Goal: Task Accomplishment & Management: Manage account settings

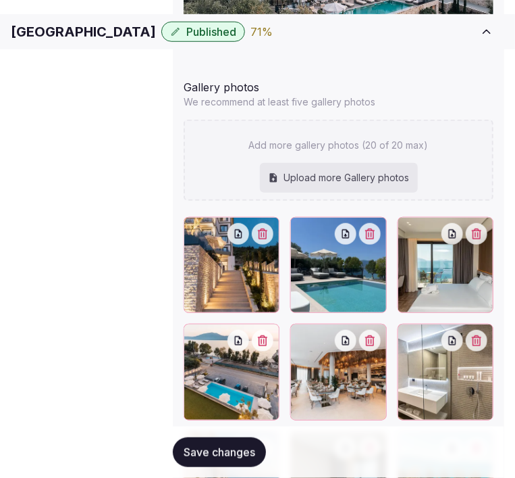
scroll to position [1696, 0]
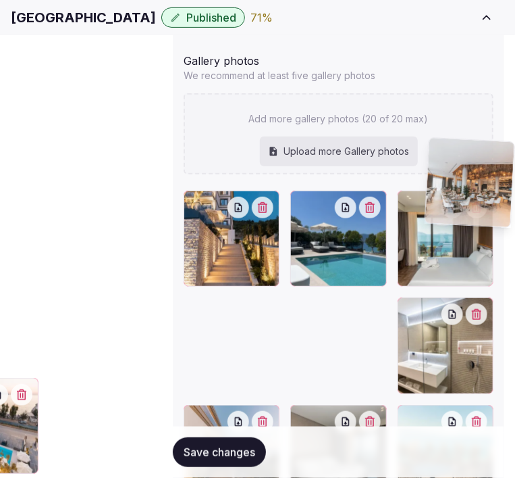
drag, startPoint x: 195, startPoint y: 228, endPoint x: 428, endPoint y: 145, distance: 247.2
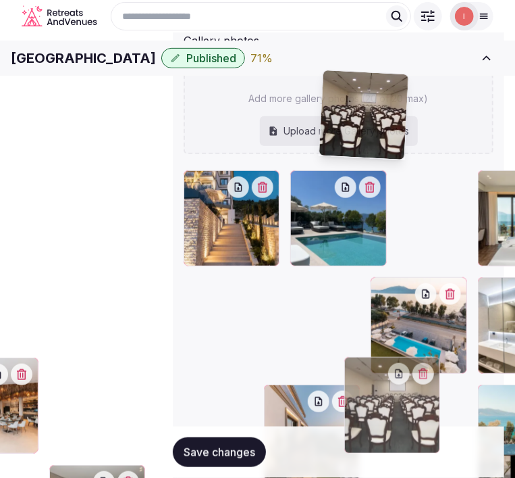
scroll to position [1711, 0]
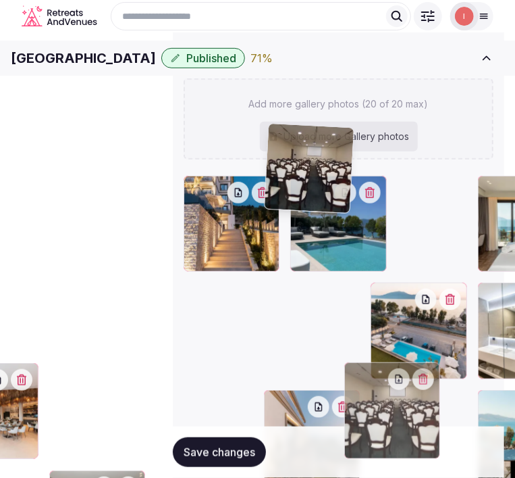
drag, startPoint x: 191, startPoint y: 315, endPoint x: 313, endPoint y: 135, distance: 217.0
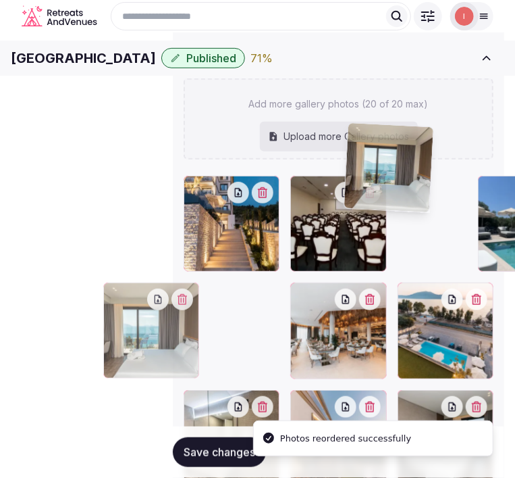
drag, startPoint x: 430, startPoint y: 136, endPoint x: 320, endPoint y: 140, distance: 110.2
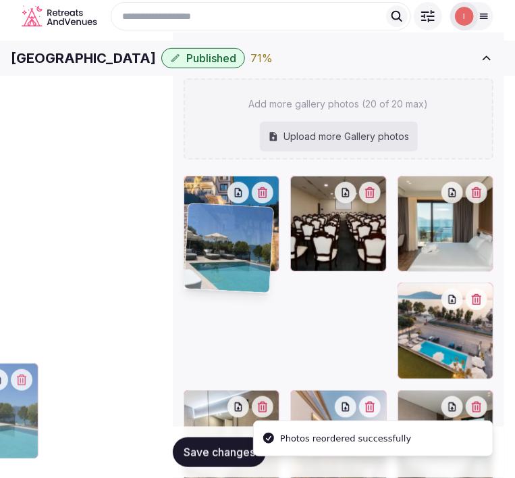
drag, startPoint x: 429, startPoint y: 130, endPoint x: 349, endPoint y: 125, distance: 80.6
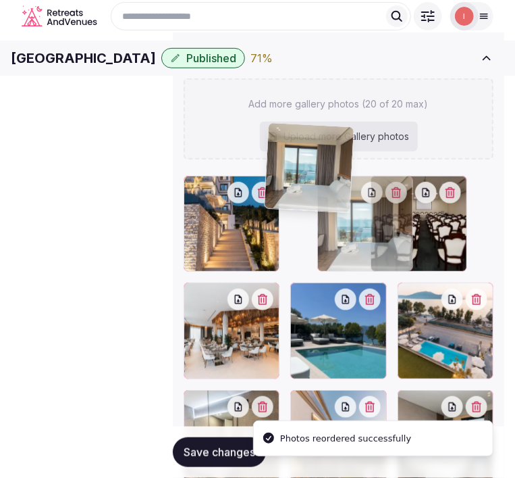
drag, startPoint x: 334, startPoint y: 130, endPoint x: 279, endPoint y: 127, distance: 55.5
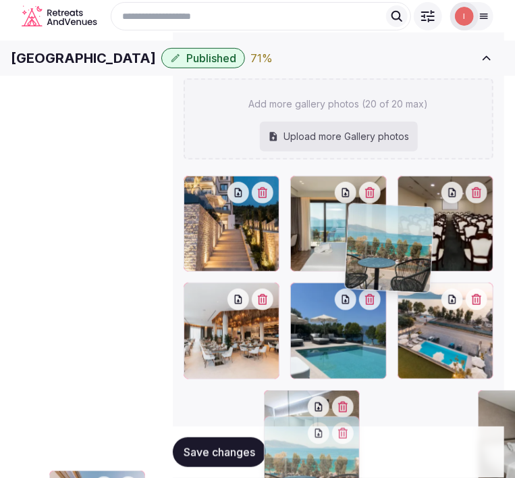
drag, startPoint x: 268, startPoint y: 297, endPoint x: 376, endPoint y: 224, distance: 130.8
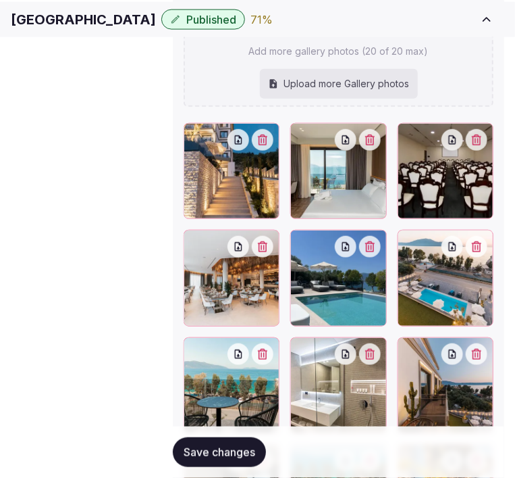
scroll to position [1786, 0]
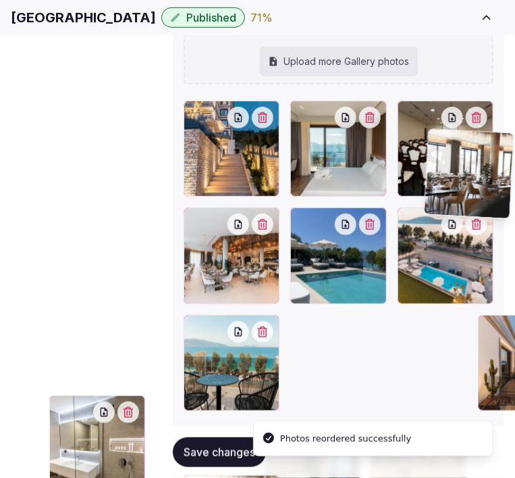
drag, startPoint x: 440, startPoint y: 300, endPoint x: 434, endPoint y: 129, distance: 171.0
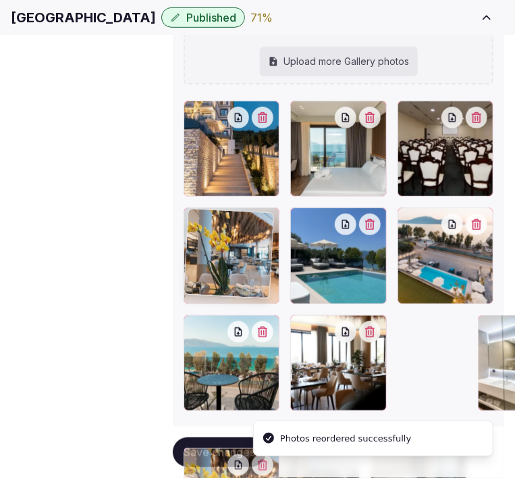
drag, startPoint x: 194, startPoint y: 305, endPoint x: 199, endPoint y: 228, distance: 76.5
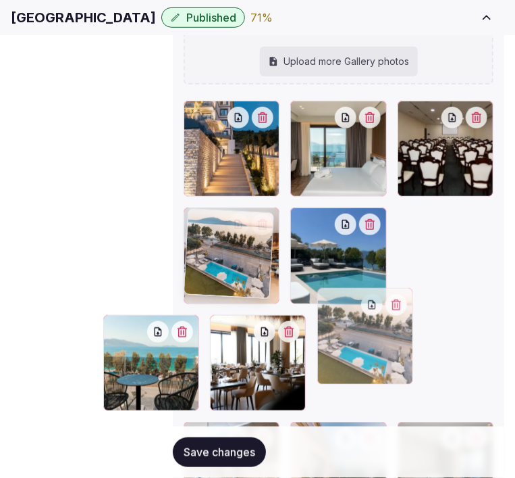
drag, startPoint x: 274, startPoint y: 135, endPoint x: 207, endPoint y: 217, distance: 106.0
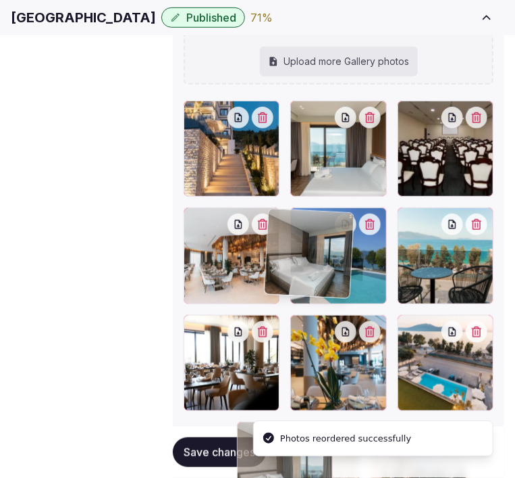
drag, startPoint x: 436, startPoint y: 217, endPoint x: 278, endPoint y: 205, distance: 158.5
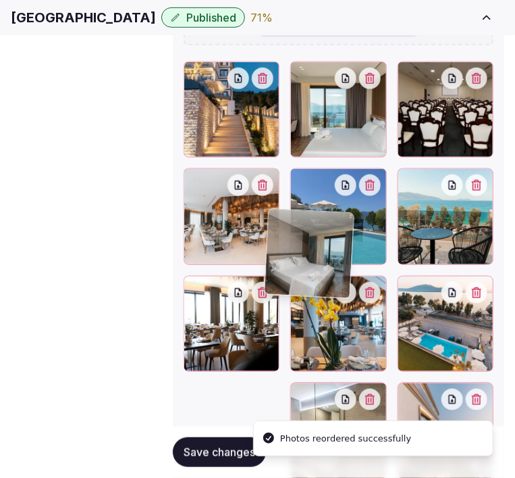
scroll to position [1846, 0]
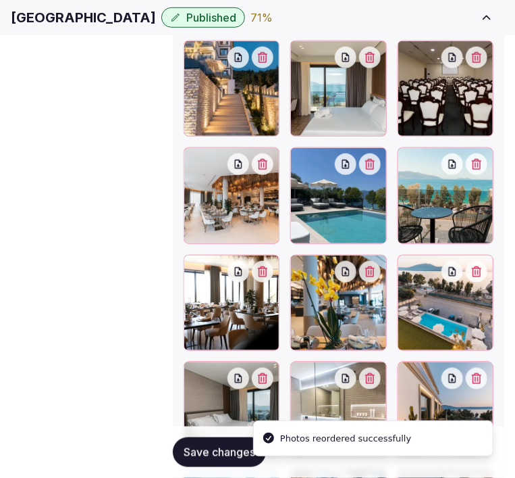
click at [225, 447] on span "Save changes" at bounding box center [220, 452] width 72 height 14
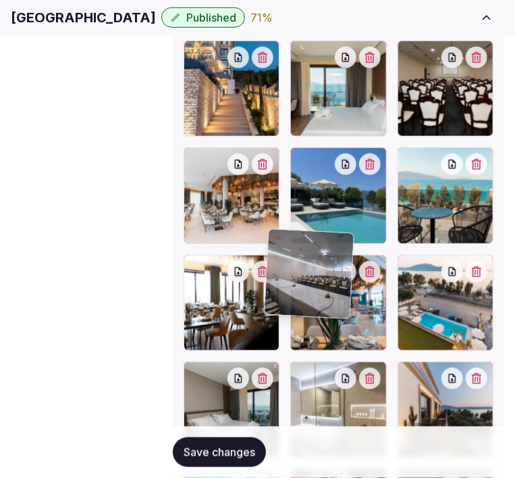
drag, startPoint x: 188, startPoint y: 322, endPoint x: 282, endPoint y: 263, distance: 110.8
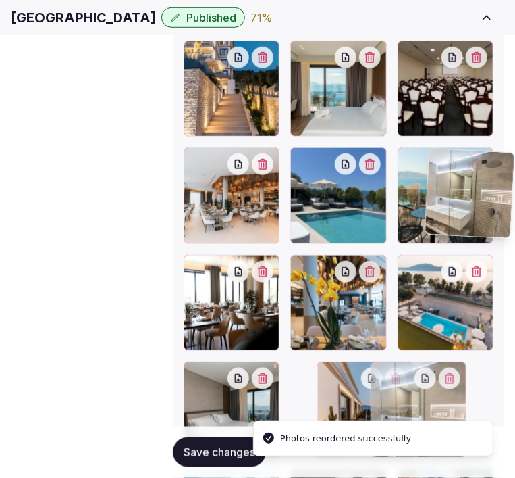
drag, startPoint x: 358, startPoint y: 171, endPoint x: 407, endPoint y: 199, distance: 56.0
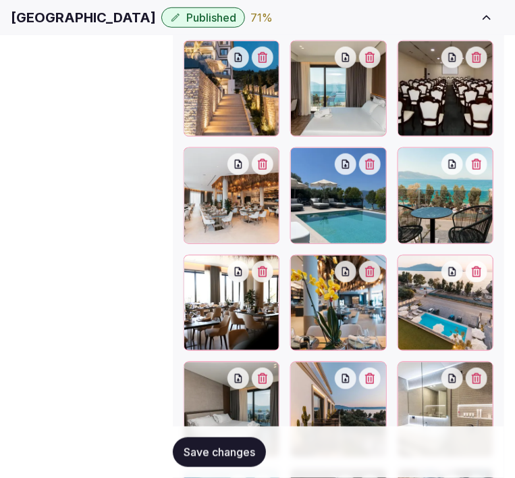
click at [218, 447] on span "Save changes" at bounding box center [220, 452] width 72 height 14
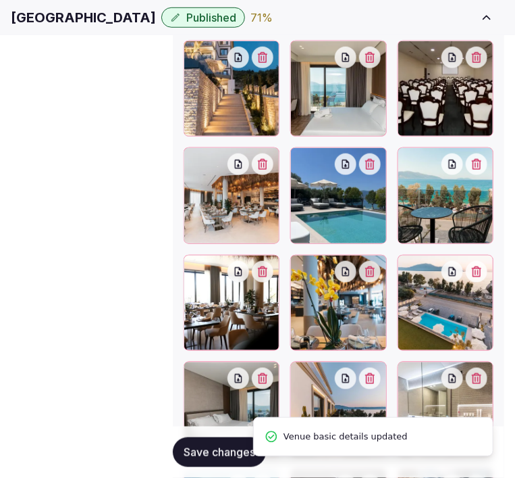
click at [0, 0] on span "Pricing and policies" at bounding box center [0, 0] width 0 height 0
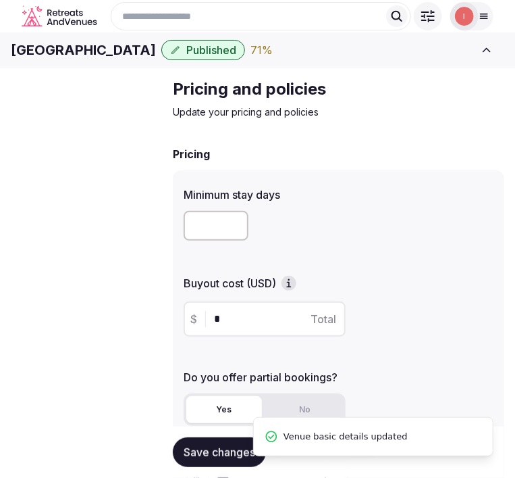
click at [51, 59] on h1 "Mazarine Hotel" at bounding box center [83, 50] width 145 height 19
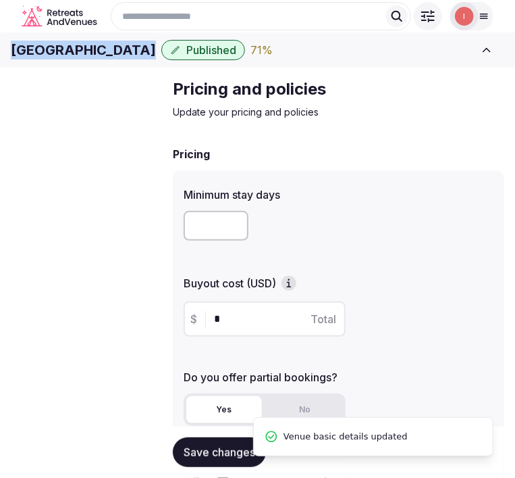
click at [51, 59] on h1 "Mazarine Hotel" at bounding box center [83, 50] width 145 height 19
copy div "Mazarine Hotel"
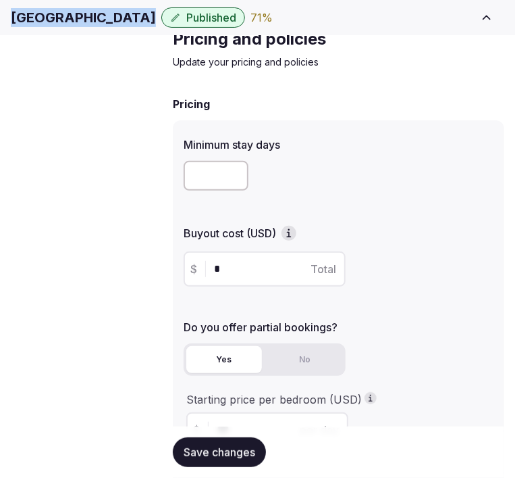
scroll to position [75, 0]
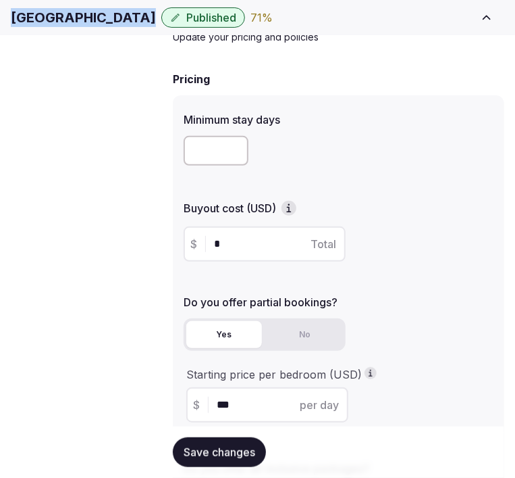
copy div "Mazarine Hotel"
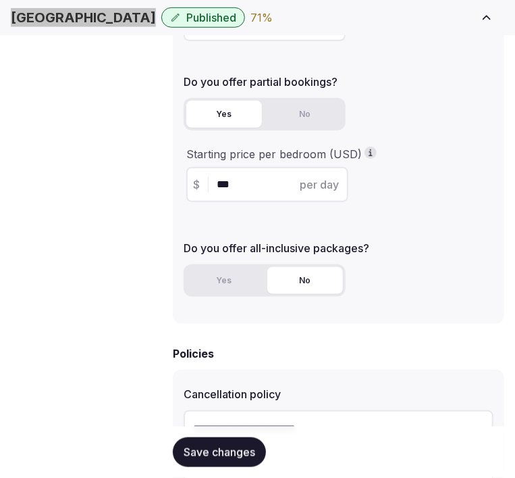
scroll to position [375, 0]
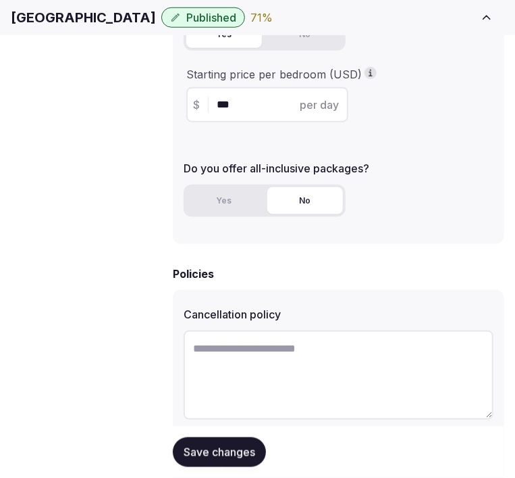
click at [328, 347] on textarea at bounding box center [339, 374] width 310 height 89
paste textarea "**********"
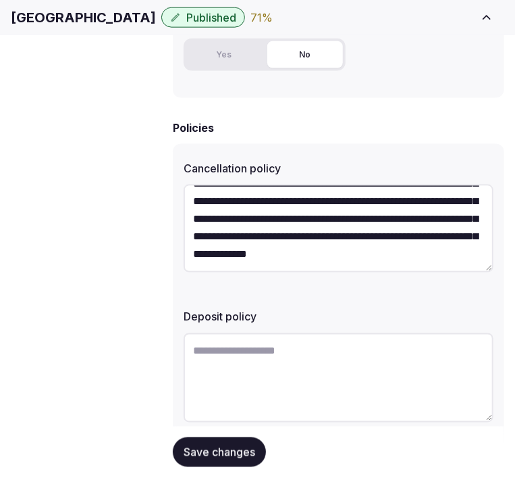
scroll to position [525, 0]
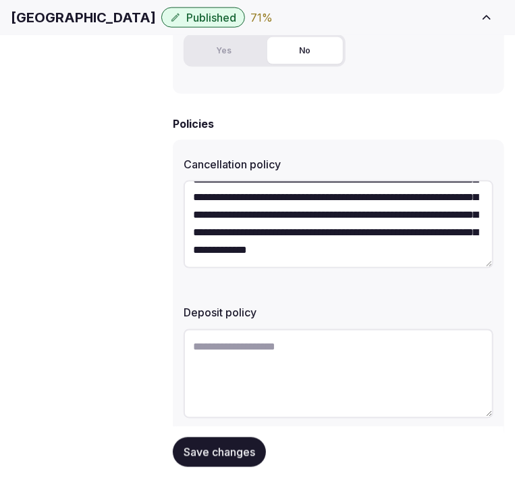
type textarea "**********"
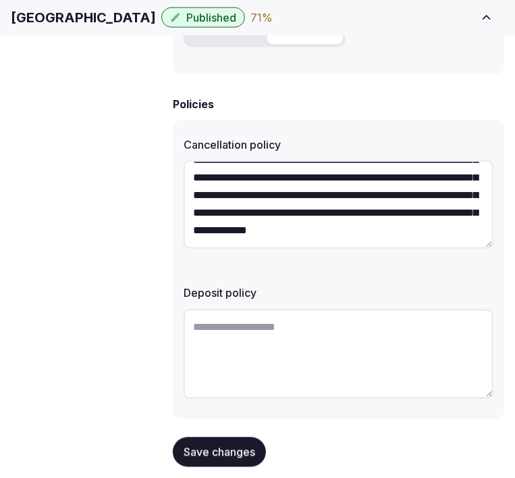
scroll to position [549, 0]
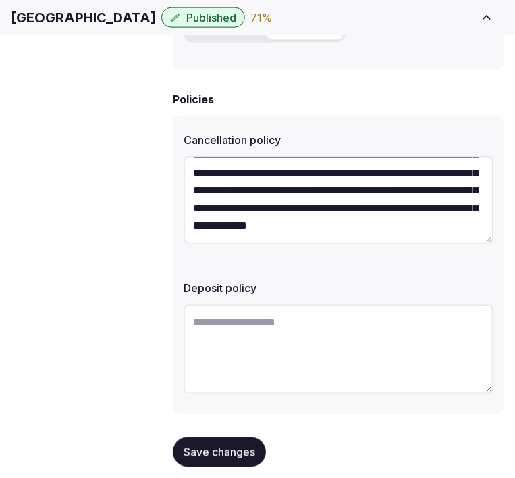
drag, startPoint x: 323, startPoint y: 284, endPoint x: 333, endPoint y: 290, distance: 12.2
click at [326, 299] on div at bounding box center [339, 351] width 310 height 104
click at [332, 305] on textarea at bounding box center [339, 349] width 310 height 89
paste textarea "**********"
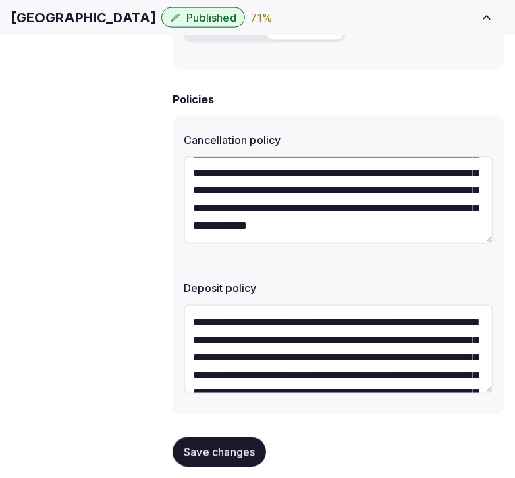
scroll to position [59, 0]
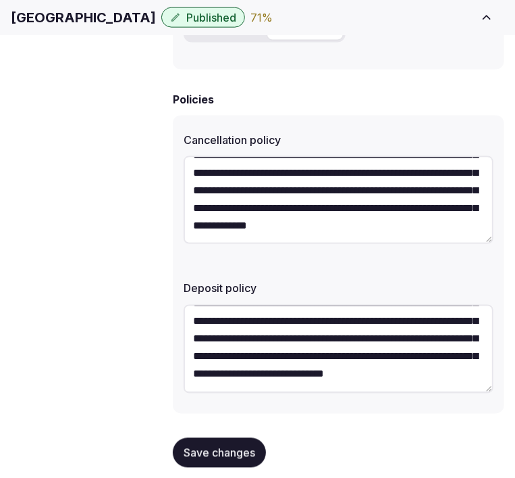
type textarea "**********"
click at [247, 437] on button "Save changes" at bounding box center [219, 452] width 93 height 30
click at [0, 0] on span "Retreat spaces" at bounding box center [0, 0] width 0 height 0
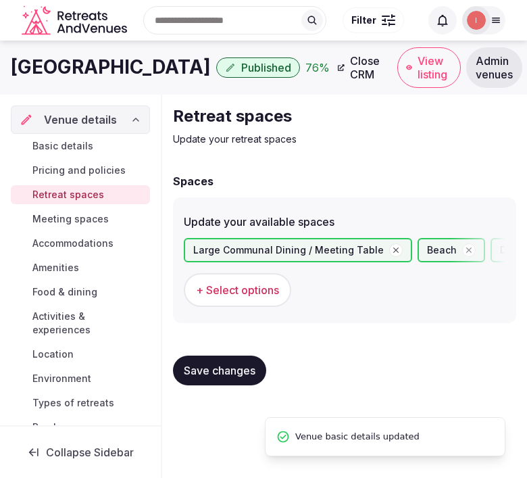
click at [49, 214] on span "Meeting spaces" at bounding box center [70, 219] width 76 height 14
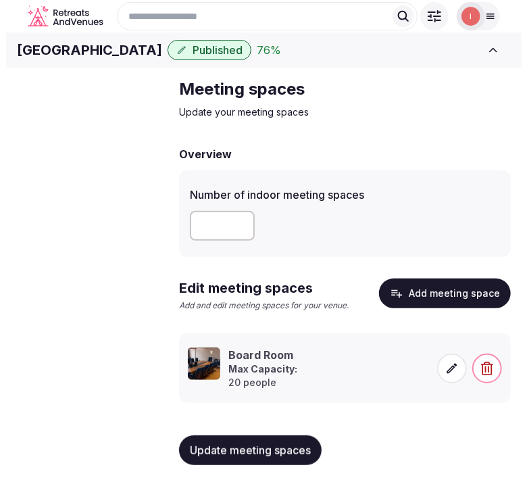
scroll to position [35, 0]
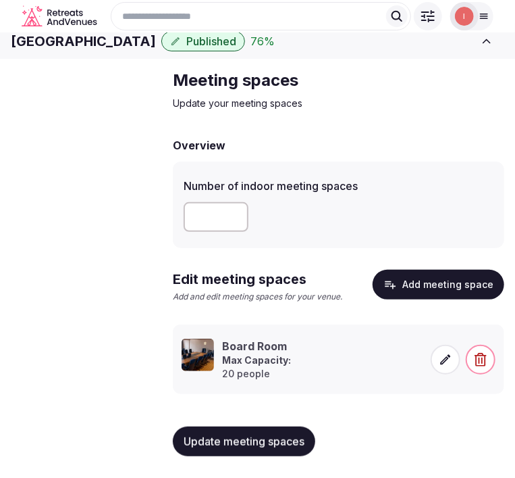
click at [436, 359] on span at bounding box center [446, 360] width 30 height 30
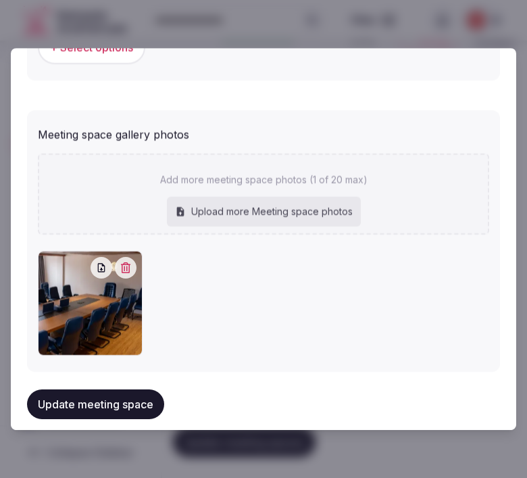
scroll to position [1007, 0]
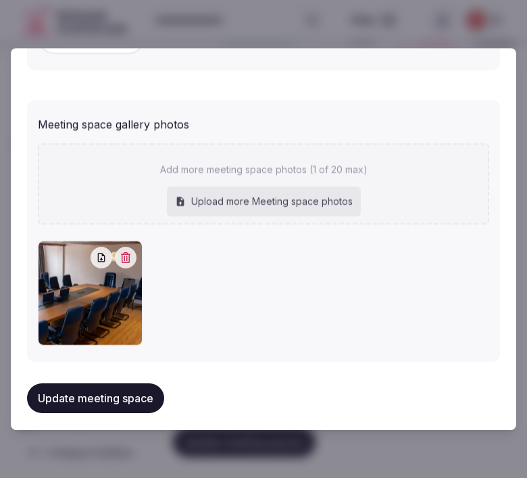
type textarea "**********"
click at [88, 384] on button "Update meeting space" at bounding box center [95, 399] width 137 height 30
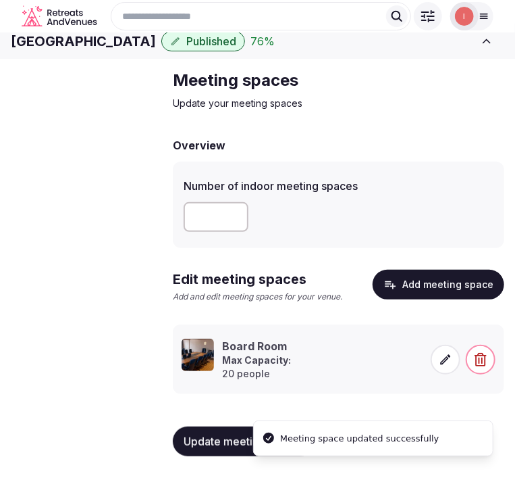
scroll to position [0, 0]
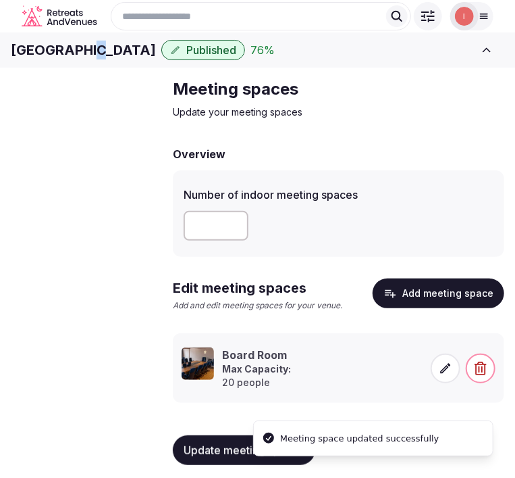
click at [118, 59] on h1 "Mazarine Hotel" at bounding box center [83, 50] width 145 height 19
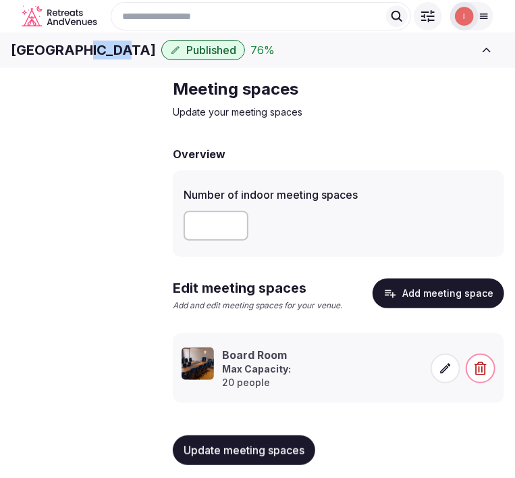
drag, startPoint x: 497, startPoint y: 17, endPoint x: 109, endPoint y: 61, distance: 389.6
click at [109, 59] on h1 "Mazarine Hotel" at bounding box center [83, 50] width 145 height 19
click at [110, 59] on h1 "Mazarine Hotel" at bounding box center [83, 50] width 145 height 19
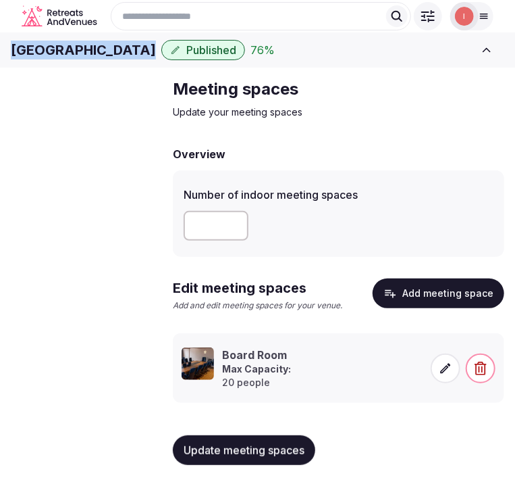
copy div "Mazarine Hotel"
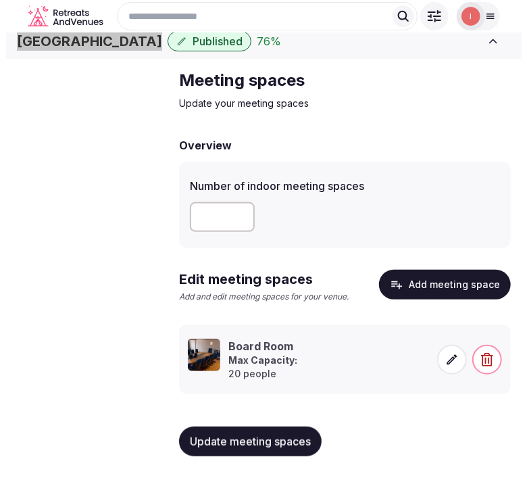
scroll to position [35, 0]
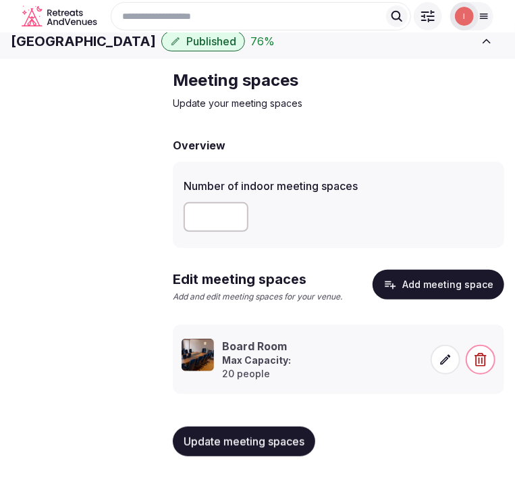
click at [211, 211] on input "number" at bounding box center [216, 217] width 65 height 30
type input "*"
drag, startPoint x: 204, startPoint y: 448, endPoint x: 447, endPoint y: 332, distance: 268.6
click at [219, 440] on span "Update meeting spaces" at bounding box center [244, 441] width 121 height 14
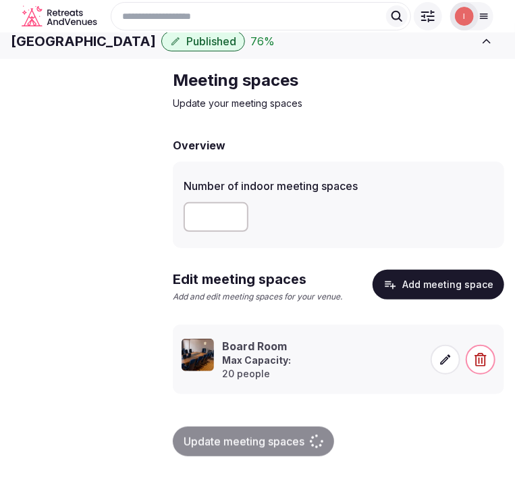
click at [470, 282] on button "Add meeting space" at bounding box center [439, 285] width 132 height 30
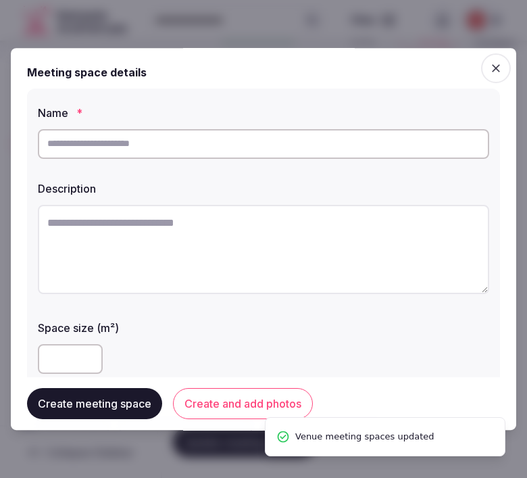
click at [289, 138] on input "text" at bounding box center [263, 144] width 451 height 30
paste input "****"
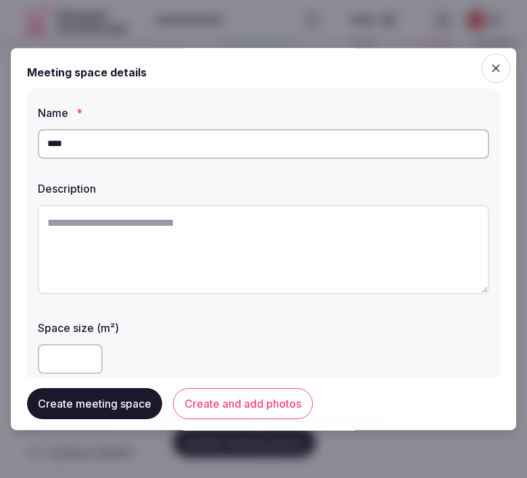
click at [43, 138] on input "****" at bounding box center [263, 144] width 451 height 30
type input "**********"
paste textarea "**********"
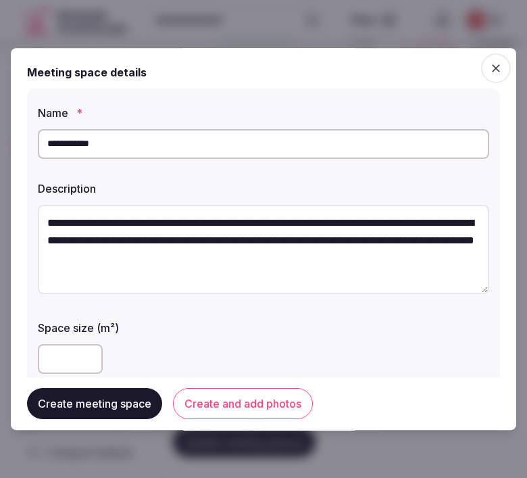
click at [199, 260] on textarea "**********" at bounding box center [263, 249] width 451 height 89
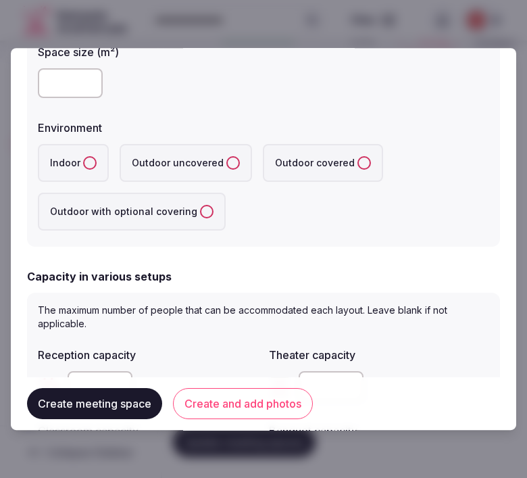
scroll to position [300, 0]
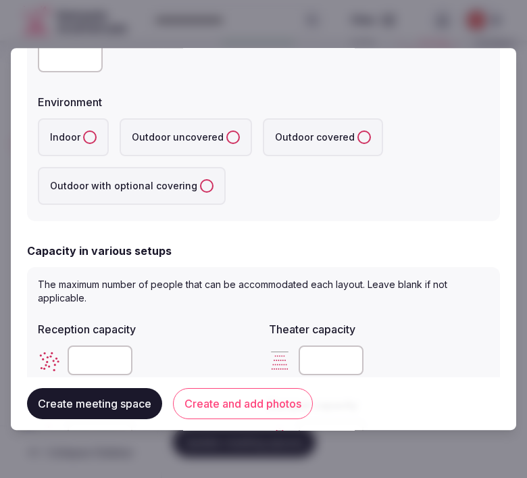
type textarea "**********"
click at [73, 63] on input "number" at bounding box center [70, 58] width 65 height 30
type input "**"
click at [226, 136] on uncovered "Outdoor uncovered" at bounding box center [233, 137] width 14 height 14
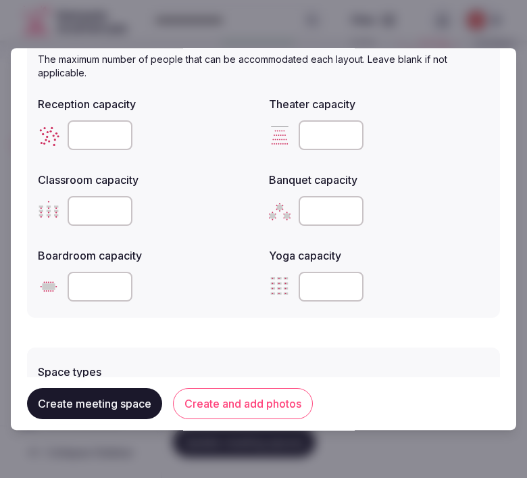
scroll to position [450, 0]
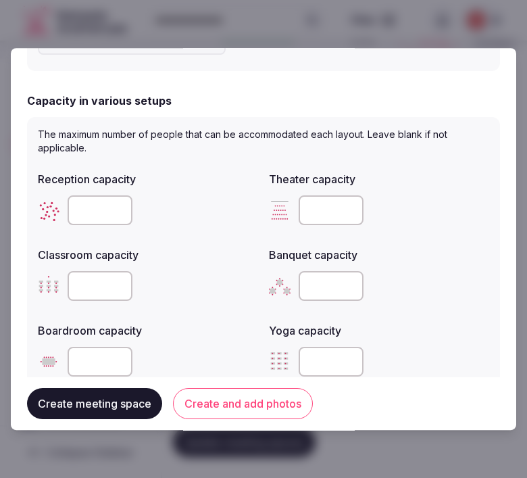
click at [95, 207] on input "number" at bounding box center [100, 210] width 65 height 30
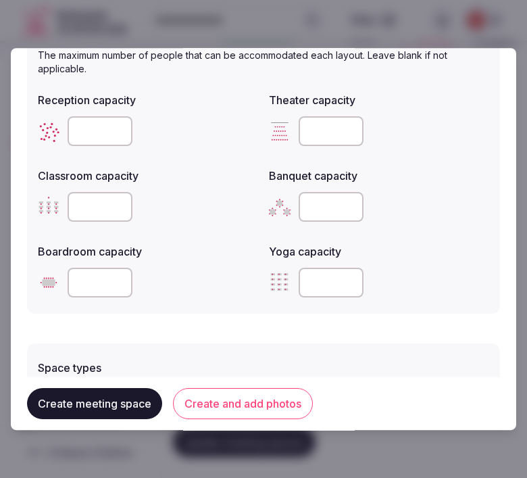
scroll to position [600, 0]
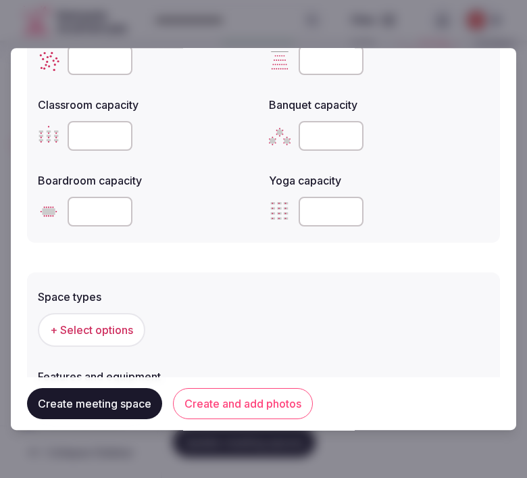
type input "**"
click at [100, 313] on button "+ Select options" at bounding box center [91, 330] width 107 height 34
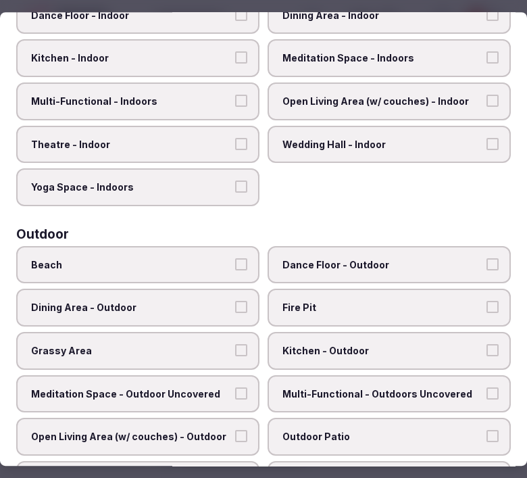
scroll to position [375, 0]
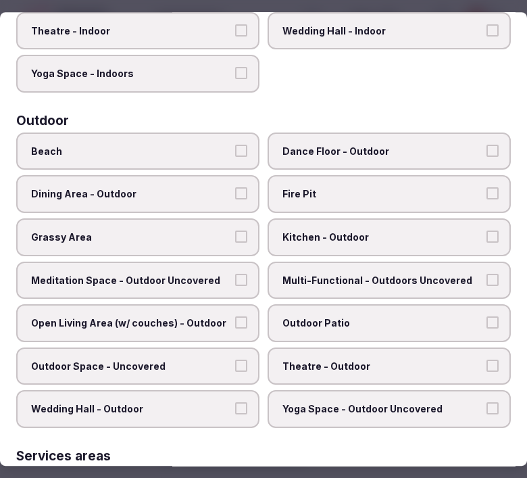
click at [228, 347] on label "Outdoor Space - Uncovered" at bounding box center [137, 366] width 243 height 38
click at [235, 359] on button "Outdoor Space - Uncovered" at bounding box center [241, 365] width 12 height 12
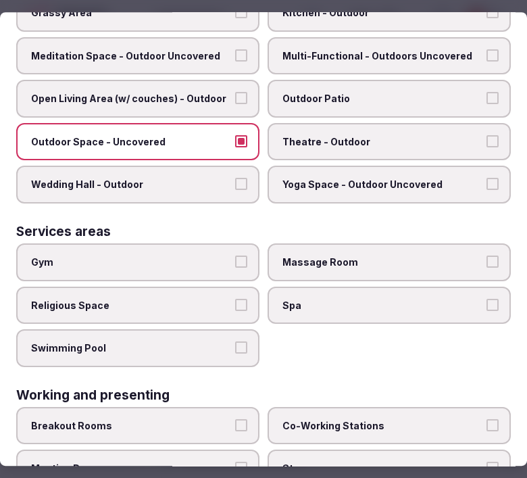
scroll to position [600, 0]
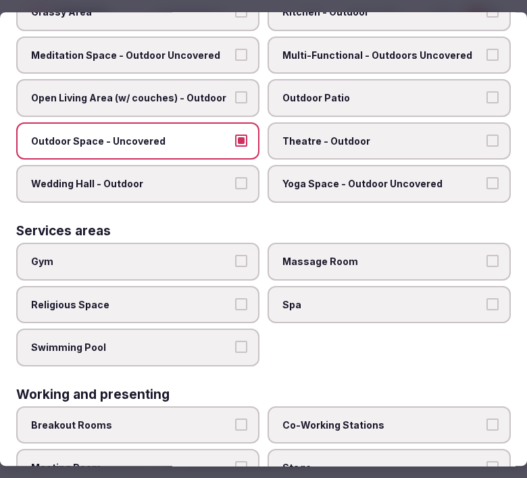
click at [239, 332] on label "Swimming Pool" at bounding box center [137, 347] width 243 height 38
click at [239, 340] on button "Swimming Pool" at bounding box center [241, 346] width 12 height 12
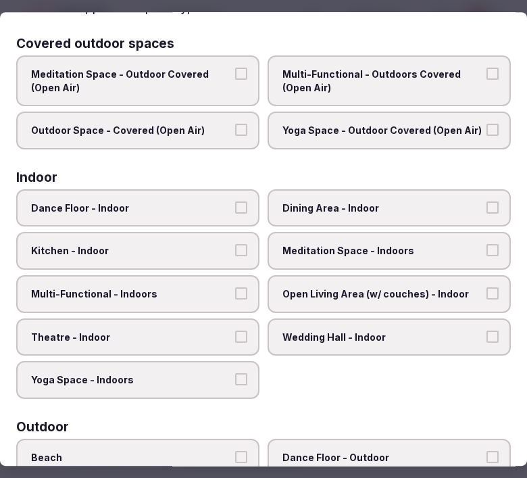
scroll to position [0, 0]
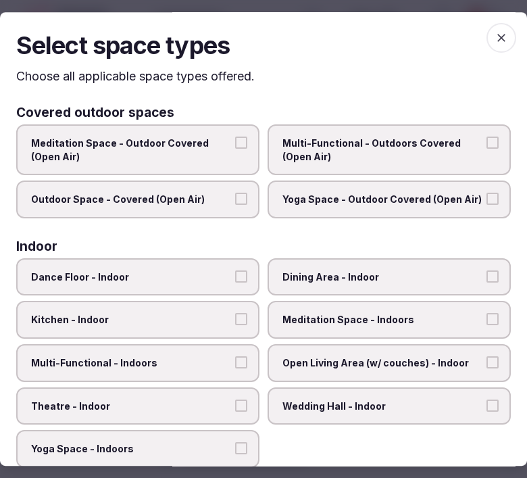
click at [494, 36] on icon "button" at bounding box center [501, 38] width 14 height 14
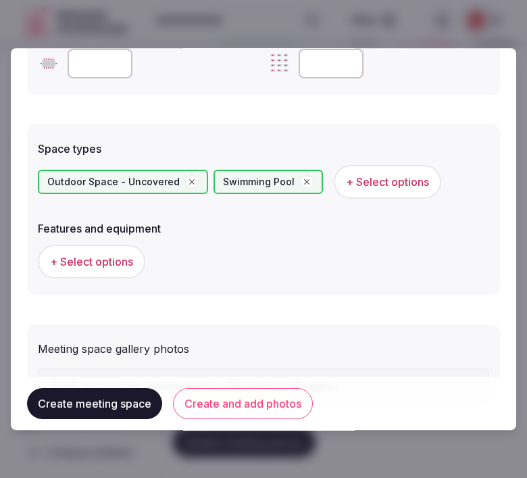
scroll to position [751, 0]
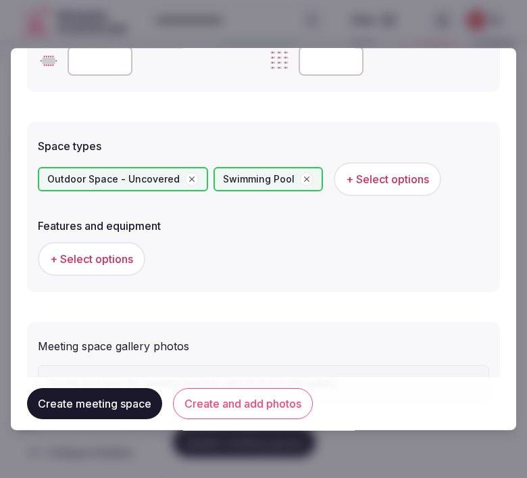
click at [103, 251] on span "+ Select options" at bounding box center [91, 258] width 83 height 15
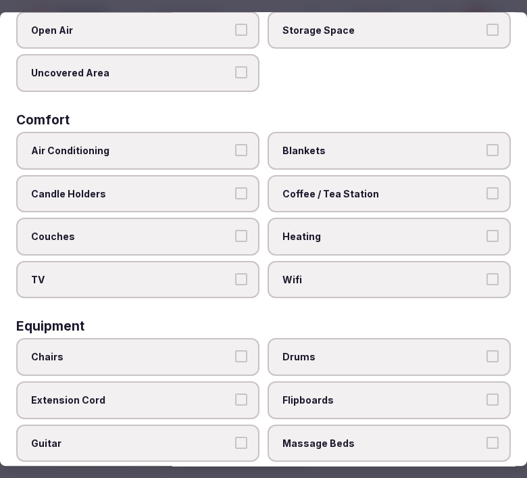
scroll to position [450, 0]
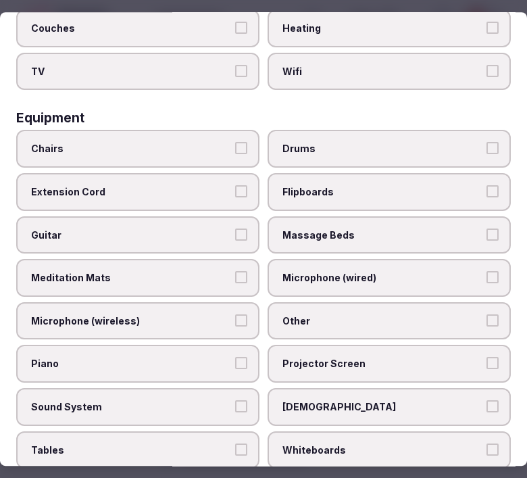
click at [157, 130] on label "Chairs" at bounding box center [137, 149] width 243 height 38
click at [235, 143] on button "Chairs" at bounding box center [241, 149] width 12 height 12
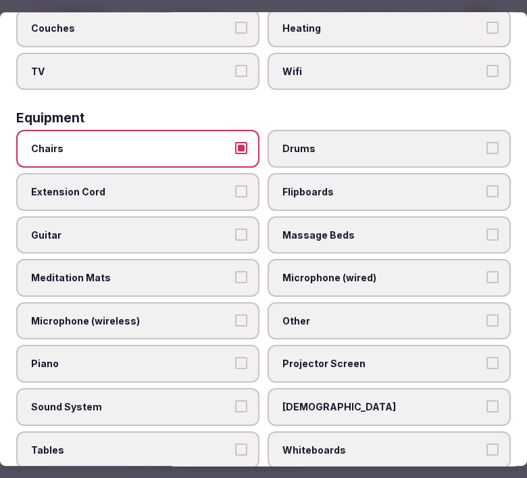
click at [428, 388] on label "Sunbeds" at bounding box center [389, 407] width 243 height 38
click at [486, 400] on button "Sunbeds" at bounding box center [492, 406] width 12 height 12
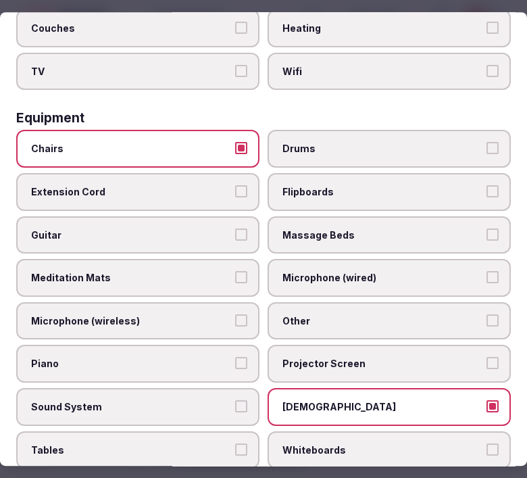
click at [380, 302] on label "Other" at bounding box center [389, 321] width 243 height 38
click at [486, 314] on button "Other" at bounding box center [492, 320] width 12 height 12
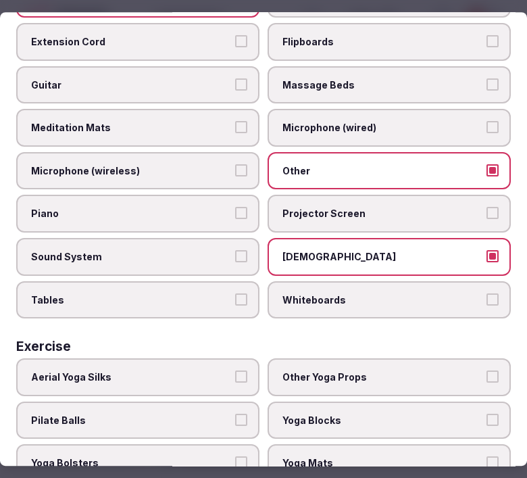
scroll to position [649, 0]
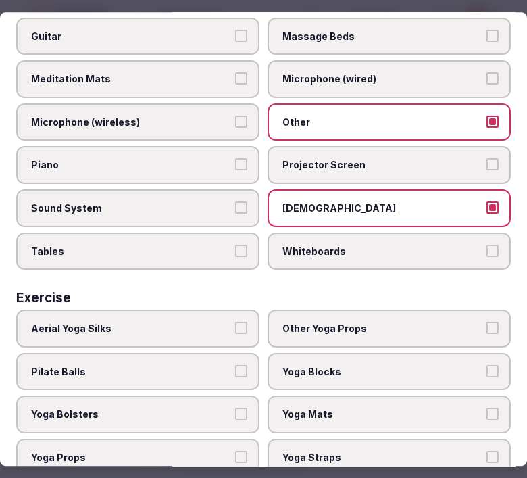
click at [132, 238] on label "Tables" at bounding box center [137, 251] width 243 height 38
click at [235, 245] on button "Tables" at bounding box center [241, 251] width 12 height 12
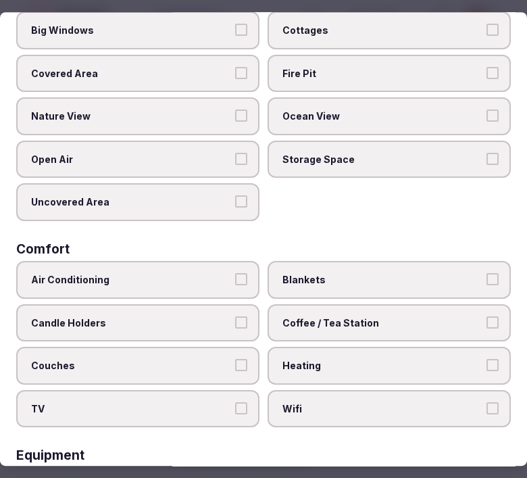
scroll to position [0, 0]
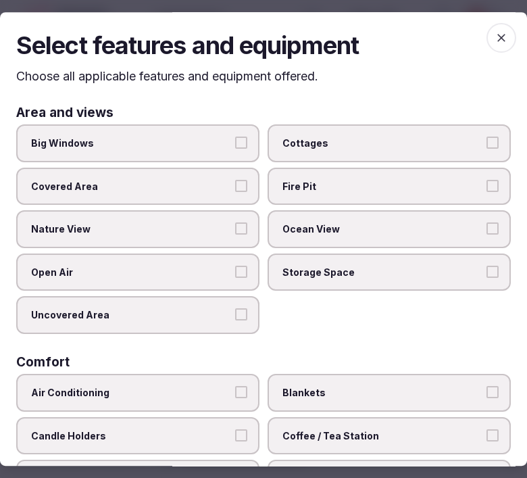
click at [494, 43] on icon "button" at bounding box center [501, 38] width 14 height 14
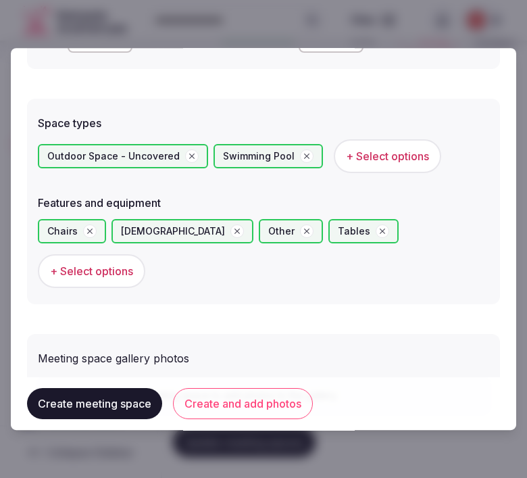
scroll to position [812, 0]
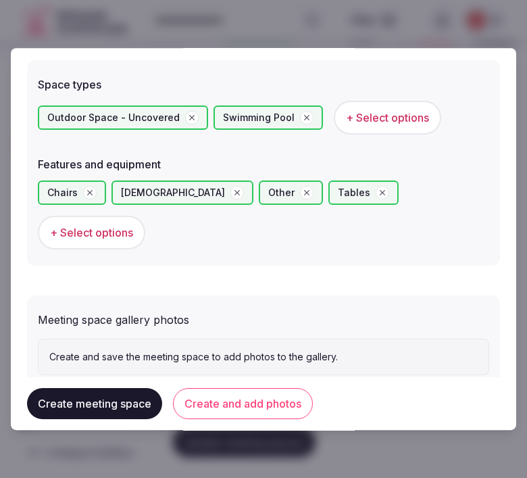
click at [194, 392] on button "Create and add photos" at bounding box center [243, 403] width 140 height 31
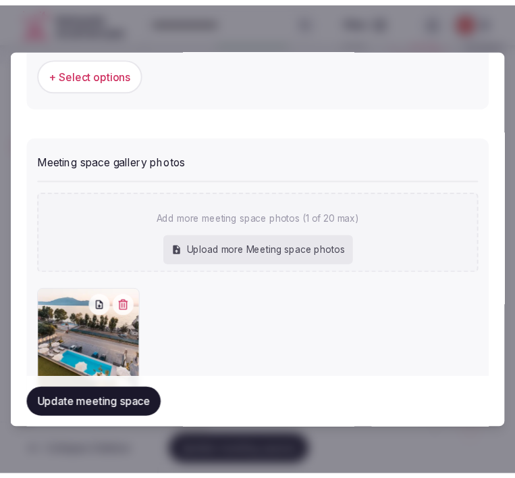
scroll to position [986, 0]
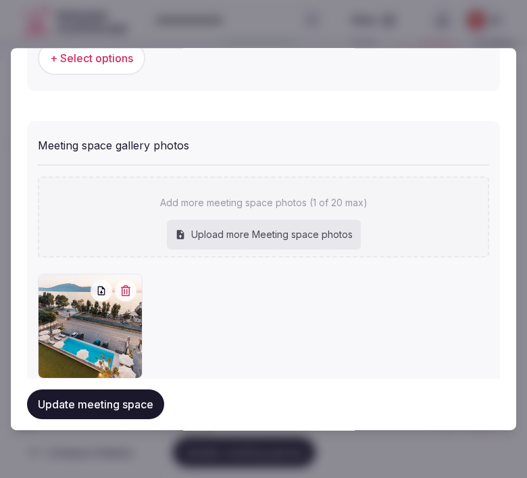
click at [66, 389] on button "Update meeting space" at bounding box center [95, 404] width 137 height 30
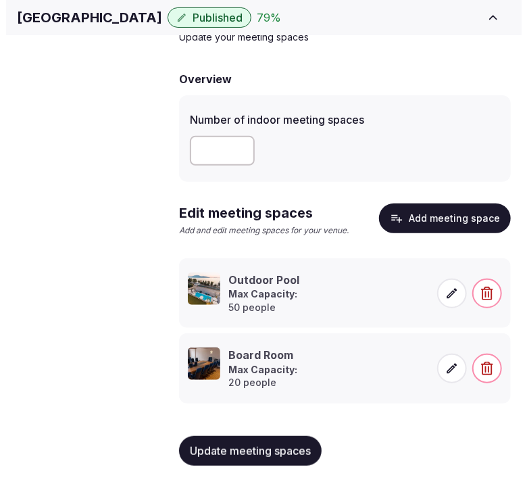
scroll to position [111, 0]
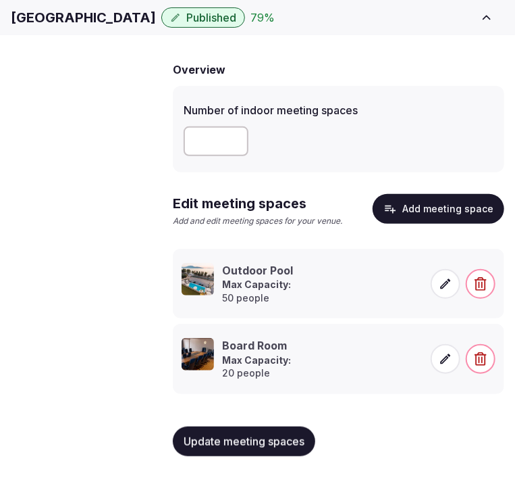
click at [484, 207] on button "Add meeting space" at bounding box center [439, 209] width 132 height 30
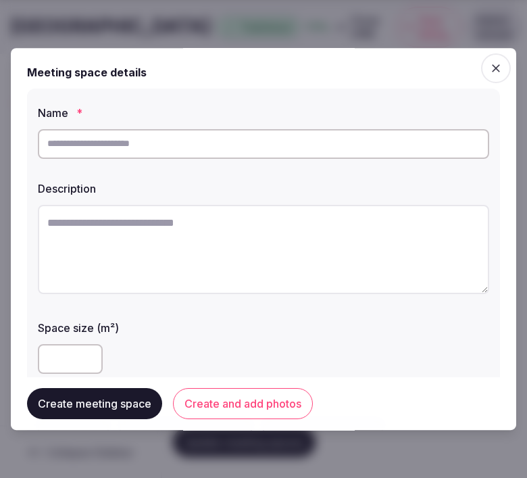
click at [255, 137] on input "text" at bounding box center [263, 144] width 451 height 30
paste input "***"
type input "***"
click at [182, 245] on textarea at bounding box center [263, 249] width 451 height 89
paste textarea "**********"
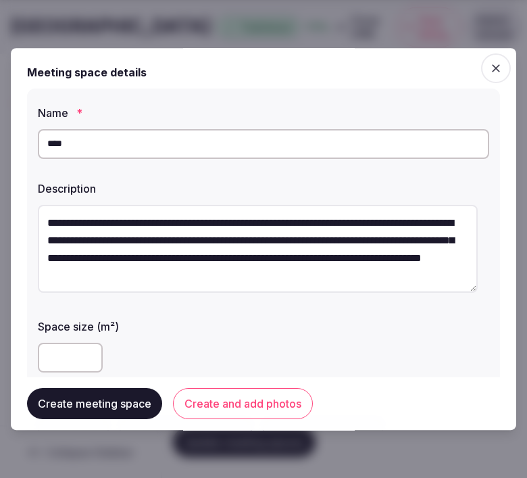
scroll to position [7, 0]
type textarea "**********"
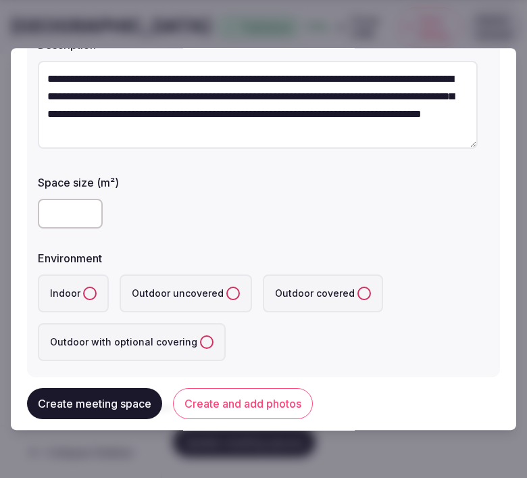
scroll to position [225, 0]
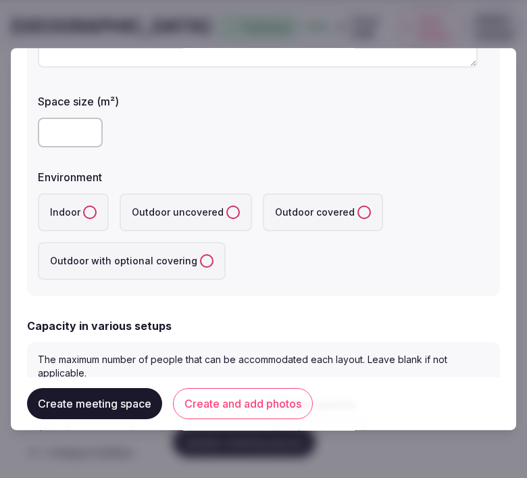
click at [46, 131] on input "number" at bounding box center [70, 133] width 65 height 30
type input "**"
click at [92, 205] on button "Indoor" at bounding box center [90, 212] width 14 height 14
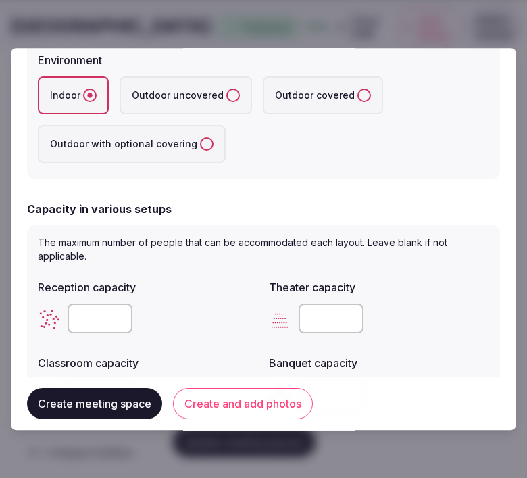
scroll to position [450, 0]
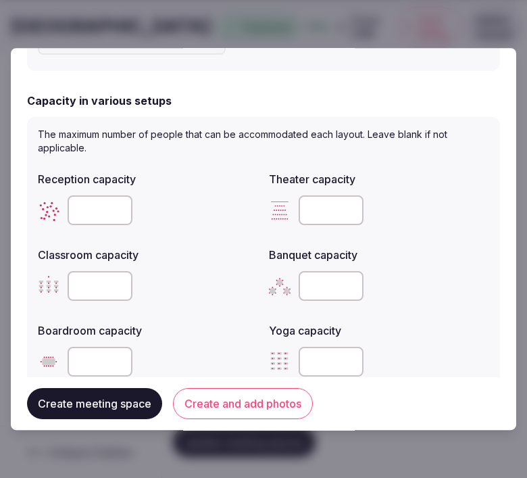
click at [89, 207] on input "number" at bounding box center [100, 210] width 65 height 30
type input "**"
click at [186, 406] on button "Create and add photos" at bounding box center [243, 403] width 140 height 31
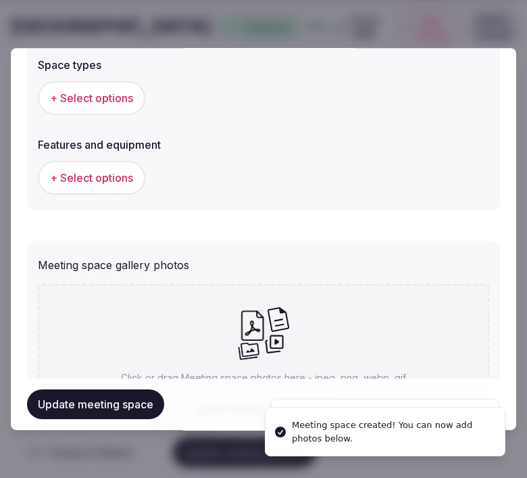
scroll to position [786, 0]
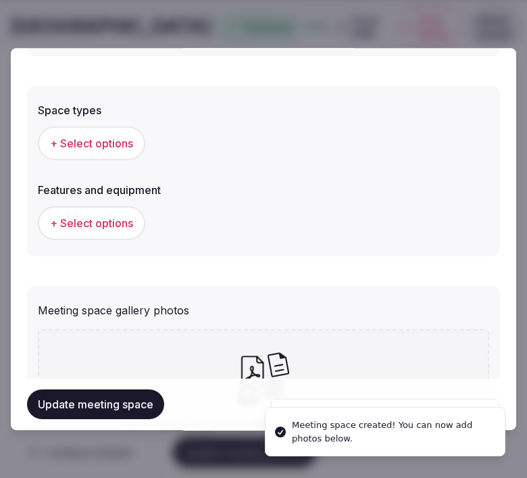
click at [110, 127] on button "+ Select options" at bounding box center [91, 143] width 107 height 34
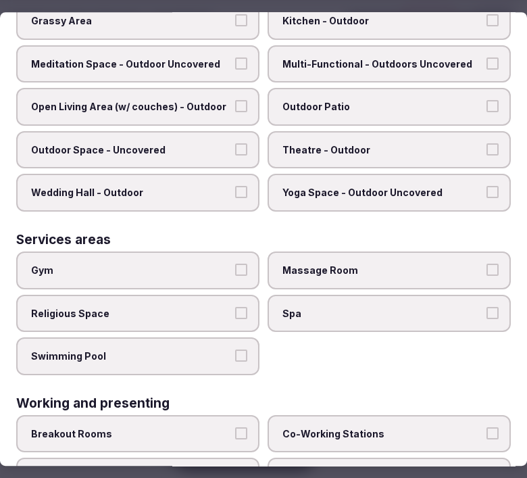
scroll to position [654, 0]
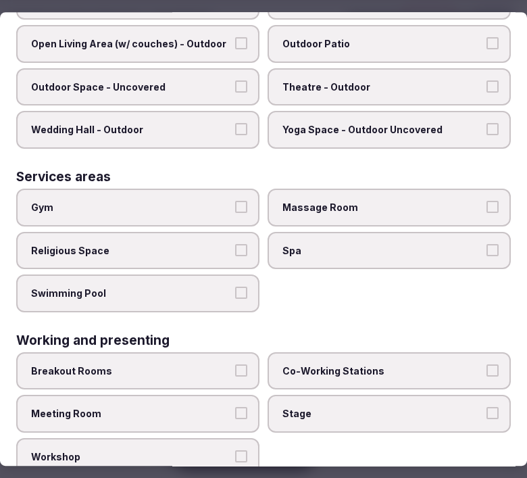
drag, startPoint x: 348, startPoint y: 228, endPoint x: 338, endPoint y: 197, distance: 33.3
click at [346, 232] on label "Spa" at bounding box center [389, 251] width 243 height 38
click at [486, 244] on button "Spa" at bounding box center [492, 250] width 12 height 12
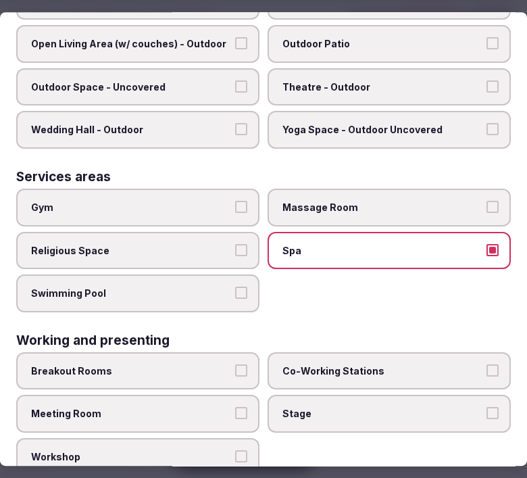
click at [336, 201] on span "Massage Room" at bounding box center [382, 208] width 200 height 14
click at [486, 201] on button "Massage Room" at bounding box center [492, 207] width 12 height 12
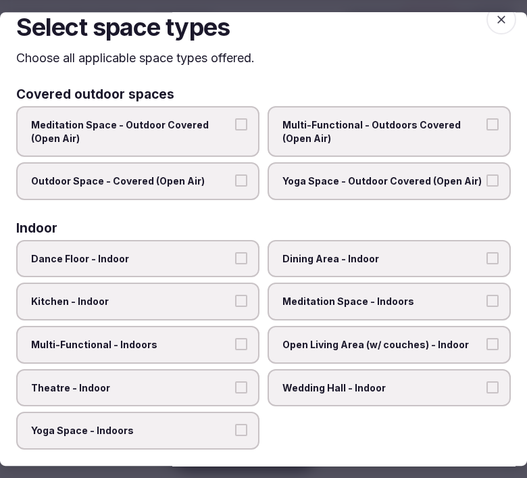
scroll to position [0, 0]
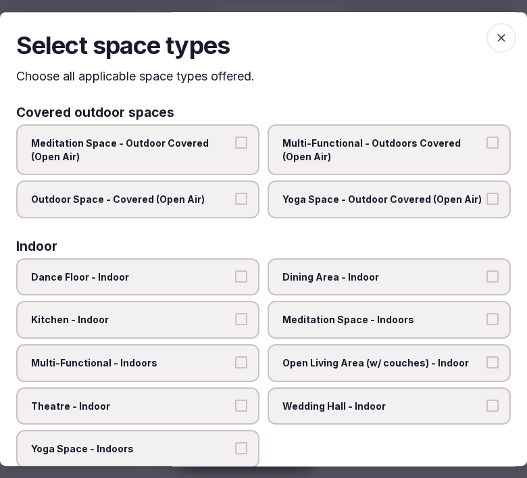
click at [497, 35] on icon "button" at bounding box center [501, 38] width 8 height 8
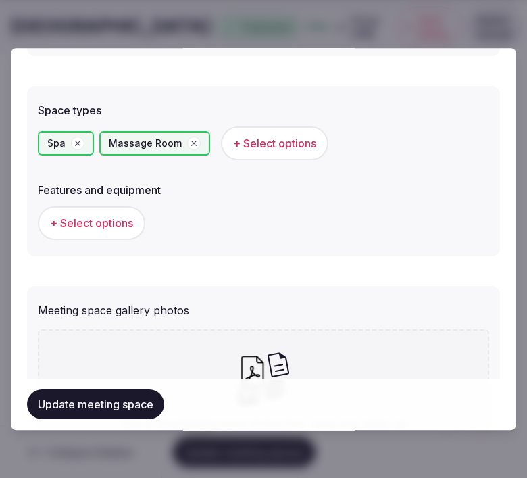
click at [132, 214] on button "+ Select options" at bounding box center [91, 223] width 107 height 34
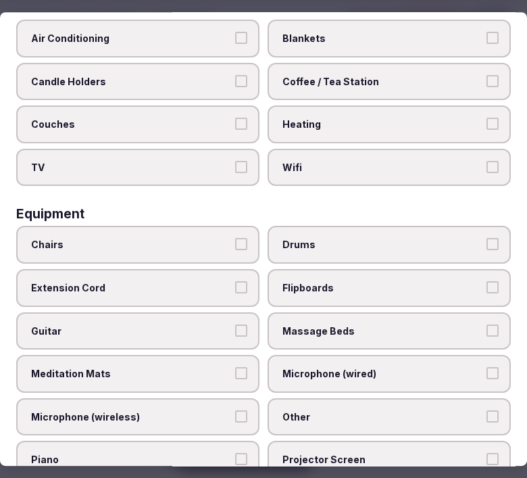
scroll to position [348, 0]
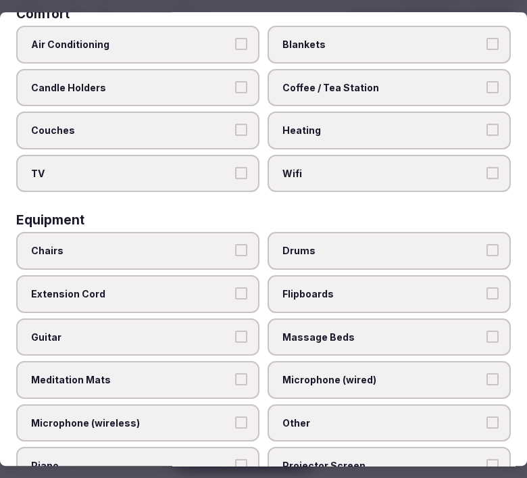
click at [383, 330] on span "Massage Beds" at bounding box center [382, 337] width 200 height 14
click at [486, 330] on button "Massage Beds" at bounding box center [492, 336] width 12 height 12
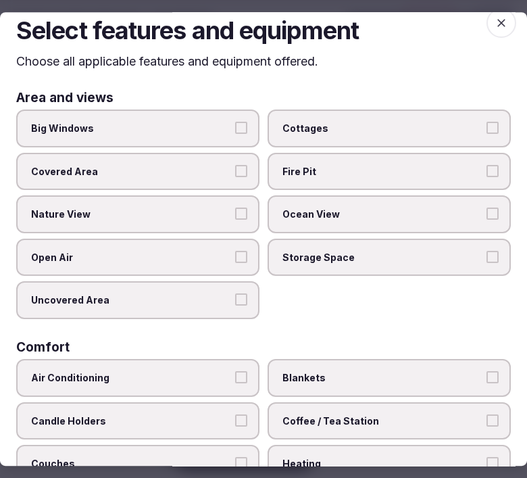
scroll to position [0, 0]
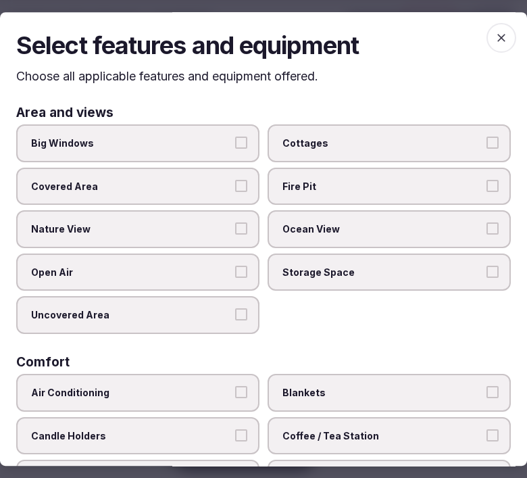
click at [494, 31] on icon "button" at bounding box center [501, 38] width 14 height 14
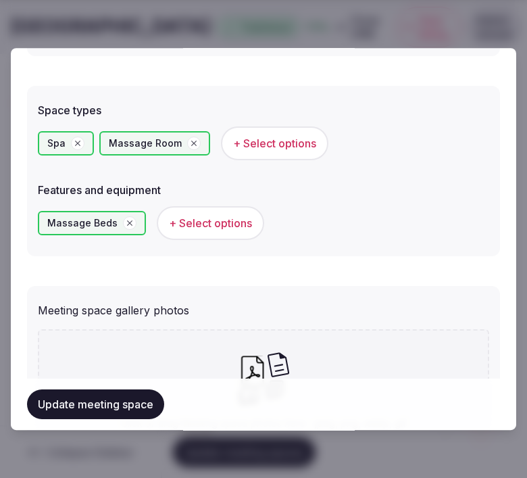
click at [132, 401] on button "Update meeting space" at bounding box center [95, 404] width 137 height 30
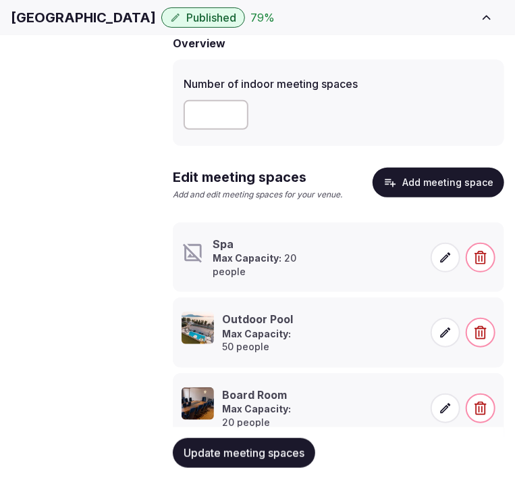
click at [444, 264] on icon at bounding box center [446, 258] width 14 height 14
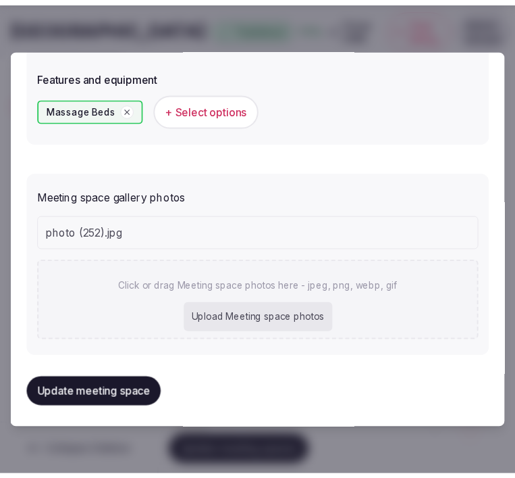
scroll to position [936, 0]
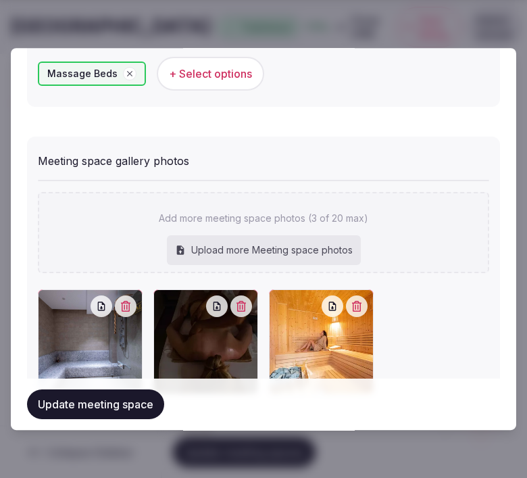
click at [97, 399] on button "Update meeting space" at bounding box center [95, 404] width 137 height 30
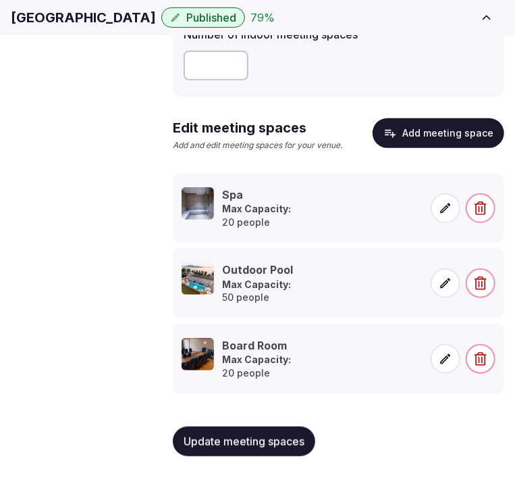
scroll to position [186, 0]
click at [252, 442] on span "Update meeting spaces" at bounding box center [244, 441] width 121 height 14
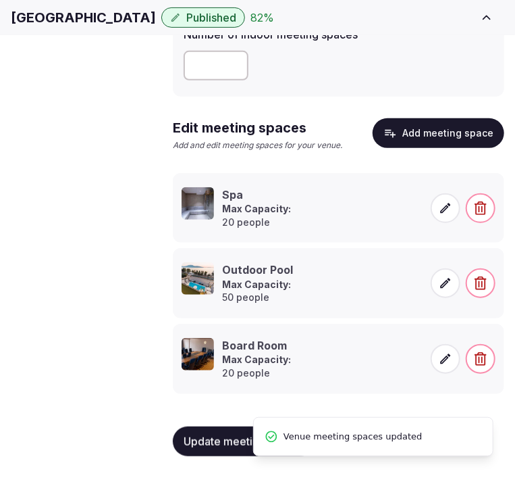
click at [0, 0] on span "Accommodations" at bounding box center [0, 0] width 0 height 0
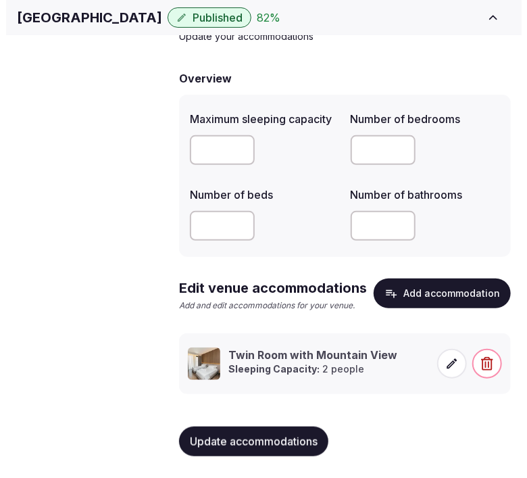
scroll to position [102, 0]
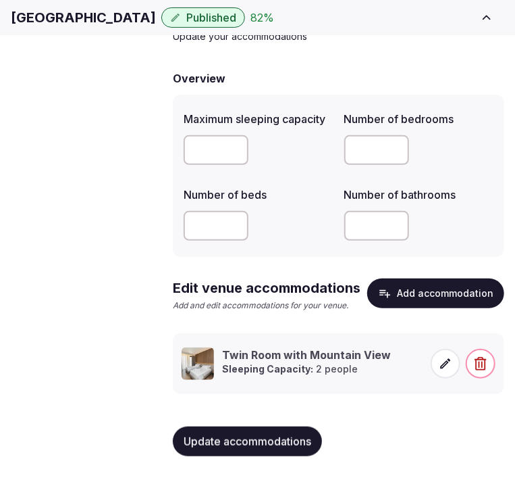
click at [455, 293] on button "Add accommodation" at bounding box center [435, 293] width 137 height 30
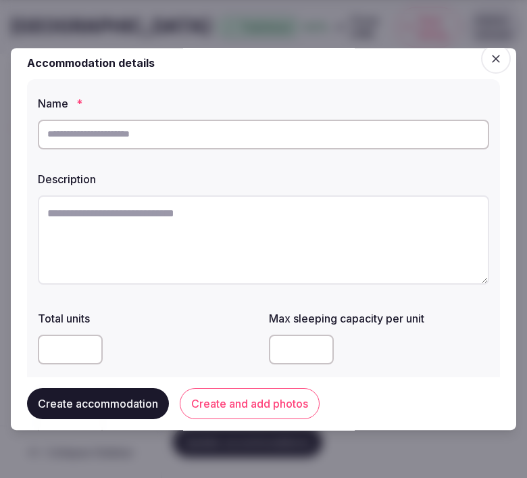
scroll to position [0, 0]
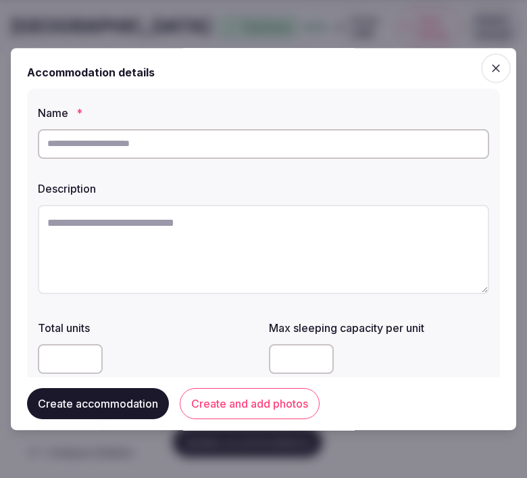
click at [262, 150] on input "text" at bounding box center [263, 144] width 451 height 30
paste input "**********"
type input "**********"
click at [320, 222] on textarea at bounding box center [263, 249] width 451 height 89
paste textarea "**********"
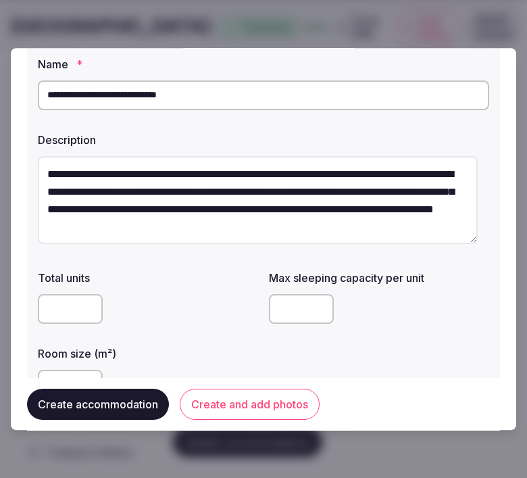
scroll to position [75, 0]
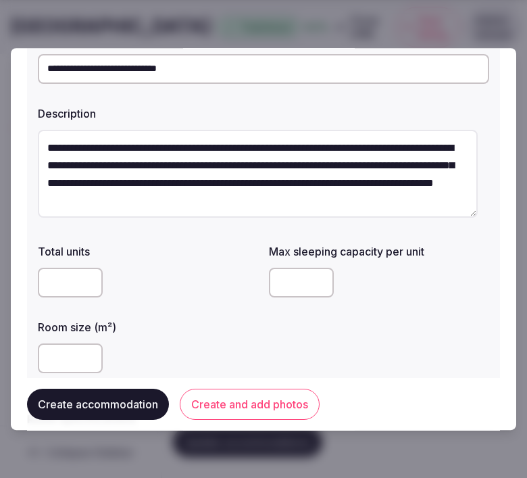
type textarea "**********"
drag, startPoint x: 62, startPoint y: 280, endPoint x: 505, endPoint y: 240, distance: 444.3
click at [63, 280] on input "number" at bounding box center [70, 283] width 65 height 30
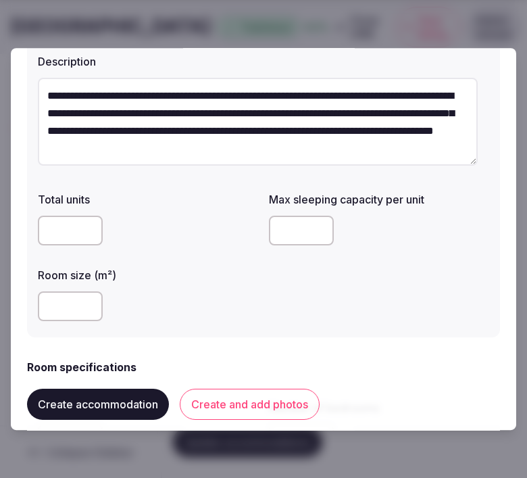
scroll to position [150, 0]
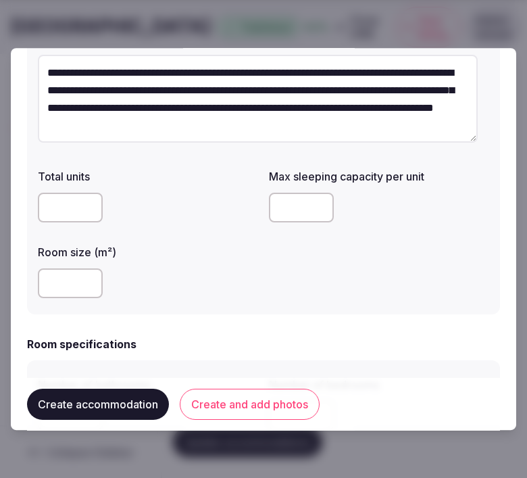
click at [59, 286] on input "number" at bounding box center [70, 283] width 65 height 30
type input "**"
click at [289, 205] on input "number" at bounding box center [301, 208] width 65 height 30
type input "*"
click at [286, 272] on div "Total units Max sleeping capacity per unit * Room size (m²) **" at bounding box center [263, 233] width 451 height 141
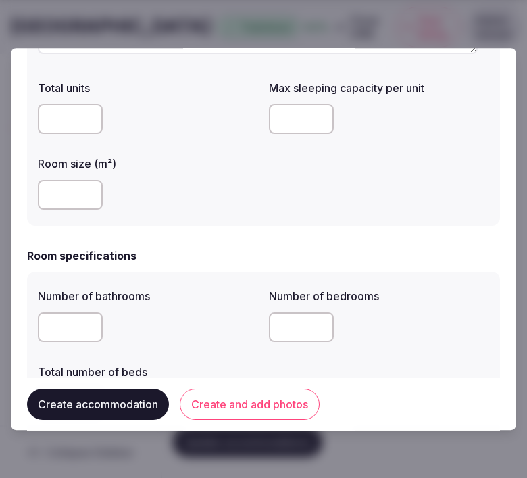
scroll to position [300, 0]
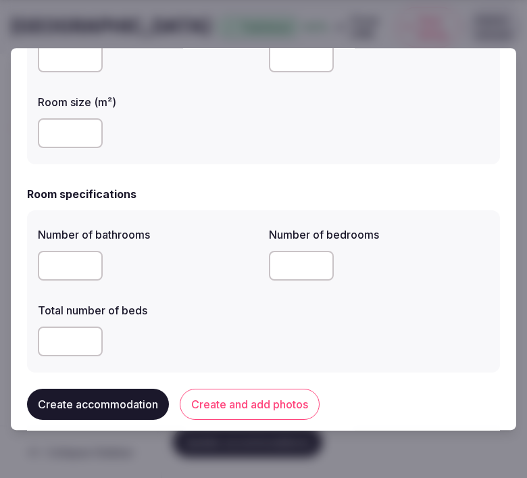
click at [89, 266] on input "number" at bounding box center [70, 266] width 65 height 30
type input "*"
click at [284, 265] on input "number" at bounding box center [301, 266] width 65 height 30
type input "*"
click at [63, 335] on input "number" at bounding box center [70, 341] width 65 height 30
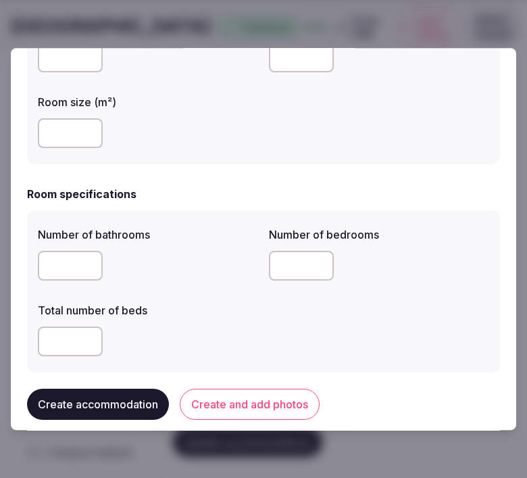
type input "*"
click at [259, 322] on div "Number of bathrooms * Number of bedrooms * Total number of beds *" at bounding box center [263, 291] width 451 height 141
click at [270, 401] on button "Create and add photos" at bounding box center [250, 403] width 140 height 31
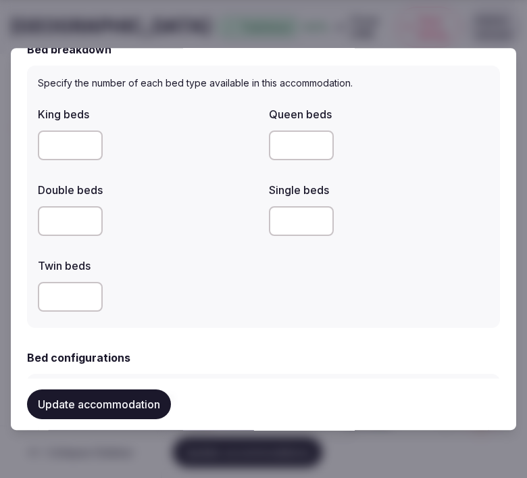
scroll to position [676, 0]
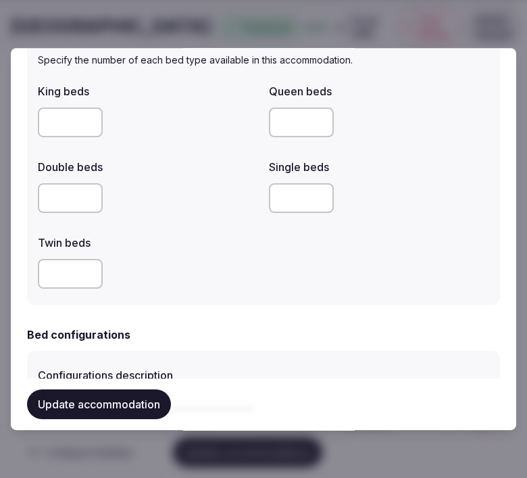
click at [51, 206] on input "number" at bounding box center [70, 198] width 65 height 30
type input "*"
click at [197, 267] on div at bounding box center [148, 274] width 220 height 30
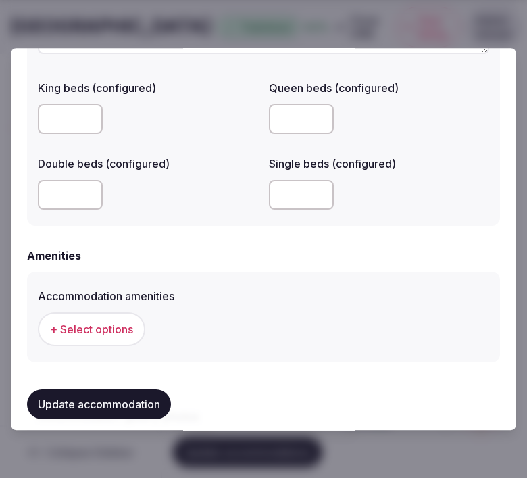
scroll to position [1200, 0]
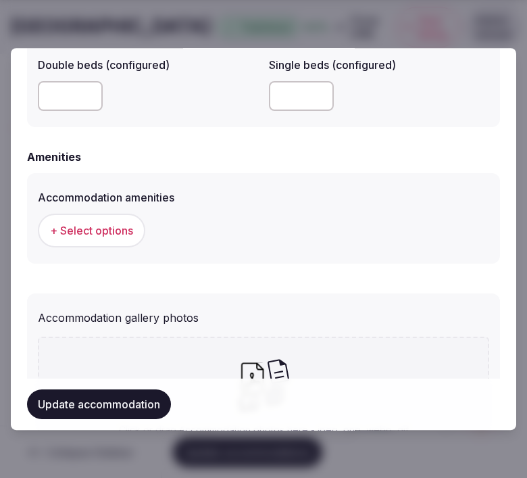
click at [88, 217] on button "+ Select options" at bounding box center [91, 230] width 107 height 34
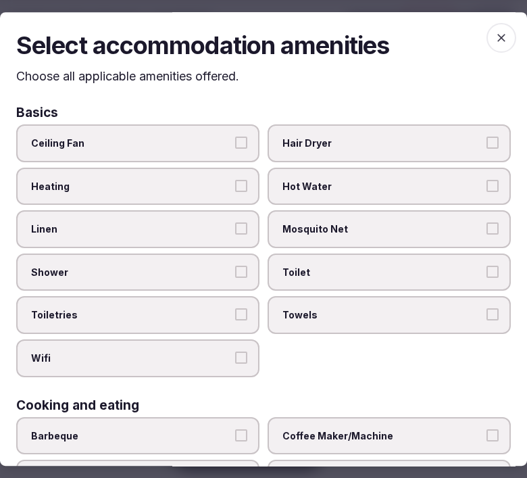
click at [145, 230] on span "Linen" at bounding box center [131, 229] width 200 height 14
click at [235, 230] on button "Linen" at bounding box center [241, 228] width 12 height 12
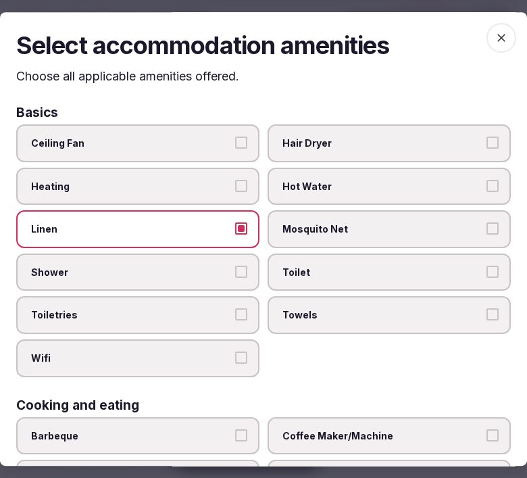
click at [235, 265] on button "Shower" at bounding box center [241, 271] width 12 height 12
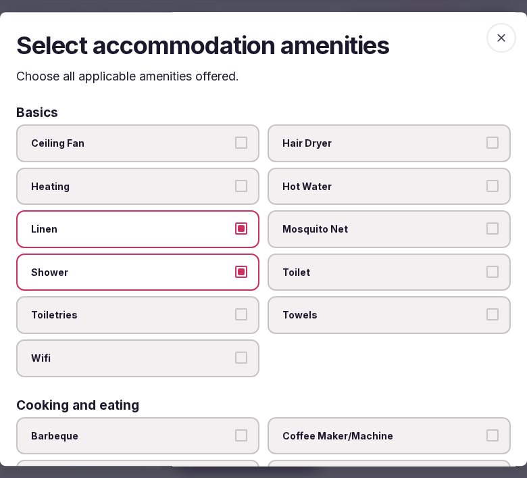
click at [226, 299] on label "Toiletries" at bounding box center [137, 316] width 243 height 38
click at [235, 309] on button "Toiletries" at bounding box center [241, 315] width 12 height 12
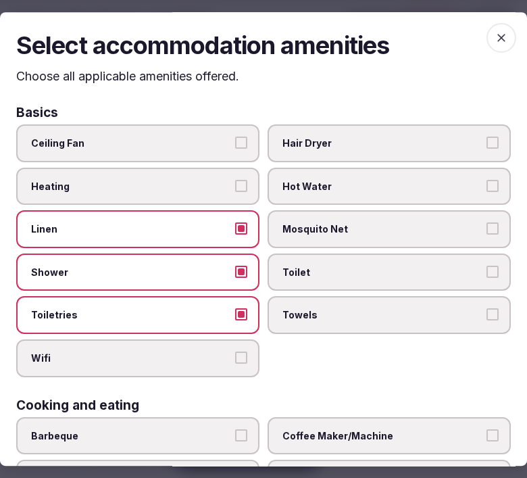
drag, startPoint x: 230, startPoint y: 345, endPoint x: 318, endPoint y: 326, distance: 90.6
click at [233, 345] on label "Wifi" at bounding box center [137, 358] width 243 height 38
click at [325, 322] on label "Towels" at bounding box center [389, 316] width 243 height 38
click at [486, 321] on button "Towels" at bounding box center [492, 315] width 12 height 12
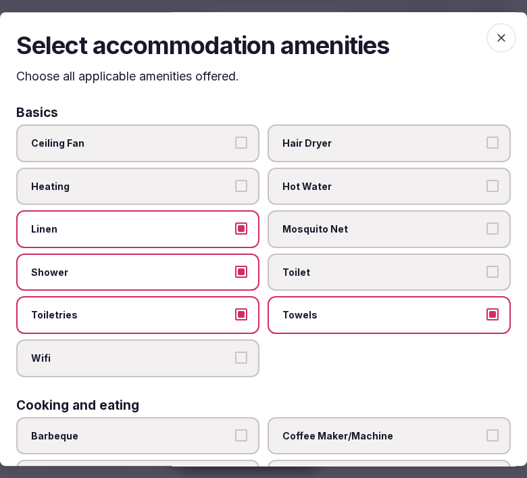
click at [241, 351] on button "Wifi" at bounding box center [241, 357] width 12 height 12
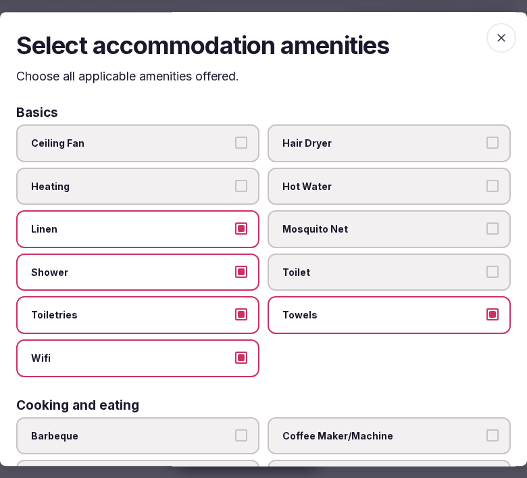
click at [372, 269] on span "Toilet" at bounding box center [382, 272] width 200 height 14
click at [486, 269] on button "Toilet" at bounding box center [492, 271] width 12 height 12
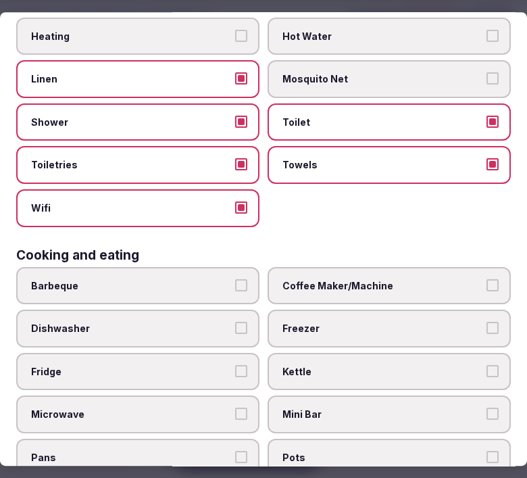
scroll to position [225, 0]
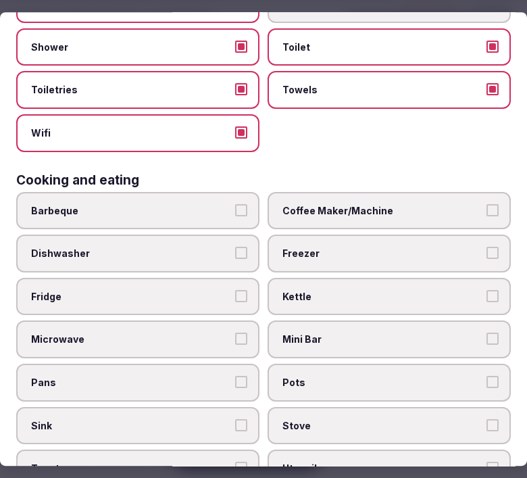
click at [370, 214] on label "Coffee Maker/Machine" at bounding box center [389, 211] width 243 height 38
click at [486, 214] on button "Coffee Maker/Machine" at bounding box center [492, 210] width 12 height 12
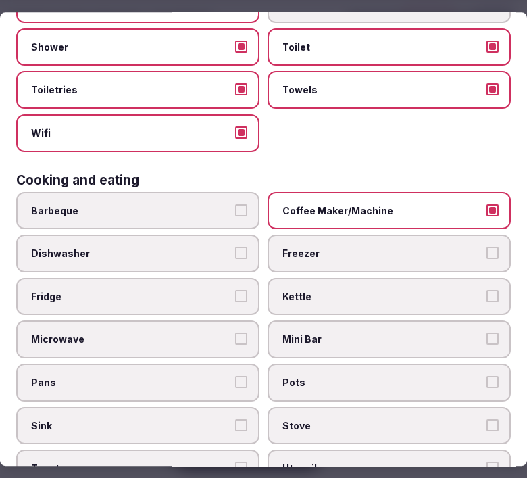
click at [417, 333] on span "Mini Bar" at bounding box center [382, 340] width 200 height 14
click at [486, 333] on button "Mini Bar" at bounding box center [492, 339] width 12 height 12
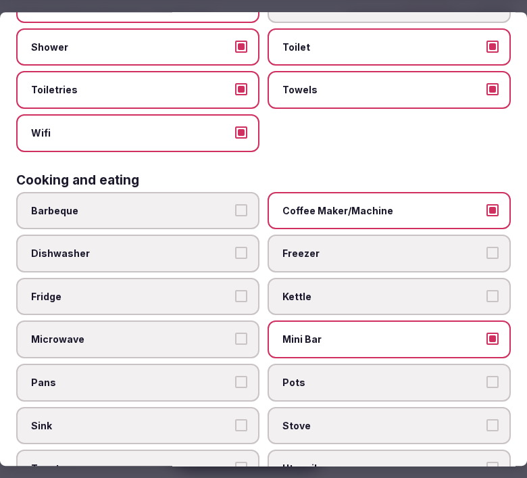
click at [184, 278] on label "Fridge" at bounding box center [137, 297] width 243 height 38
click at [235, 290] on button "Fridge" at bounding box center [241, 296] width 12 height 12
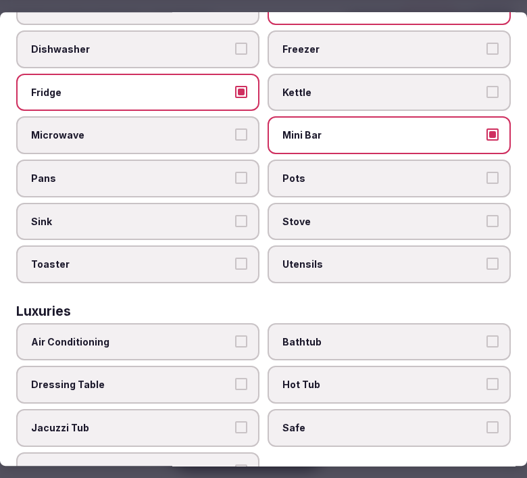
scroll to position [450, 0]
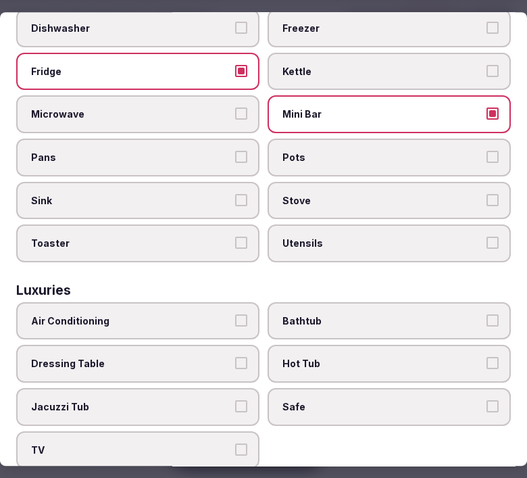
click at [288, 314] on span "Bathtub" at bounding box center [382, 321] width 200 height 14
click at [486, 314] on button "Bathtub" at bounding box center [492, 320] width 12 height 12
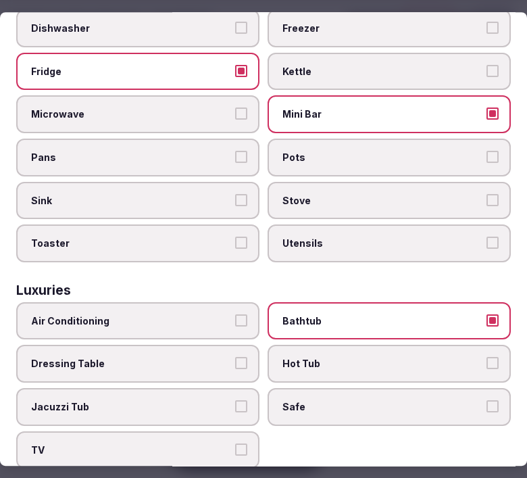
click at [304, 400] on span "Safe" at bounding box center [382, 407] width 200 height 14
click at [486, 400] on button "Safe" at bounding box center [492, 406] width 12 height 12
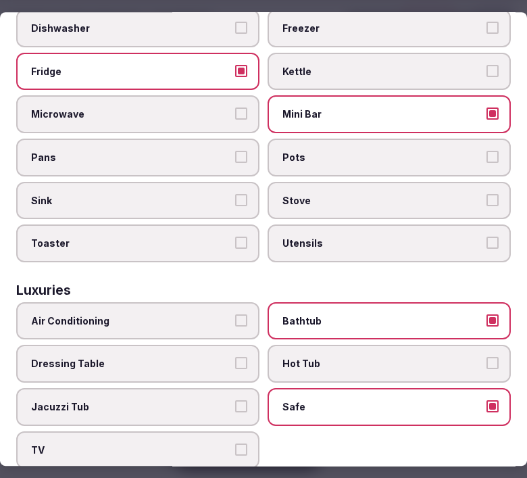
click at [366, 314] on span "Bathtub" at bounding box center [382, 321] width 200 height 14
click at [486, 314] on button "Bathtub" at bounding box center [492, 320] width 12 height 12
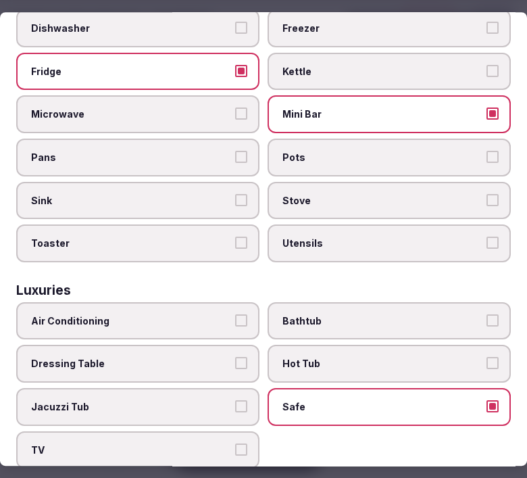
drag, startPoint x: 223, startPoint y: 299, endPoint x: 225, endPoint y: 353, distance: 54.1
click at [224, 314] on span "Air Conditioning" at bounding box center [131, 321] width 200 height 14
click at [235, 314] on button "Air Conditioning" at bounding box center [241, 320] width 12 height 12
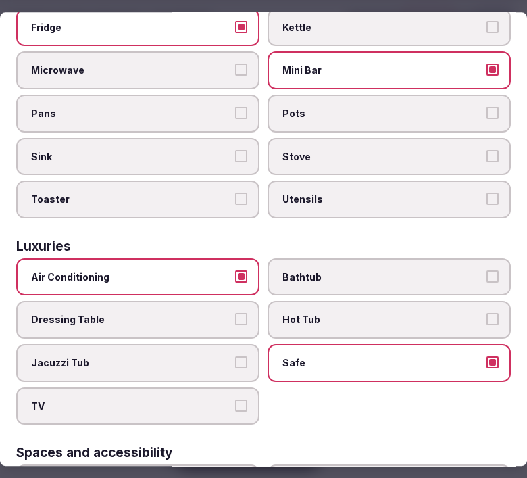
scroll to position [600, 0]
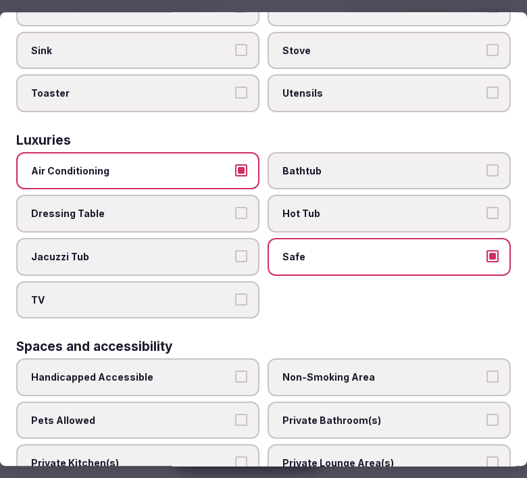
click at [226, 287] on label "TV" at bounding box center [137, 300] width 243 height 38
click at [235, 293] on button "TV" at bounding box center [241, 299] width 12 height 12
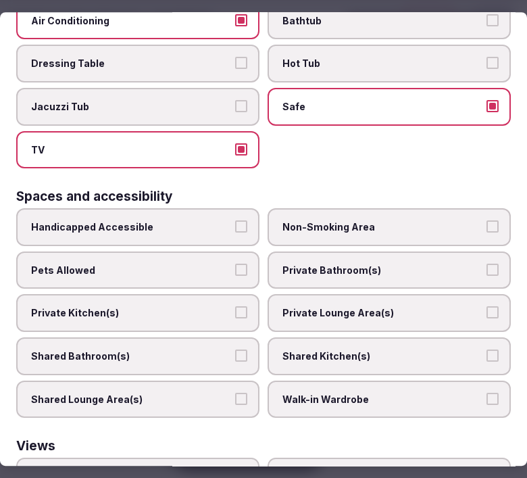
scroll to position [751, 0]
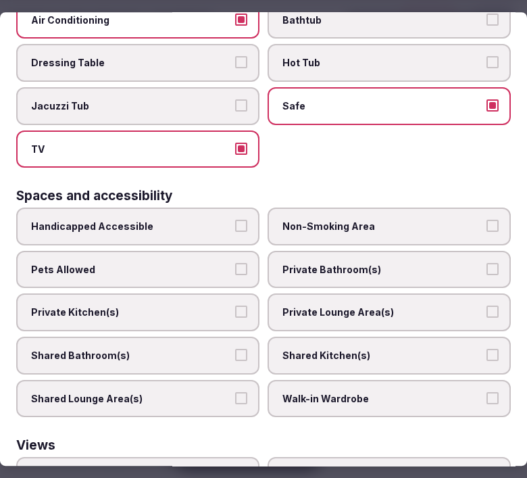
click at [320, 263] on span "Private Bathroom(s)" at bounding box center [382, 270] width 200 height 14
click at [486, 263] on button "Private Bathroom(s)" at bounding box center [492, 269] width 12 height 12
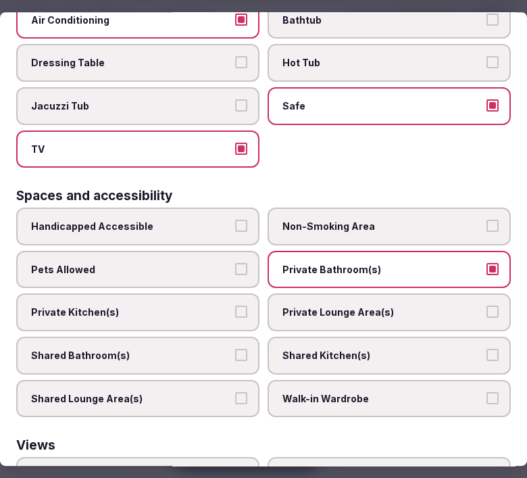
click at [320, 294] on label "Private Lounge Area(s)" at bounding box center [389, 313] width 243 height 38
click at [486, 306] on button "Private Lounge Area(s)" at bounding box center [492, 312] width 12 height 12
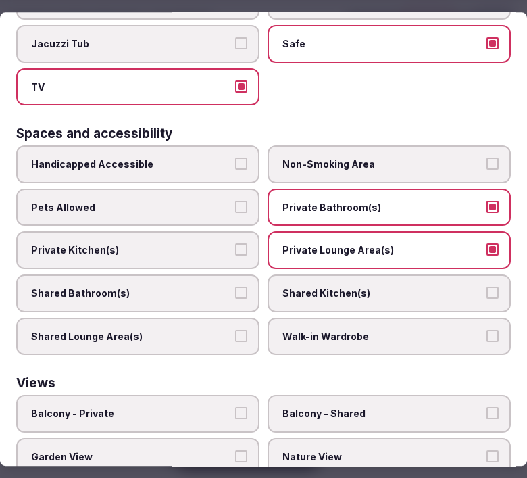
scroll to position [892, 0]
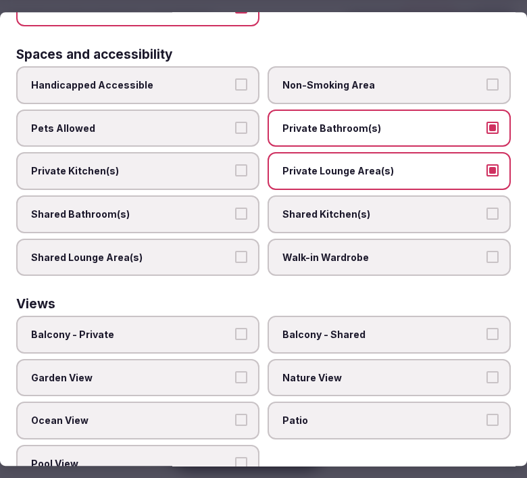
drag, startPoint x: 201, startPoint y: 308, endPoint x: 230, endPoint y: 313, distance: 30.2
click at [205, 328] on span "Balcony - Private" at bounding box center [131, 335] width 200 height 14
click at [235, 328] on button "Balcony - Private" at bounding box center [241, 334] width 12 height 12
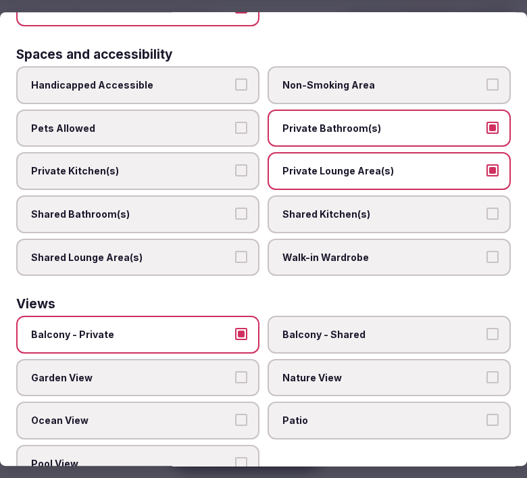
click at [331, 371] on span "Nature View" at bounding box center [382, 378] width 200 height 14
click at [486, 371] on button "Nature View" at bounding box center [492, 377] width 12 height 12
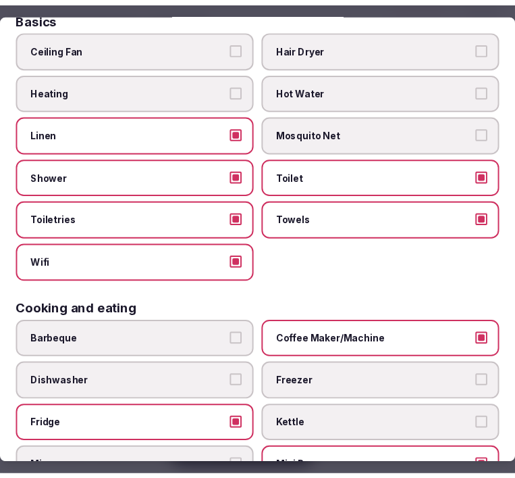
scroll to position [0, 0]
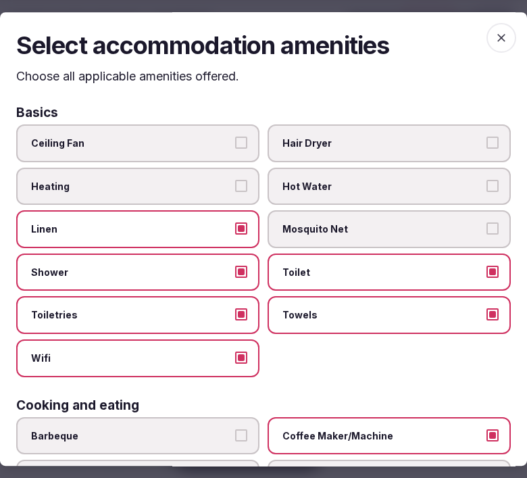
click at [496, 31] on icon "button" at bounding box center [501, 38] width 14 height 14
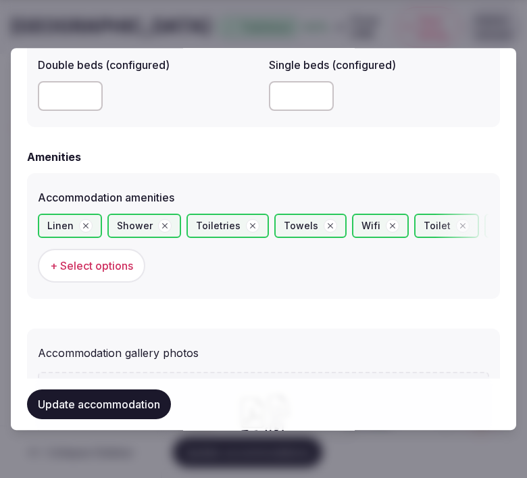
drag, startPoint x: 133, startPoint y: 396, endPoint x: 144, endPoint y: 382, distance: 17.3
click at [138, 387] on div "Update accommodation" at bounding box center [263, 403] width 473 height 51
click at [143, 409] on button "Update accommodation" at bounding box center [99, 404] width 144 height 30
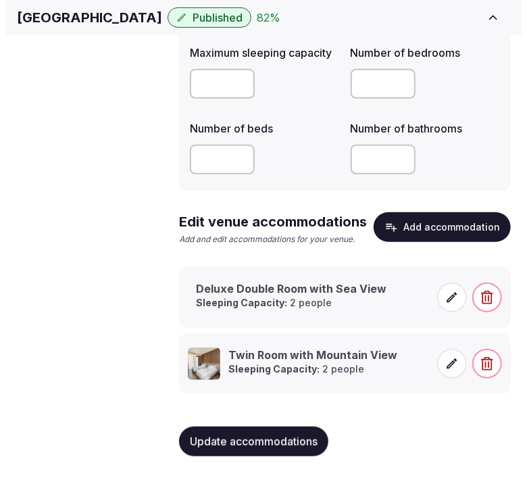
scroll to position [168, 0]
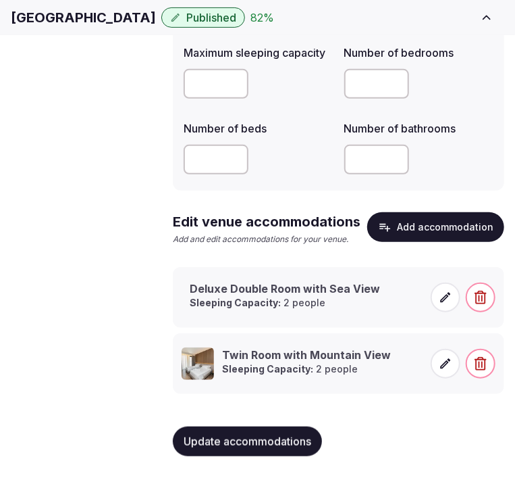
click at [449, 360] on icon at bounding box center [446, 363] width 10 height 10
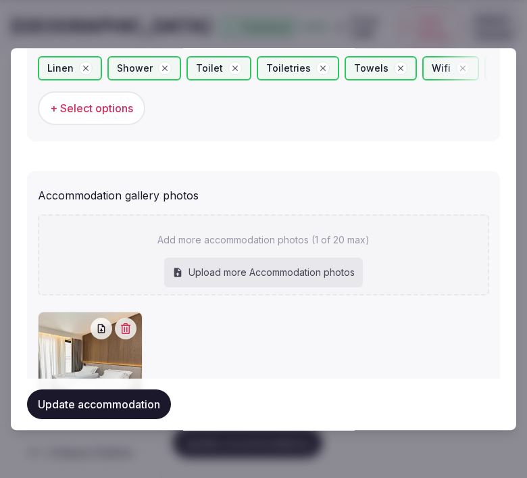
scroll to position [1431, 0]
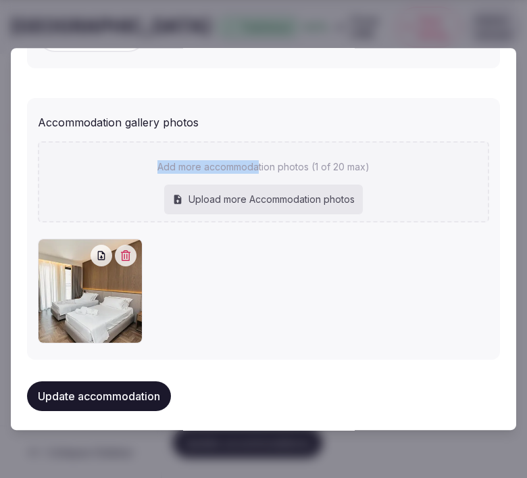
drag, startPoint x: 338, startPoint y: 111, endPoint x: 321, endPoint y: 157, distance: 48.3
click at [289, 162] on div "Accommodation gallery photos Add more accommodation photos (1 of 20 max) Upload…" at bounding box center [263, 229] width 451 height 240
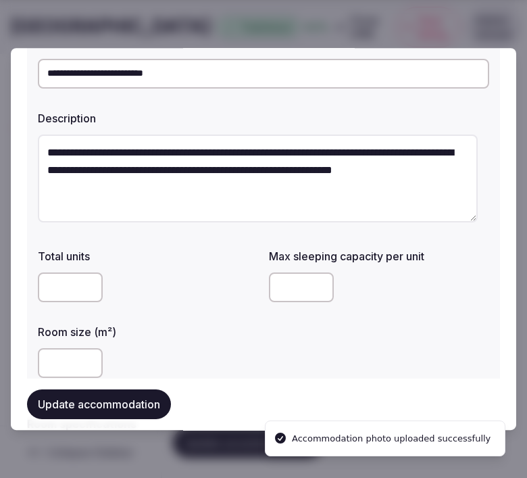
scroll to position [75, 0]
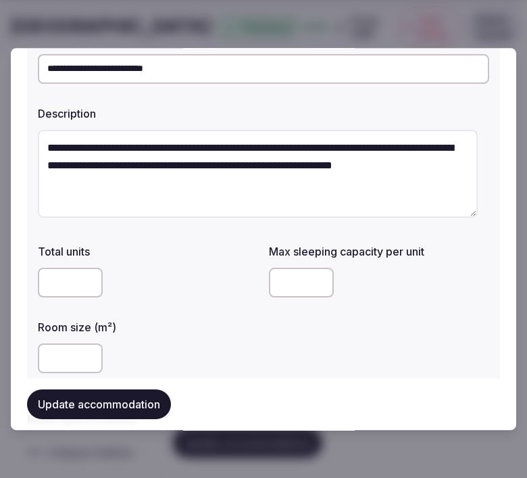
click at [149, 63] on input "**********" at bounding box center [263, 69] width 451 height 30
click at [137, 84] on div "**********" at bounding box center [263, 69] width 451 height 41
drag, startPoint x: 329, startPoint y: 72, endPoint x: 322, endPoint y: 73, distance: 6.8
click at [322, 73] on input "**********" at bounding box center [263, 69] width 451 height 30
paste input "****"
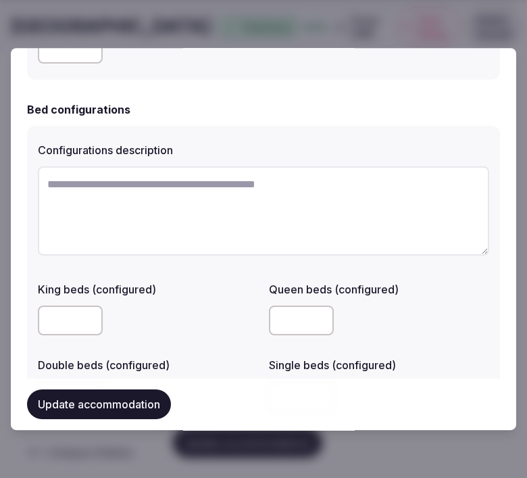
type input "**********"
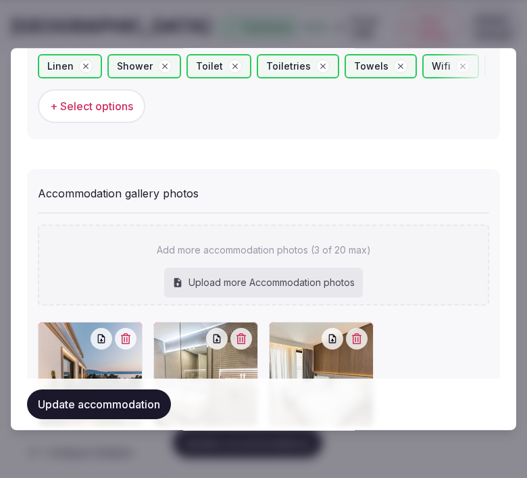
scroll to position [1443, 0]
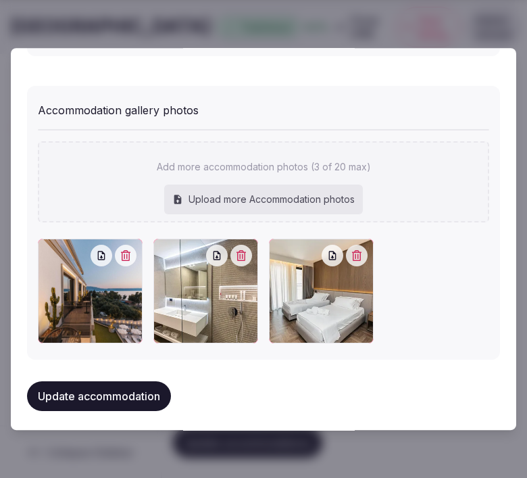
click at [353, 255] on icon "button" at bounding box center [356, 255] width 9 height 11
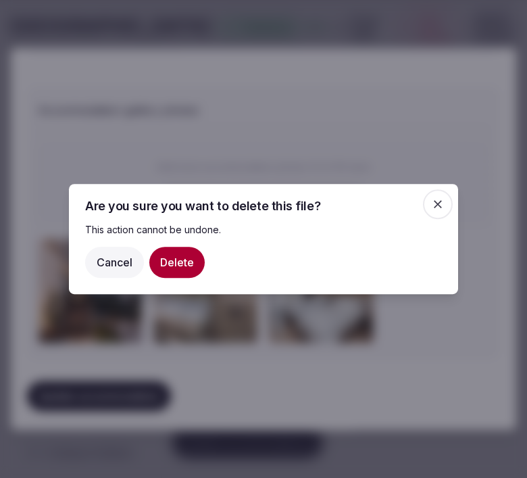
drag, startPoint x: 178, startPoint y: 268, endPoint x: 223, endPoint y: 253, distance: 47.6
click at [182, 267] on button "Delete" at bounding box center [176, 262] width 55 height 31
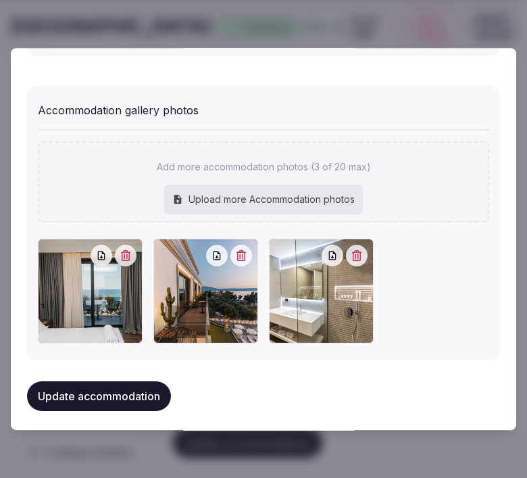
drag, startPoint x: 102, startPoint y: 374, endPoint x: 96, endPoint y: 340, distance: 33.7
click at [103, 372] on div "Update accommodation" at bounding box center [263, 395] width 473 height 51
drag, startPoint x: 98, startPoint y: 373, endPoint x: 104, endPoint y: 367, distance: 8.6
click at [99, 372] on div "Update accommodation" at bounding box center [263, 395] width 473 height 51
click at [126, 381] on button "Update accommodation" at bounding box center [99, 396] width 144 height 30
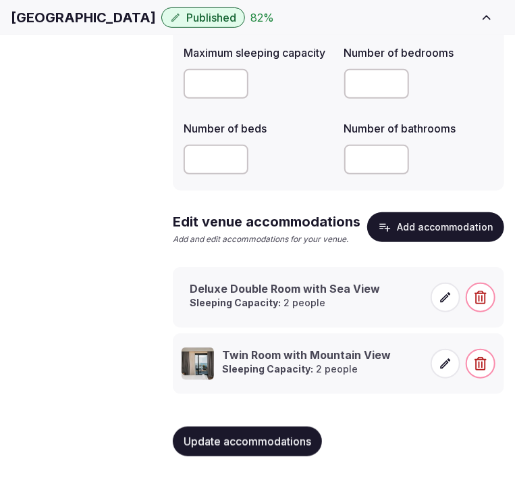
click at [279, 442] on span "Update accommodations" at bounding box center [248, 441] width 128 height 14
click at [447, 367] on icon at bounding box center [446, 364] width 14 height 14
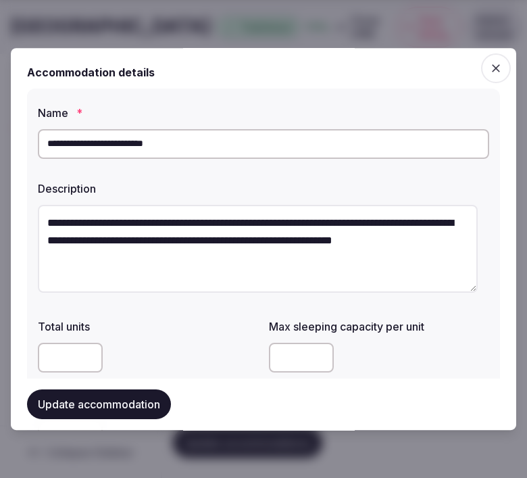
click at [136, 149] on input "**********" at bounding box center [263, 144] width 451 height 30
click at [136, 146] on input "**********" at bounding box center [263, 144] width 451 height 30
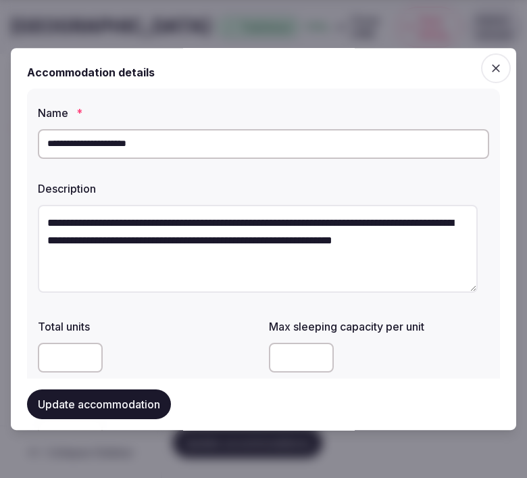
type input "**********"
click at [110, 417] on button "Update accommodation" at bounding box center [99, 404] width 144 height 30
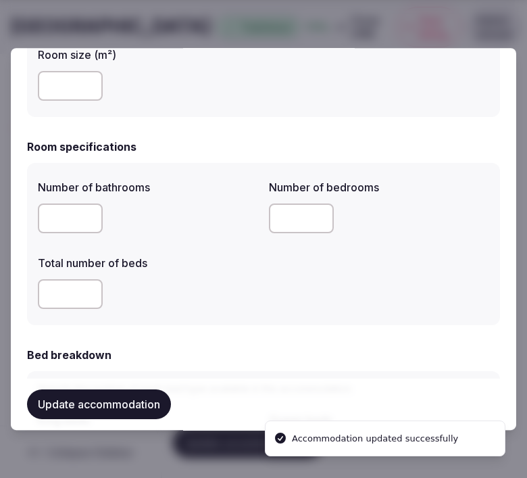
scroll to position [450, 0]
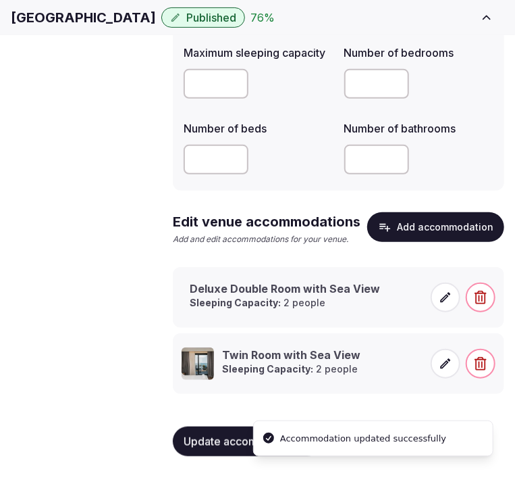
click at [446, 299] on icon at bounding box center [446, 297] width 10 height 10
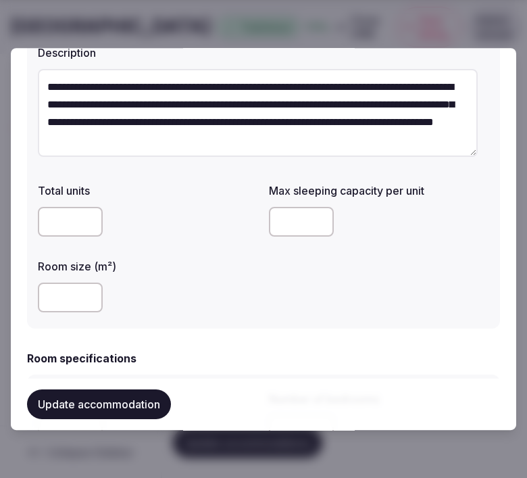
scroll to position [0, 0]
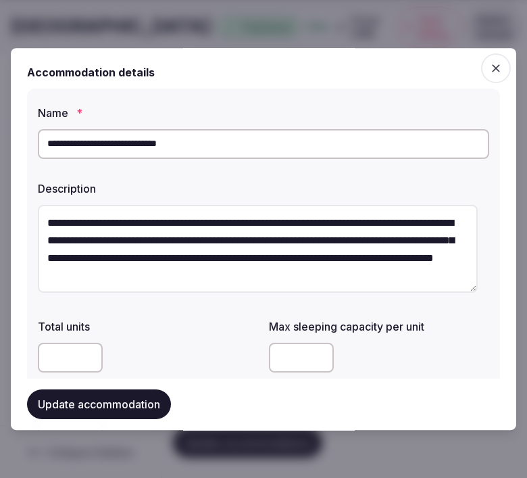
click at [301, 134] on input "**********" at bounding box center [263, 144] width 451 height 30
paste input "text"
type input "**********"
click at [57, 354] on input "number" at bounding box center [70, 357] width 65 height 30
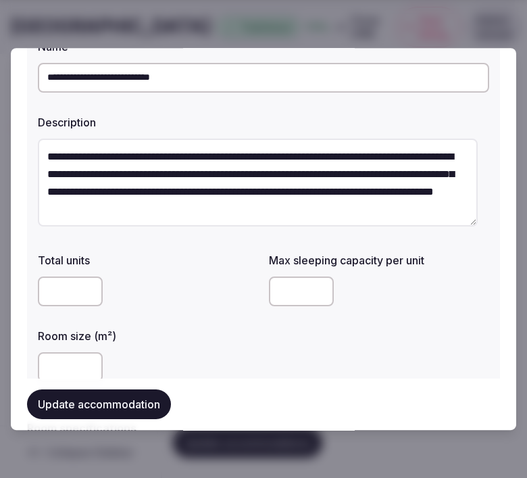
scroll to position [150, 0]
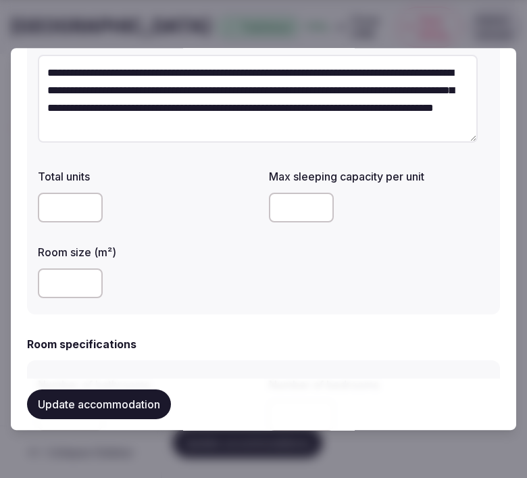
drag, startPoint x: 73, startPoint y: 285, endPoint x: 12, endPoint y: 272, distance: 62.1
click at [12, 272] on div "**********" at bounding box center [263, 239] width 505 height 382
click at [65, 286] on input "**" at bounding box center [70, 283] width 65 height 30
click at [42, 272] on input "**" at bounding box center [70, 283] width 65 height 30
type input "**"
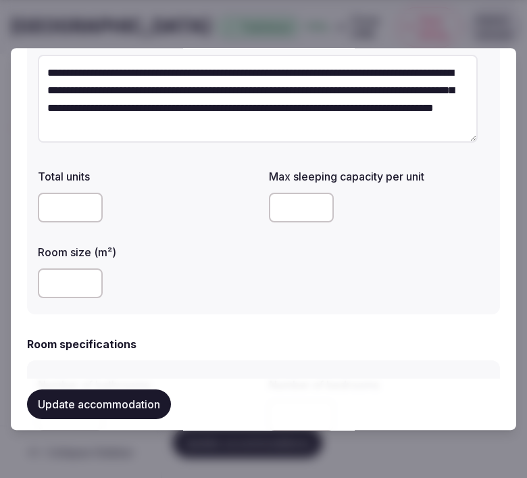
click at [159, 301] on div "**" at bounding box center [148, 283] width 220 height 41
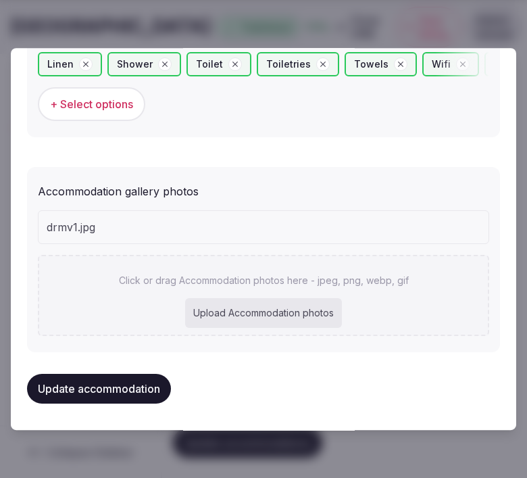
scroll to position [1358, 0]
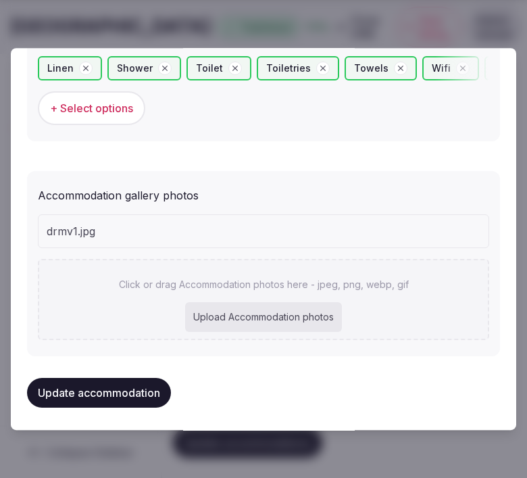
type input "**********"
type input "**"
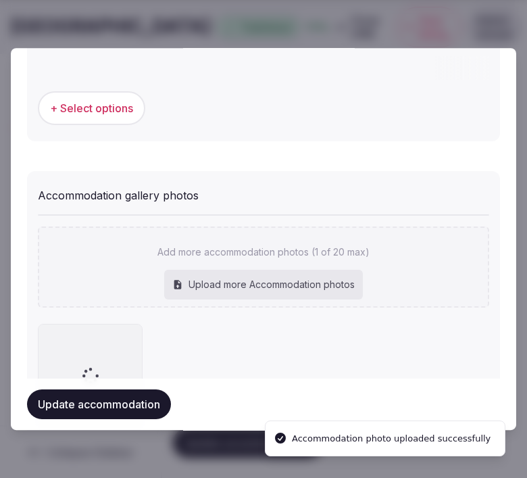
scroll to position [1394, 0]
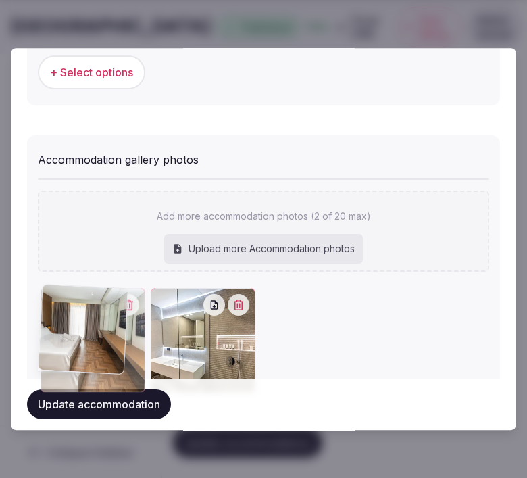
drag, startPoint x: 162, startPoint y: 291, endPoint x: 10, endPoint y: 308, distance: 152.9
click at [11, 308] on div "**********" at bounding box center [263, 239] width 505 height 382
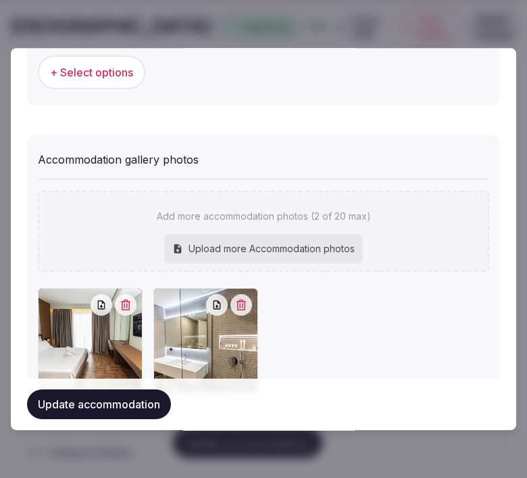
click at [132, 403] on button "Update accommodation" at bounding box center [99, 404] width 144 height 30
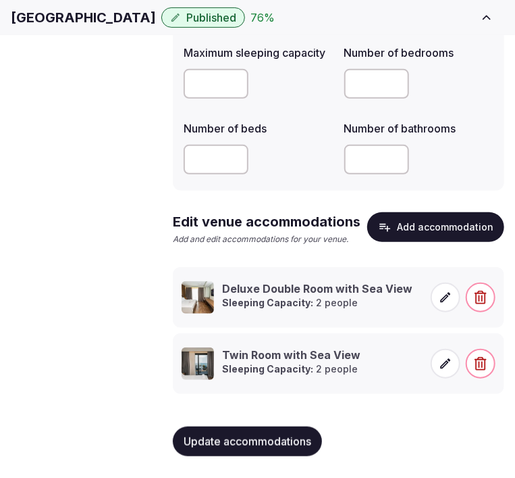
click at [426, 226] on button "Add accommodation" at bounding box center [435, 227] width 137 height 30
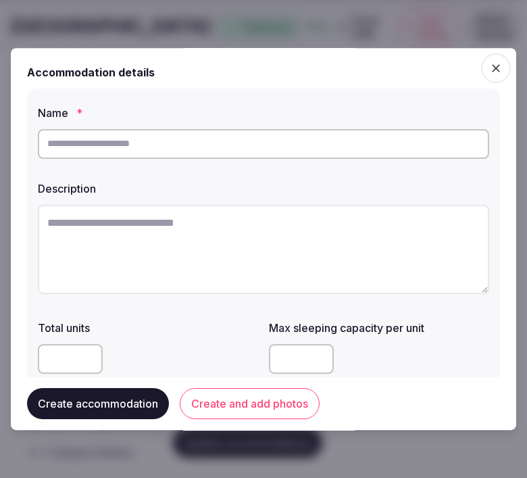
click at [101, 147] on input "text" at bounding box center [263, 144] width 451 height 30
paste input "**********"
type input "**********"
click at [237, 245] on textarea at bounding box center [263, 249] width 451 height 89
paste textarea "**********"
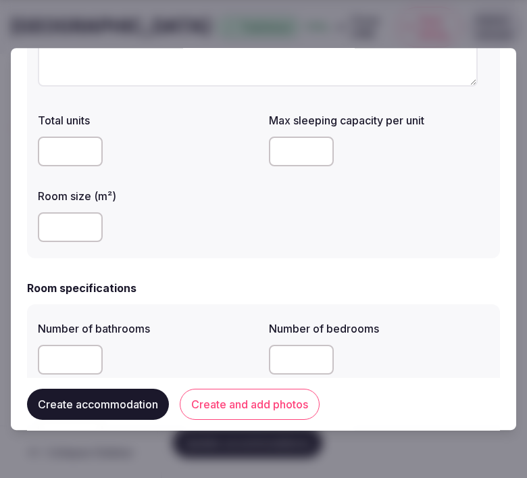
scroll to position [300, 0]
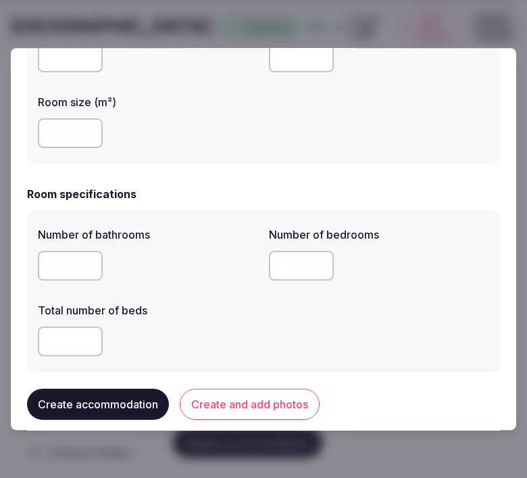
type textarea "**********"
click at [81, 261] on input "number" at bounding box center [70, 266] width 65 height 30
type input "*"
click at [286, 274] on input "number" at bounding box center [301, 266] width 65 height 30
type input "*"
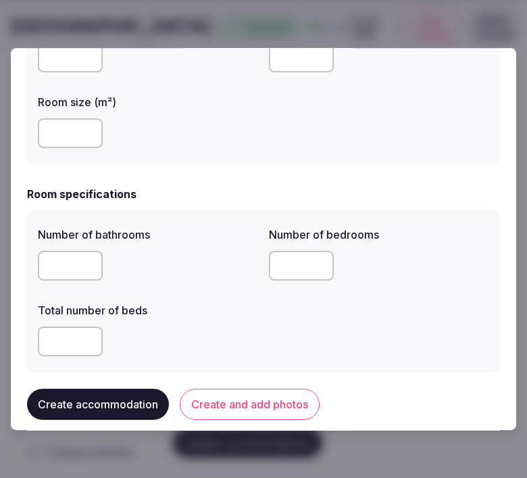
click at [55, 346] on input "number" at bounding box center [70, 341] width 65 height 30
type input "*"
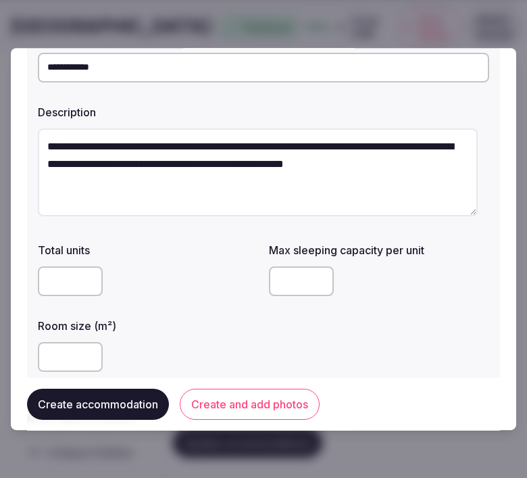
scroll to position [75, 0]
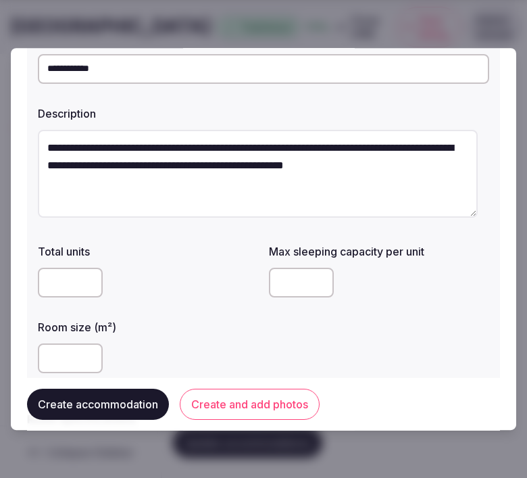
click at [75, 287] on input "number" at bounding box center [70, 283] width 65 height 30
type input "*"
drag, startPoint x: 55, startPoint y: 277, endPoint x: 34, endPoint y: 247, distance: 36.9
click at [32, 249] on div "**********" at bounding box center [263, 202] width 473 height 376
click at [294, 281] on input "number" at bounding box center [301, 283] width 65 height 30
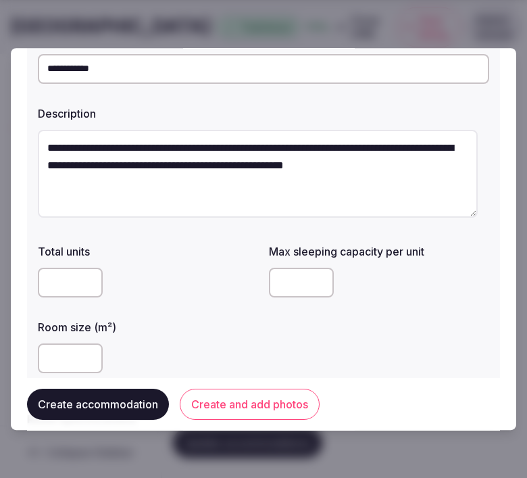
type input "*"
click at [76, 361] on input "number" at bounding box center [70, 358] width 65 height 30
click at [86, 345] on input "number" at bounding box center [70, 358] width 65 height 30
type input "**"
drag, startPoint x: 320, startPoint y: 334, endPoint x: 249, endPoint y: 367, distance: 78.3
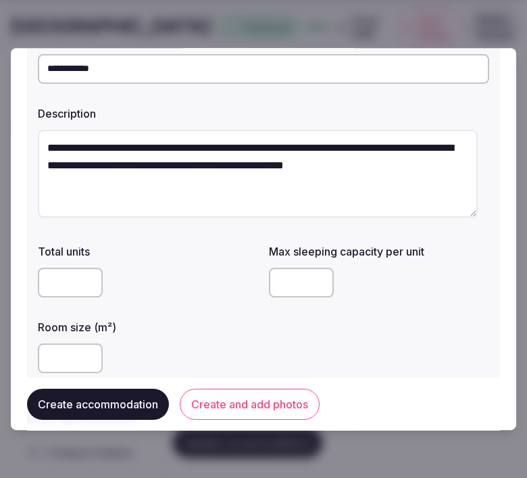
click at [317, 334] on div "Total units Max sleeping capacity per unit * Room size (m²) **" at bounding box center [263, 308] width 451 height 141
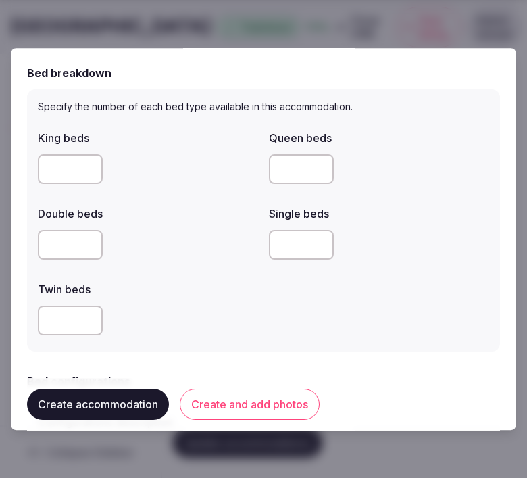
scroll to position [676, 0]
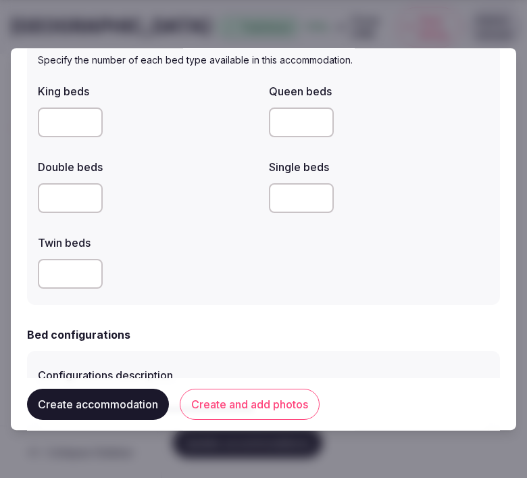
click at [70, 196] on input "number" at bounding box center [70, 198] width 65 height 30
type input "*"
click at [247, 253] on div at bounding box center [148, 273] width 220 height 41
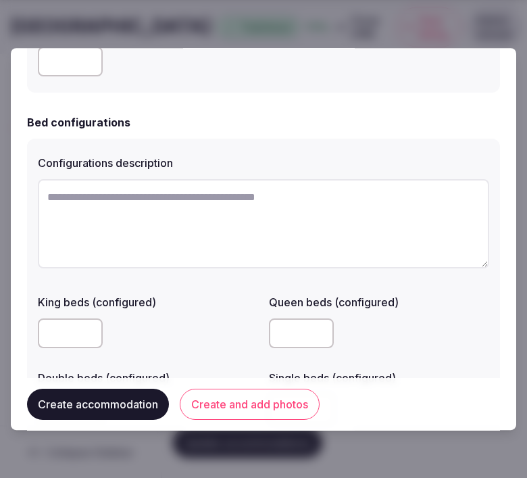
scroll to position [975, 0]
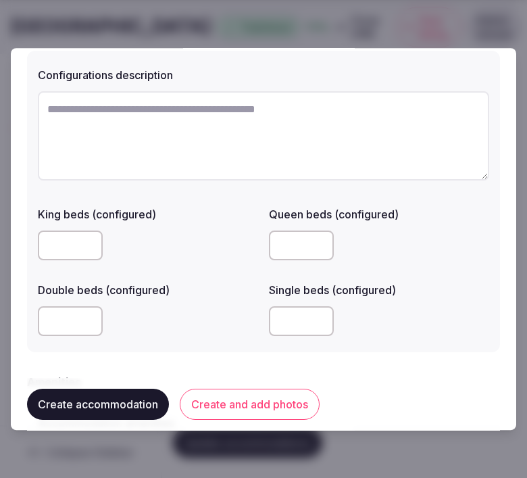
click at [51, 246] on input "number" at bounding box center [70, 245] width 65 height 30
click at [192, 247] on div at bounding box center [148, 245] width 220 height 30
drag, startPoint x: 81, startPoint y: 315, endPoint x: 93, endPoint y: 313, distance: 11.7
click at [82, 315] on input "number" at bounding box center [70, 321] width 65 height 30
type input "*"
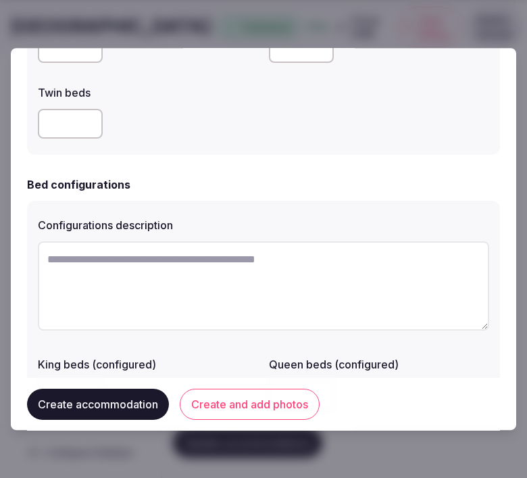
paste textarea "**********"
click at [280, 268] on textarea at bounding box center [263, 285] width 451 height 89
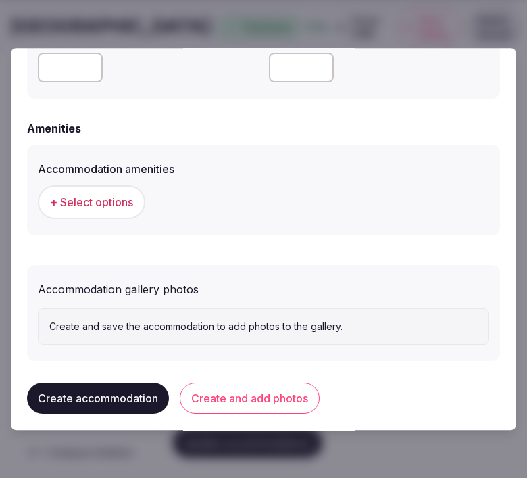
scroll to position [1236, 0]
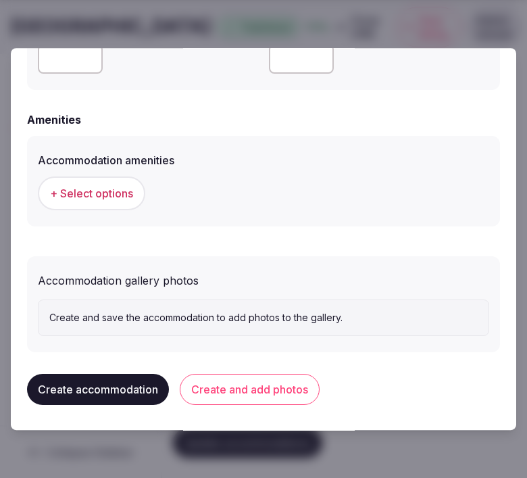
type textarea "**********"
click at [107, 191] on span "+ Select options" at bounding box center [91, 193] width 83 height 15
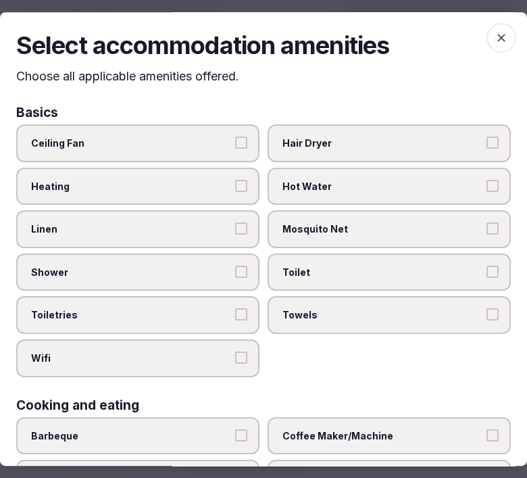
drag, startPoint x: 236, startPoint y: 224, endPoint x: 231, endPoint y: 246, distance: 22.3
click at [235, 230] on button "Linen" at bounding box center [241, 228] width 12 height 12
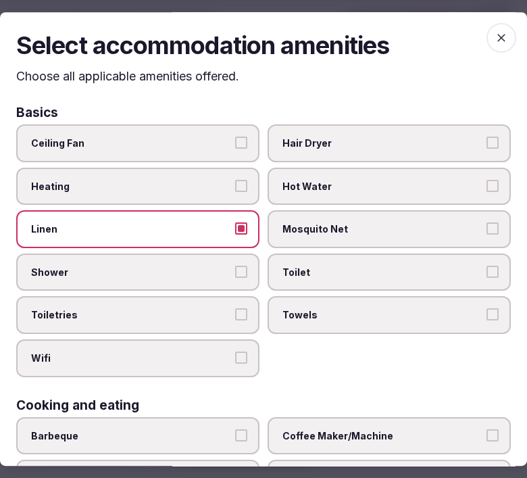
click at [235, 268] on button "Shower" at bounding box center [241, 271] width 12 height 12
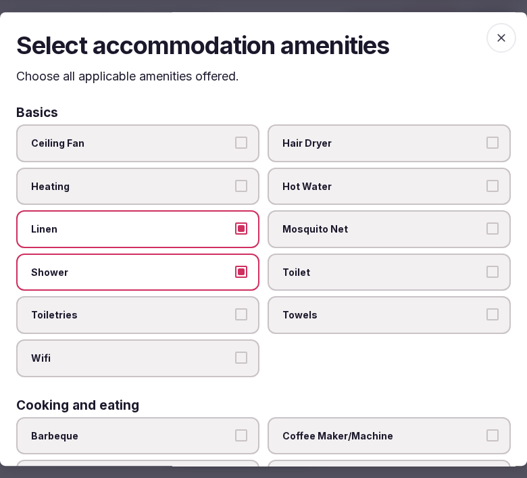
click at [235, 314] on button "Toiletries" at bounding box center [241, 315] width 12 height 12
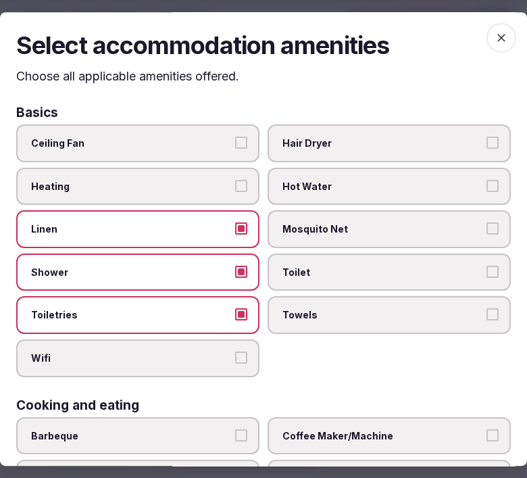
drag, startPoint x: 234, startPoint y: 353, endPoint x: 324, endPoint y: 328, distance: 93.3
click at [235, 353] on button "Wifi" at bounding box center [241, 357] width 12 height 12
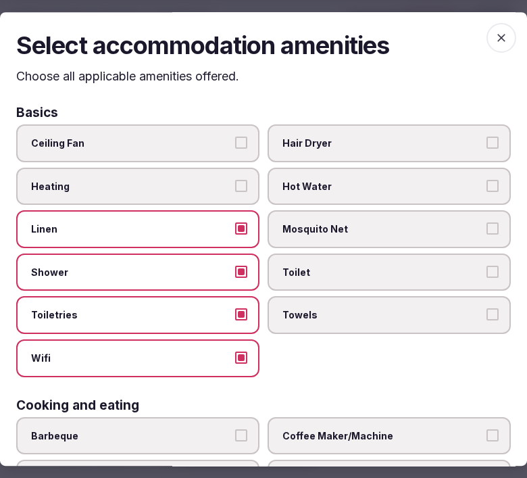
click at [370, 317] on label "Towels" at bounding box center [389, 316] width 243 height 38
click at [486, 317] on button "Towels" at bounding box center [492, 315] width 12 height 12
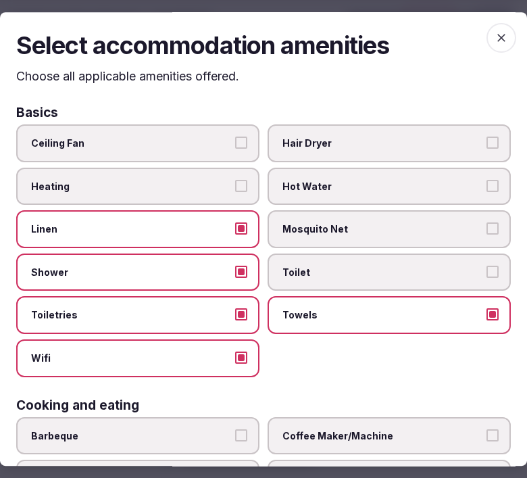
click at [392, 273] on span "Toilet" at bounding box center [382, 272] width 200 height 14
click at [486, 273] on button "Toilet" at bounding box center [492, 271] width 12 height 12
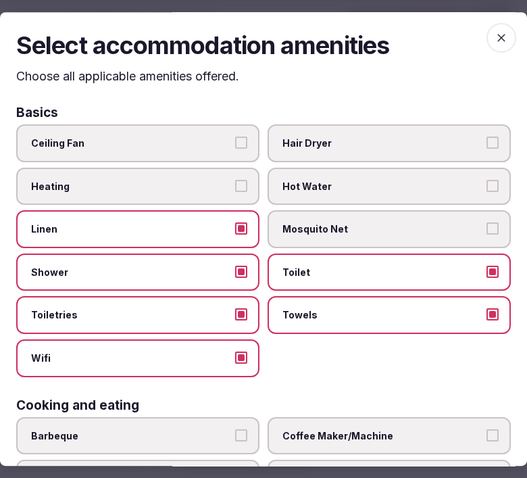
scroll to position [150, 0]
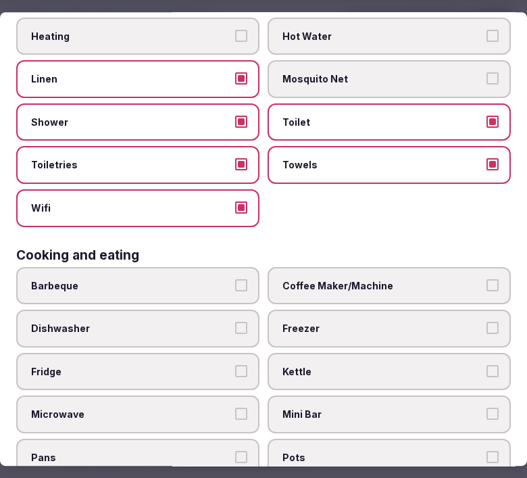
drag, startPoint x: 377, startPoint y: 278, endPoint x: 505, endPoint y: 287, distance: 128.0
click at [378, 279] on span "Coffee Maker/Machine" at bounding box center [382, 286] width 200 height 14
click at [486, 279] on button "Coffee Maker/Machine" at bounding box center [492, 285] width 12 height 12
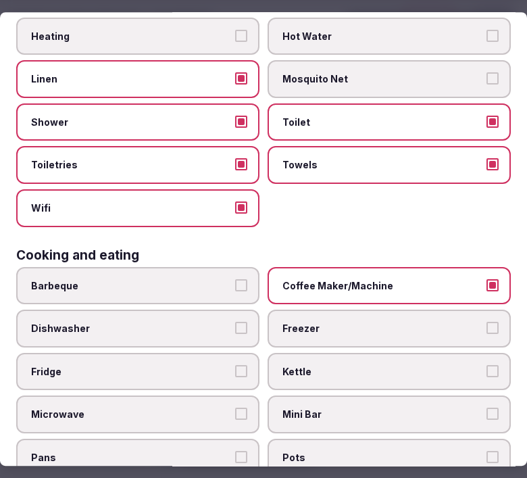
click at [142, 365] on span "Fridge" at bounding box center [131, 372] width 200 height 14
click at [235, 365] on button "Fridge" at bounding box center [241, 371] width 12 height 12
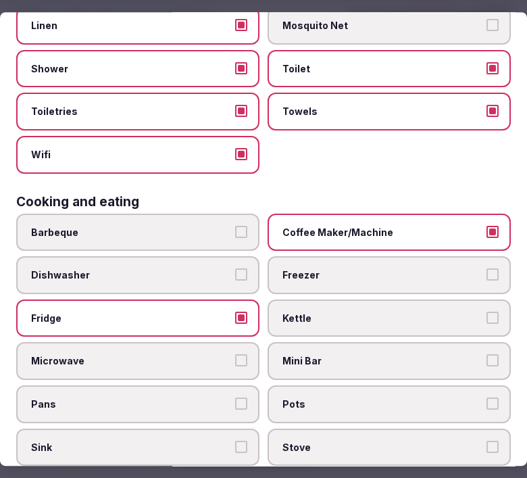
scroll to position [225, 0]
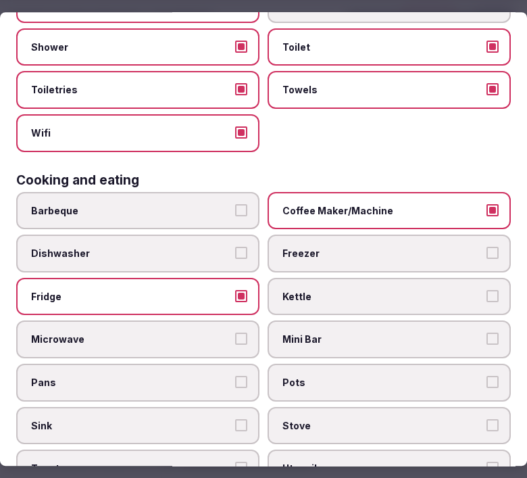
click at [319, 290] on span "Kettle" at bounding box center [382, 297] width 200 height 14
click at [486, 290] on button "Kettle" at bounding box center [492, 296] width 12 height 12
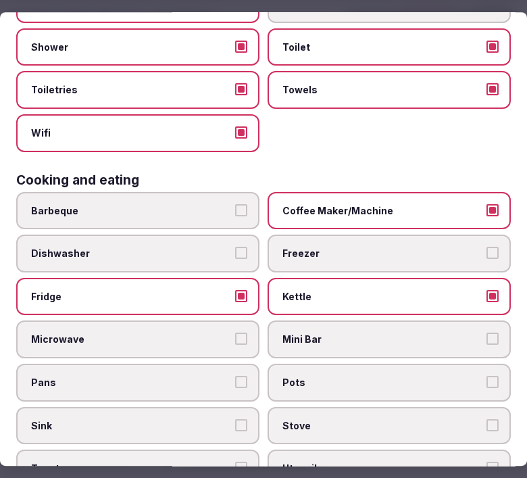
click at [342, 333] on span "Mini Bar" at bounding box center [382, 340] width 200 height 14
click at [486, 333] on button "Mini Bar" at bounding box center [492, 339] width 12 height 12
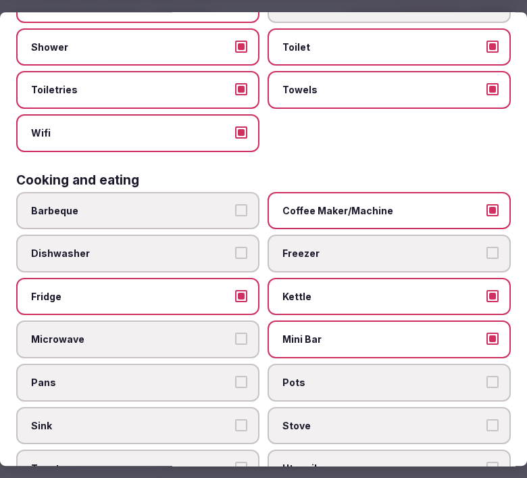
scroll to position [375, 0]
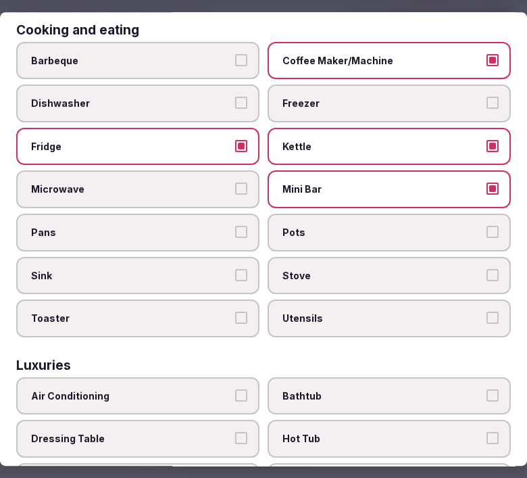
click at [331, 311] on span "Utensils" at bounding box center [382, 318] width 200 height 14
click at [486, 311] on button "Utensils" at bounding box center [492, 317] width 12 height 12
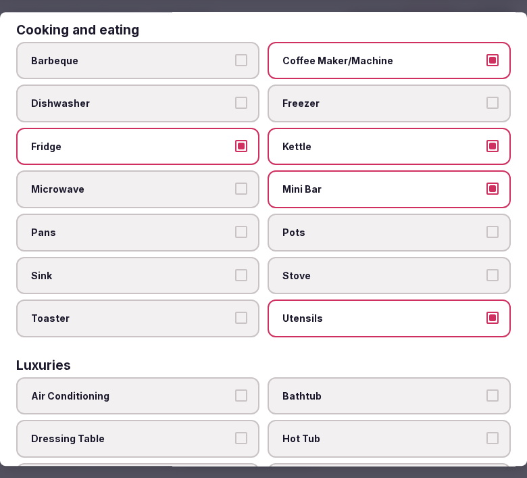
click at [324, 299] on label "Utensils" at bounding box center [389, 318] width 243 height 38
click at [486, 311] on button "Utensils" at bounding box center [492, 317] width 12 height 12
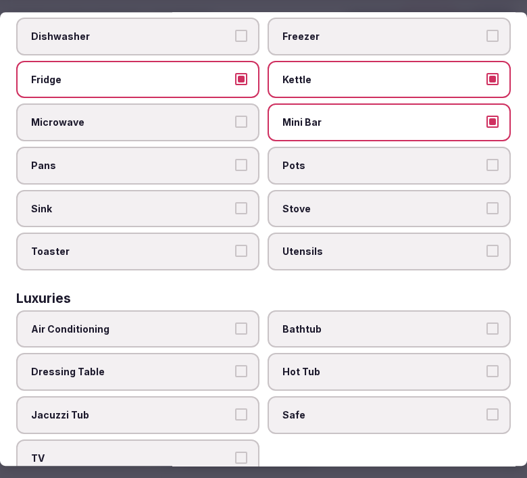
scroll to position [525, 0]
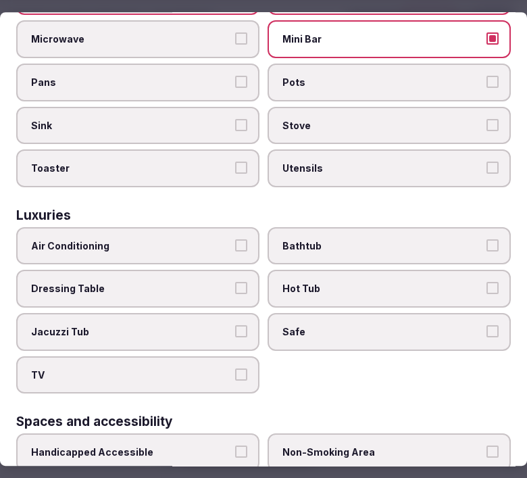
click at [306, 239] on span "Bathtub" at bounding box center [382, 246] width 200 height 14
click at [486, 239] on button "Bathtub" at bounding box center [492, 245] width 12 height 12
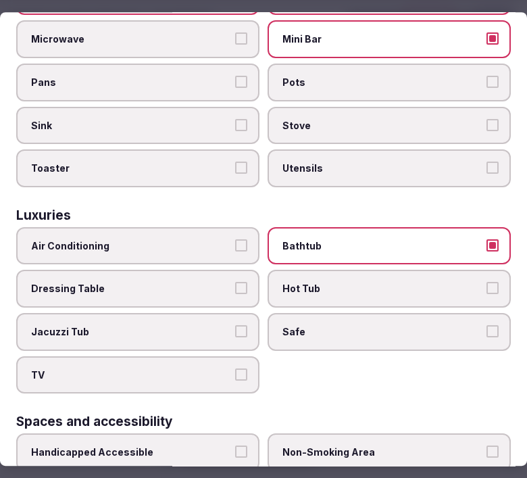
click at [342, 325] on span "Safe" at bounding box center [382, 332] width 200 height 14
click at [486, 325] on button "Safe" at bounding box center [492, 331] width 12 height 12
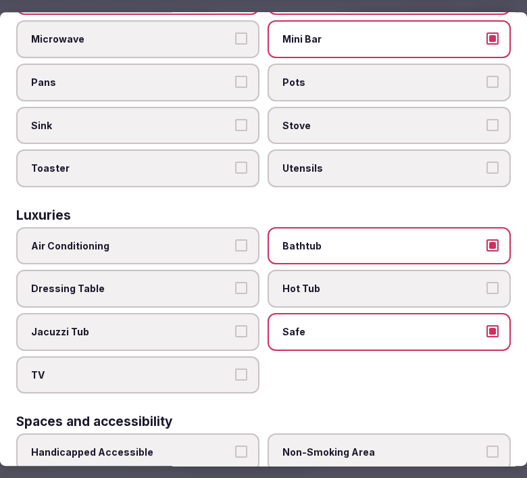
click at [235, 239] on button "Air Conditioning" at bounding box center [241, 245] width 12 height 12
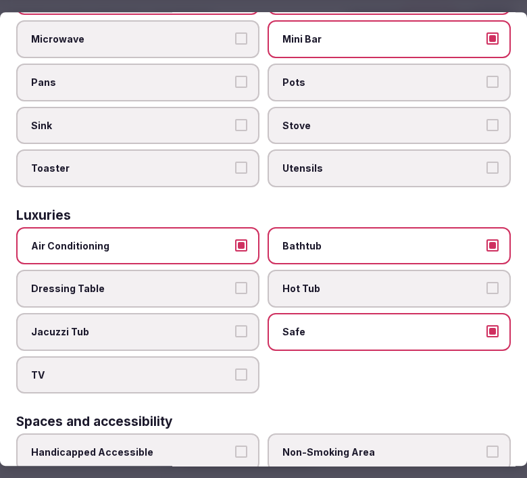
click at [220, 368] on span "TV" at bounding box center [131, 375] width 200 height 14
click at [235, 368] on button "TV" at bounding box center [241, 374] width 12 height 12
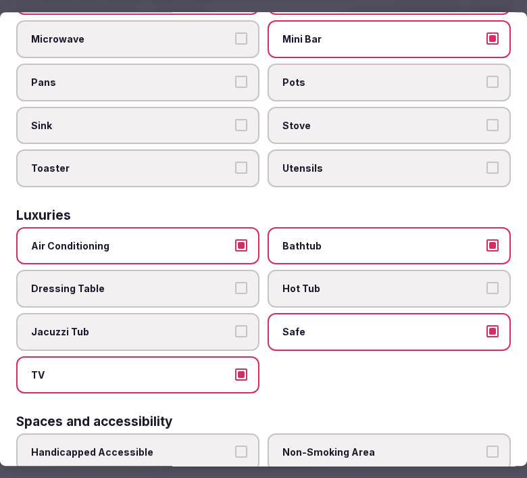
scroll to position [751, 0]
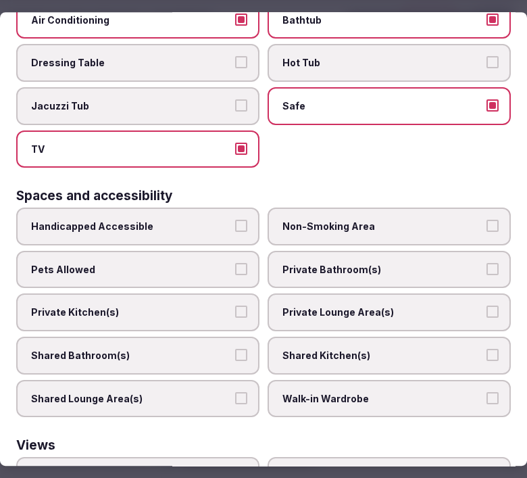
click at [340, 259] on label "Private Bathroom(s)" at bounding box center [389, 270] width 243 height 38
click at [486, 263] on button "Private Bathroom(s)" at bounding box center [492, 269] width 12 height 12
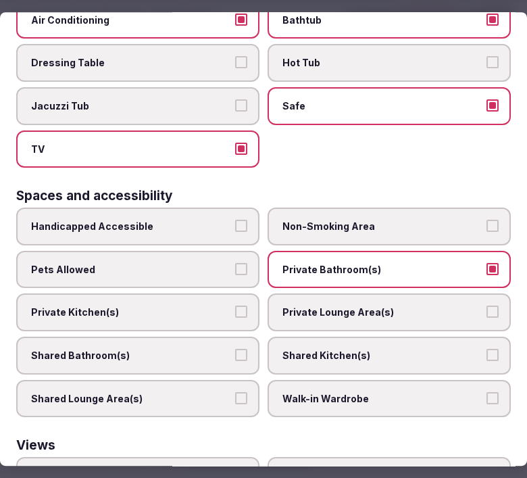
click at [359, 306] on span "Private Lounge Area(s)" at bounding box center [382, 313] width 200 height 14
click at [486, 306] on button "Private Lounge Area(s)" at bounding box center [492, 312] width 12 height 12
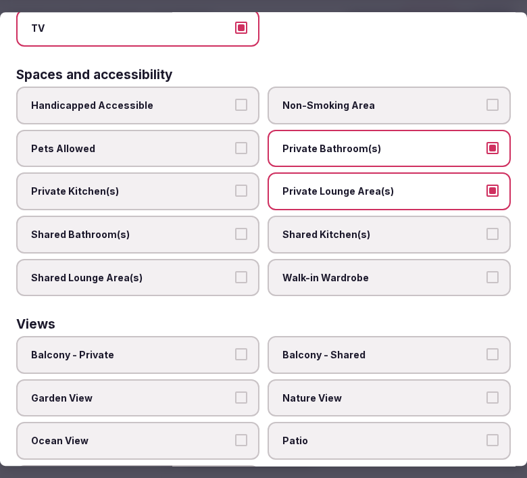
scroll to position [892, 0]
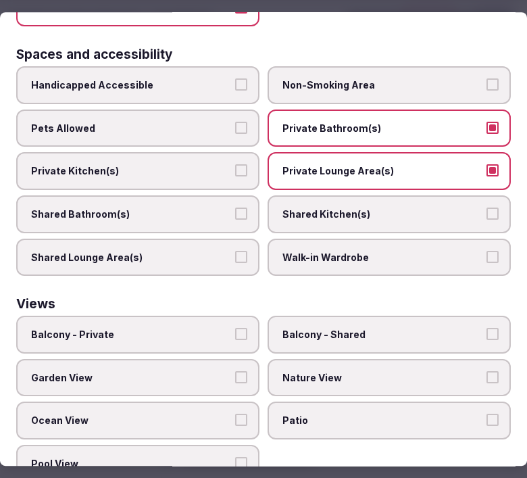
click at [199, 328] on span "Balcony - Private" at bounding box center [131, 335] width 200 height 14
click at [235, 328] on button "Balcony - Private" at bounding box center [241, 334] width 12 height 12
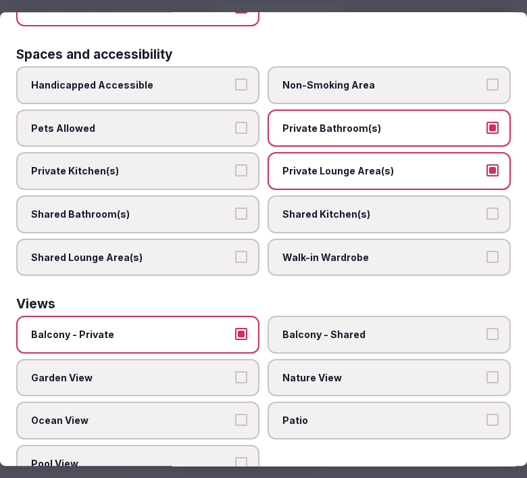
click at [359, 371] on span "Nature View" at bounding box center [382, 378] width 200 height 14
click at [486, 371] on button "Nature View" at bounding box center [492, 377] width 12 height 12
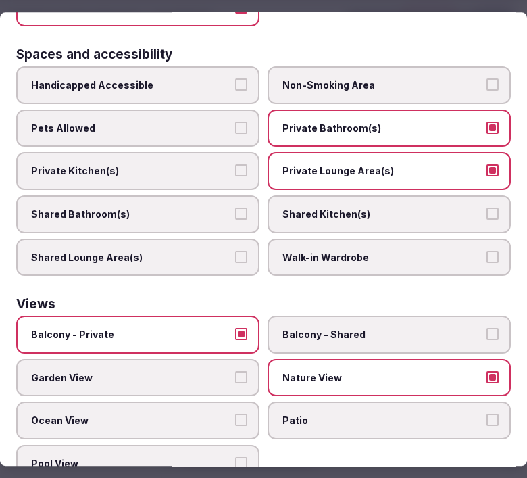
click at [231, 402] on label "Ocean View" at bounding box center [137, 421] width 243 height 38
click at [235, 414] on button "Ocean View" at bounding box center [241, 420] width 12 height 12
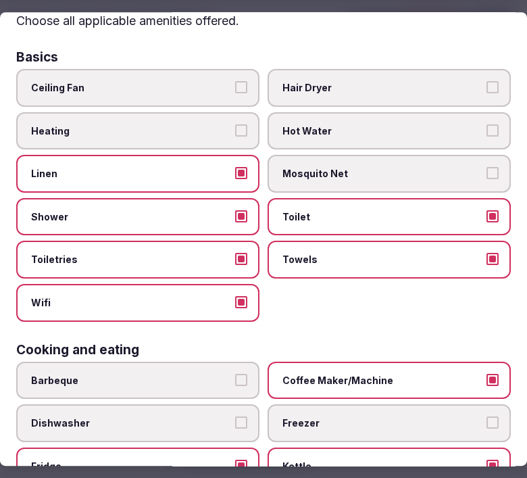
scroll to position [0, 0]
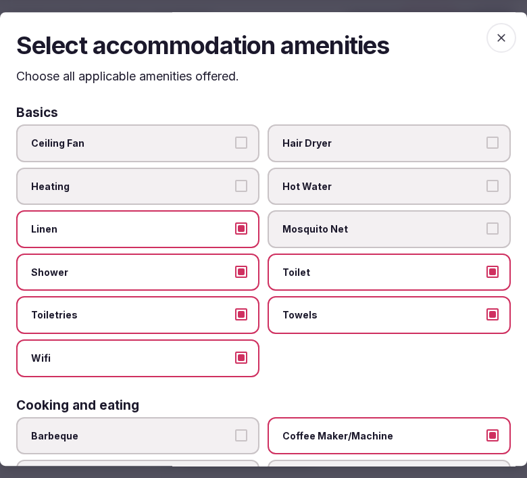
click at [497, 42] on span "button" at bounding box center [501, 38] width 30 height 30
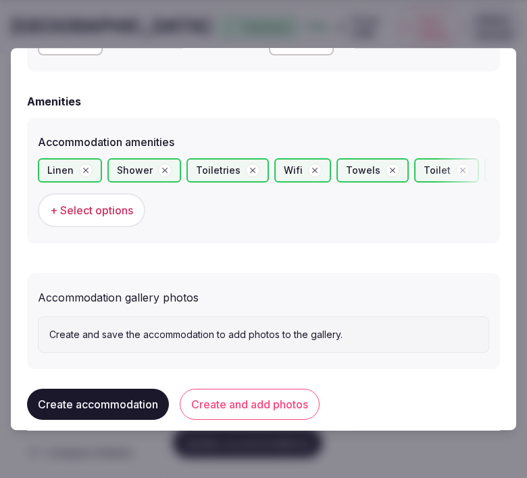
scroll to position [1270, 0]
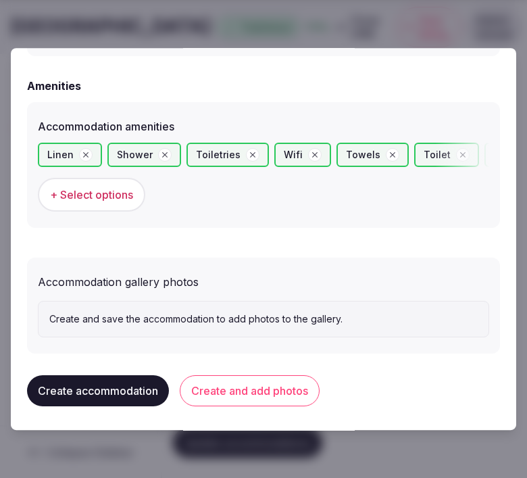
click at [214, 390] on button "Create and add photos" at bounding box center [250, 390] width 140 height 31
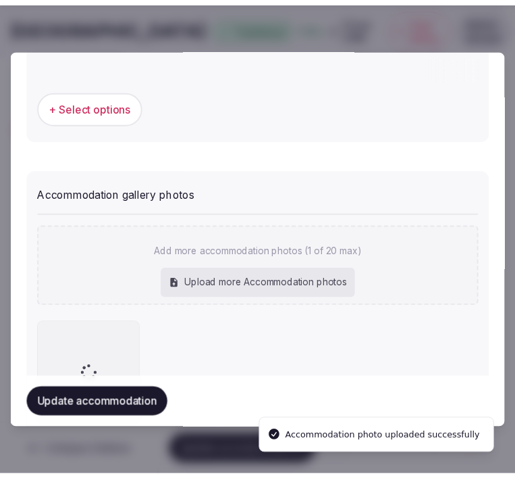
scroll to position [1394, 0]
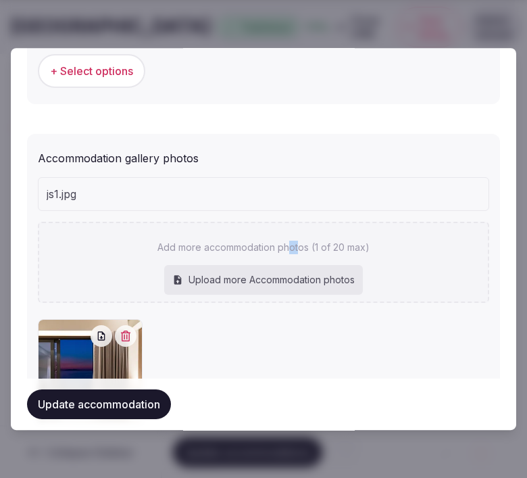
drag, startPoint x: 290, startPoint y: 228, endPoint x: 291, endPoint y: 221, distance: 6.8
click at [285, 222] on div "Add more accommodation photos (1 of 20 max) Upload more Accommodation photos" at bounding box center [263, 262] width 451 height 81
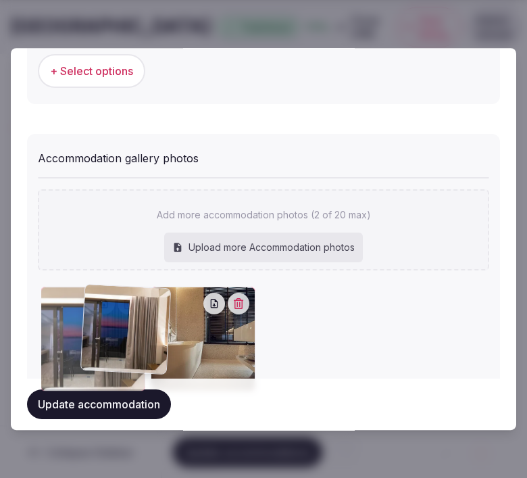
drag, startPoint x: 170, startPoint y: 293, endPoint x: 78, endPoint y: 295, distance: 91.9
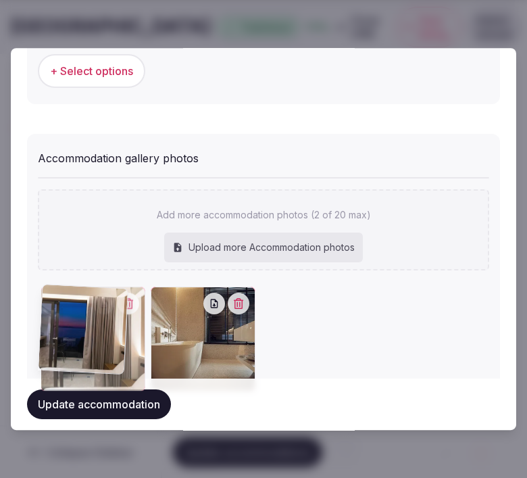
click at [78, 295] on div at bounding box center [93, 338] width 105 height 105
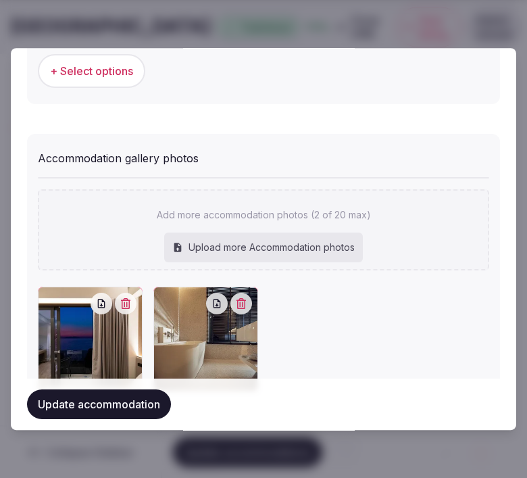
click at [89, 408] on button "Update accommodation" at bounding box center [99, 404] width 144 height 30
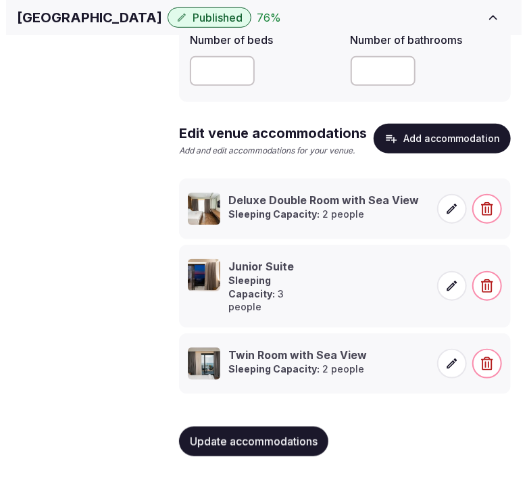
scroll to position [257, 0]
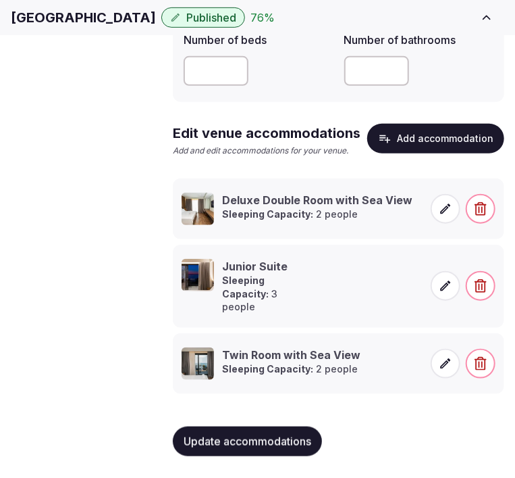
click at [413, 142] on button "Add accommodation" at bounding box center [435, 139] width 137 height 30
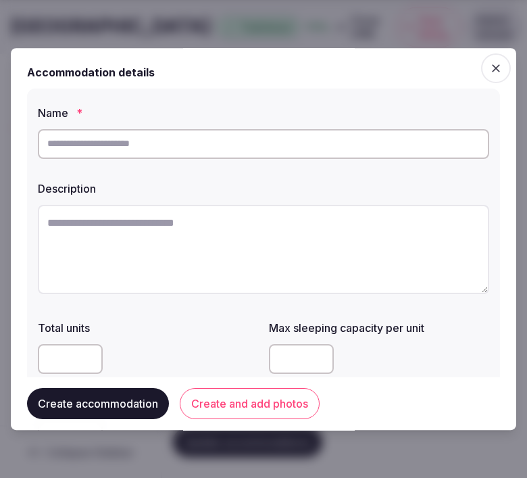
click at [369, 138] on input "text" at bounding box center [263, 144] width 451 height 30
paste input "**********"
type input "**********"
click at [259, 230] on textarea at bounding box center [263, 249] width 451 height 89
paste textarea "**********"
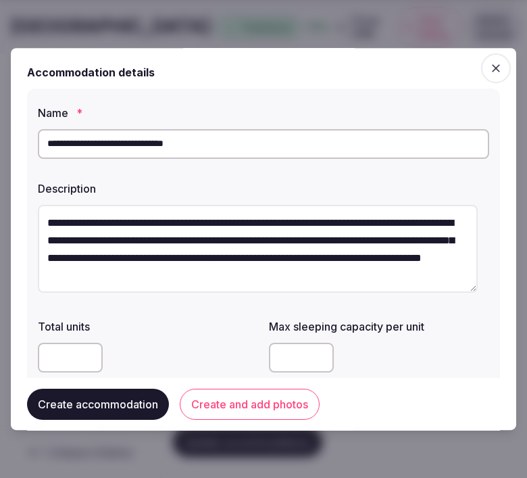
scroll to position [18, 0]
type textarea "**********"
click at [75, 353] on input "number" at bounding box center [70, 357] width 65 height 30
type input "*"
click at [281, 359] on input "number" at bounding box center [301, 357] width 65 height 30
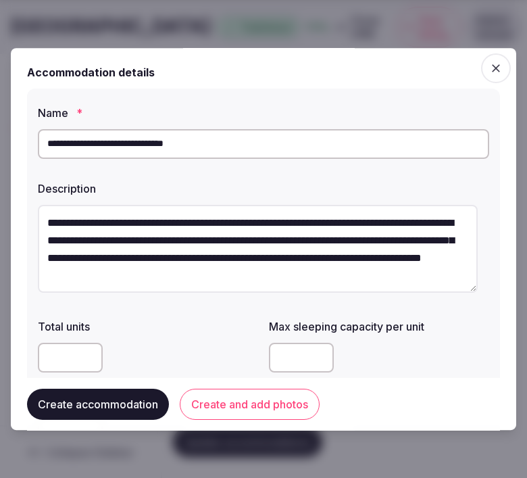
type input "*"
click at [386, 348] on div "*" at bounding box center [379, 357] width 220 height 30
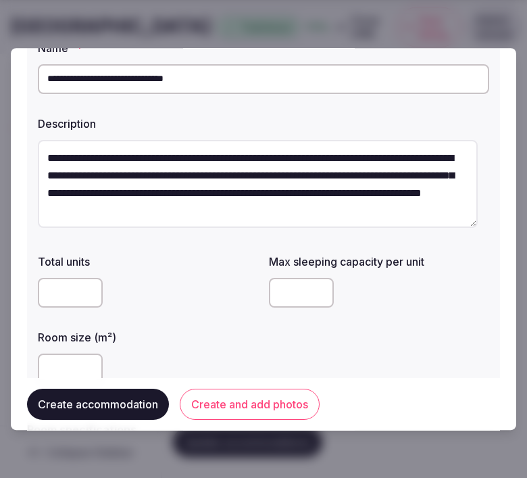
scroll to position [150, 0]
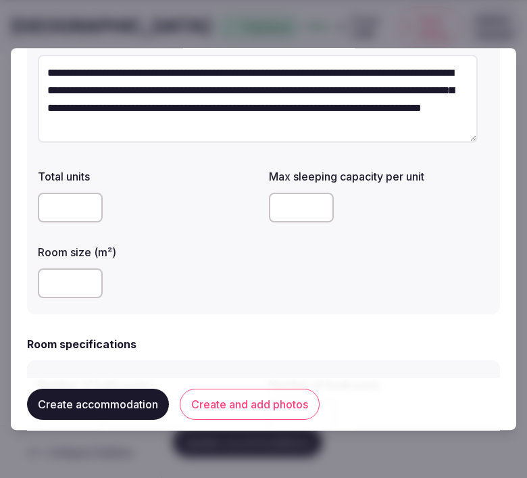
click at [65, 284] on input "number" at bounding box center [70, 283] width 65 height 30
type input "**"
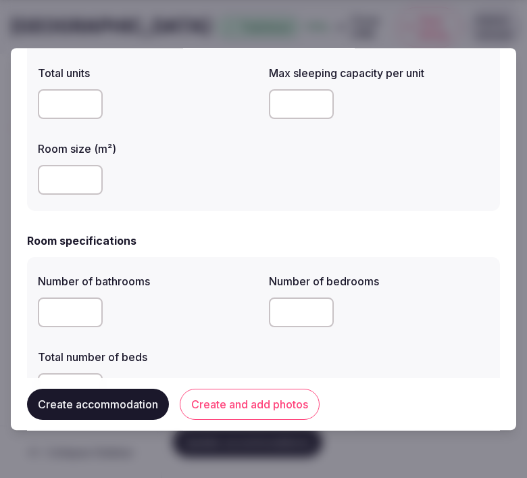
scroll to position [375, 0]
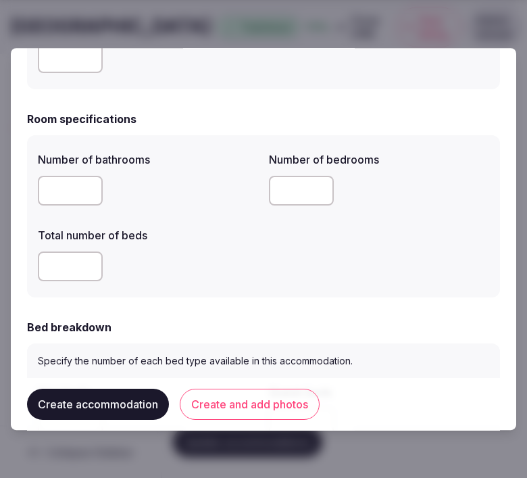
click at [68, 199] on input "number" at bounding box center [70, 191] width 65 height 30
type input "*"
click at [285, 194] on input "*" at bounding box center [301, 191] width 65 height 30
type input "*"
click at [58, 271] on input "number" at bounding box center [70, 266] width 65 height 30
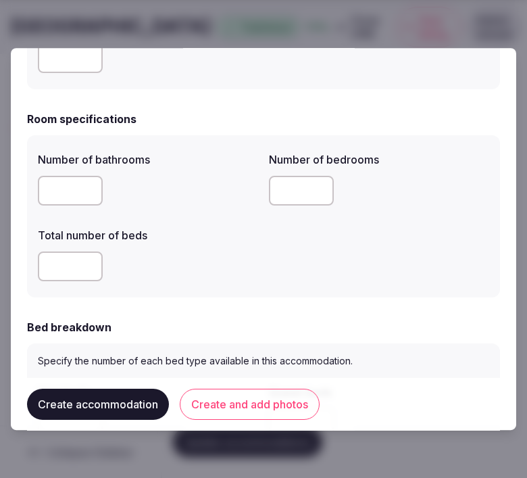
type input "*"
click at [292, 280] on div "Number of bathrooms * Number of bedrooms * Total number of beds *" at bounding box center [263, 216] width 451 height 141
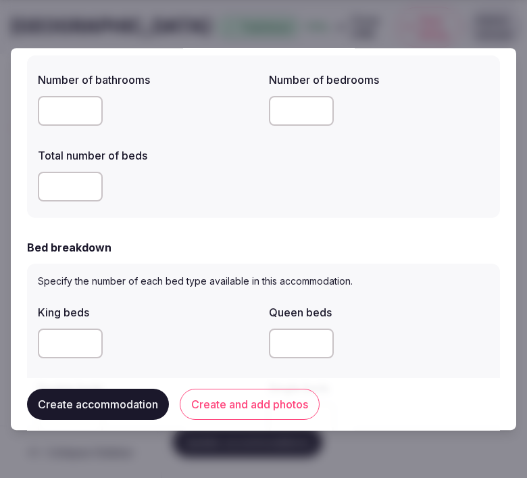
scroll to position [525, 0]
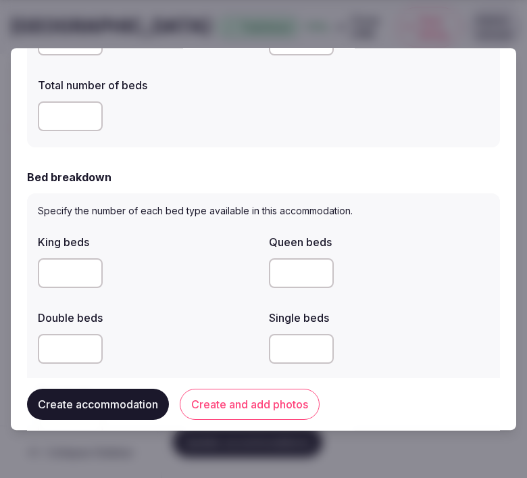
click at [42, 359] on input "number" at bounding box center [70, 349] width 65 height 30
type input "*"
click at [257, 311] on div "King beds Queen beds Double beds * Single beds Twin beds" at bounding box center [263, 336] width 451 height 216
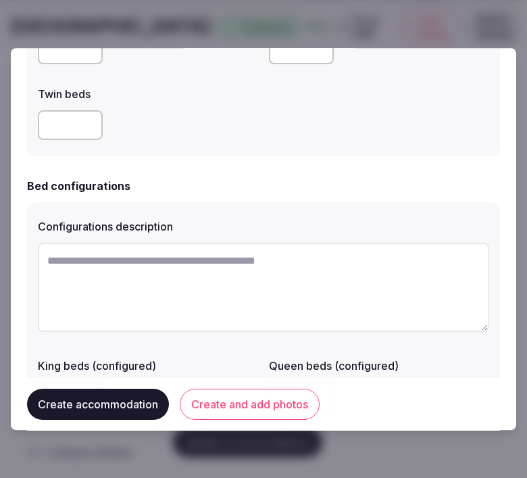
scroll to position [825, 0]
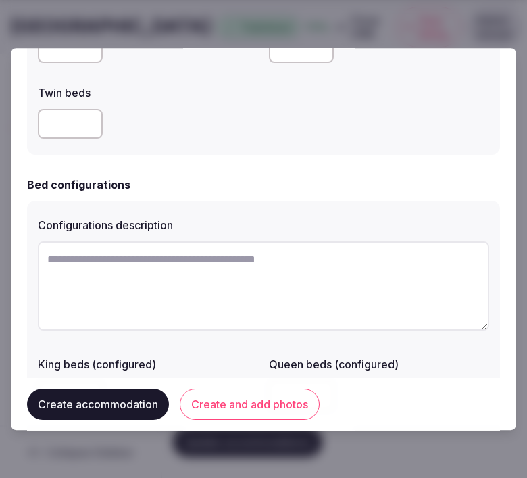
click at [178, 293] on textarea at bounding box center [263, 285] width 451 height 89
paste textarea "**********"
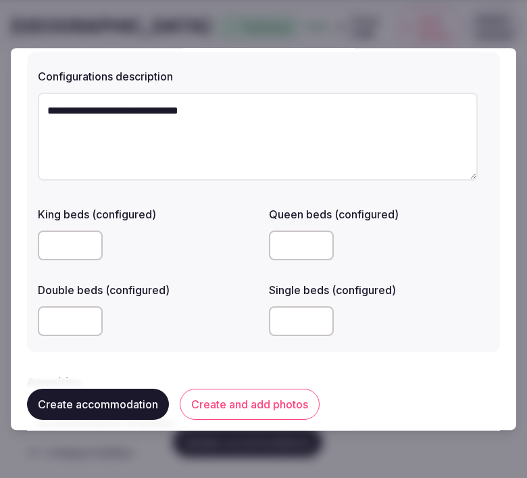
scroll to position [975, 0]
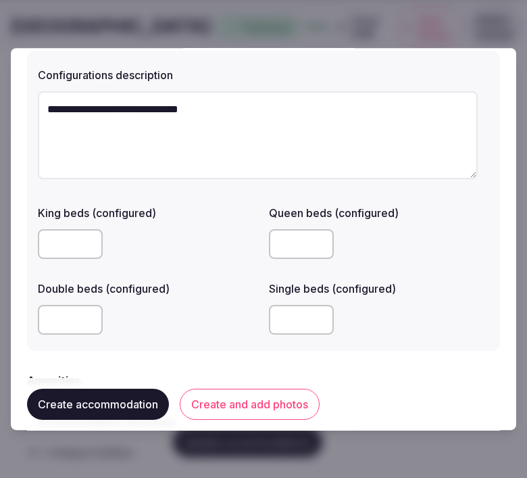
type textarea "**********"
click at [43, 321] on input "number" at bounding box center [70, 320] width 65 height 30
type input "*"
drag, startPoint x: 57, startPoint y: 315, endPoint x: 32, endPoint y: 313, distance: 25.1
click at [32, 313] on div "**********" at bounding box center [263, 201] width 473 height 300
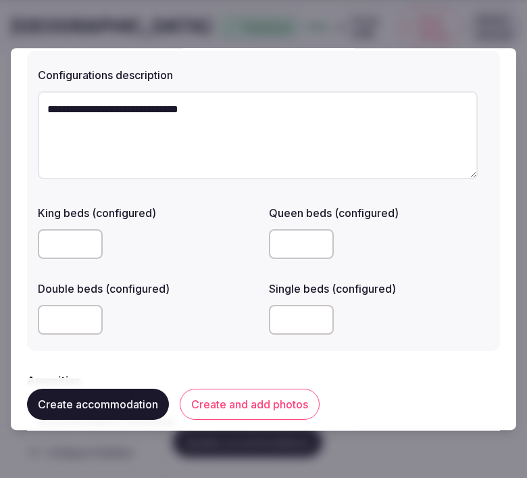
click at [287, 320] on input "number" at bounding box center [301, 320] width 65 height 30
type input "*"
click at [226, 394] on button "Create and add photos" at bounding box center [250, 403] width 140 height 31
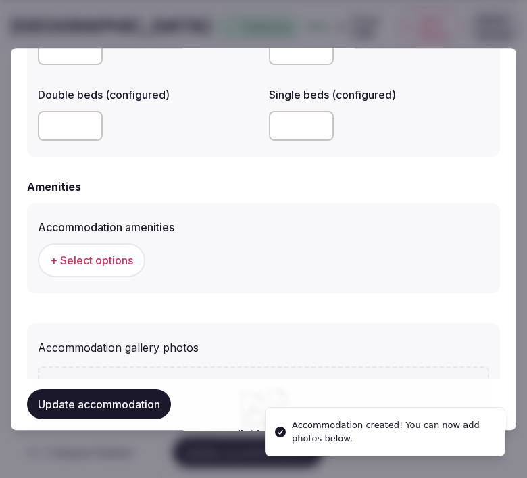
scroll to position [1351, 0]
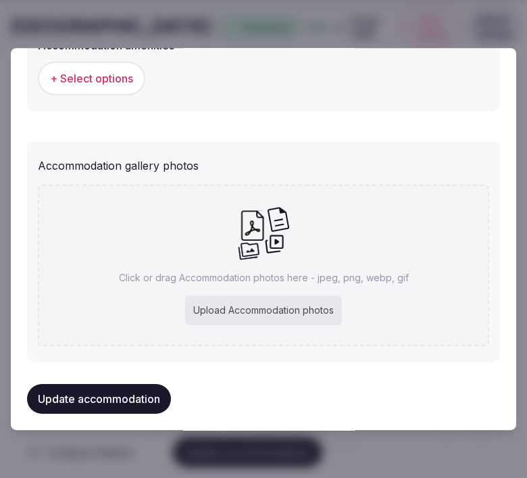
click at [124, 81] on span "+ Select options" at bounding box center [91, 78] width 83 height 15
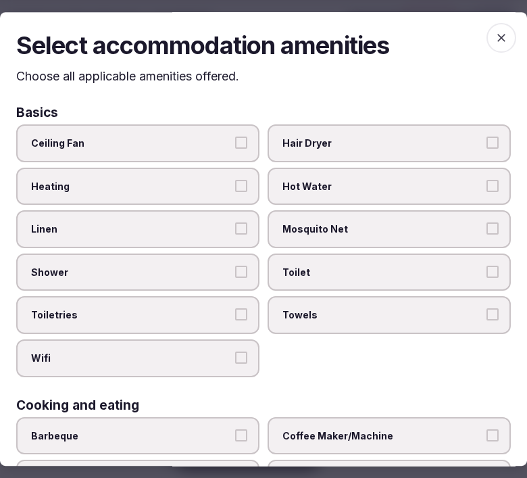
scroll to position [150, 0]
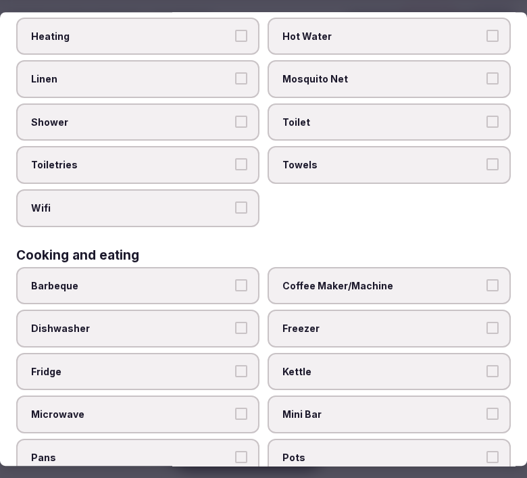
click at [215, 77] on span "Linen" at bounding box center [131, 79] width 200 height 14
click at [235, 77] on button "Linen" at bounding box center [241, 78] width 12 height 12
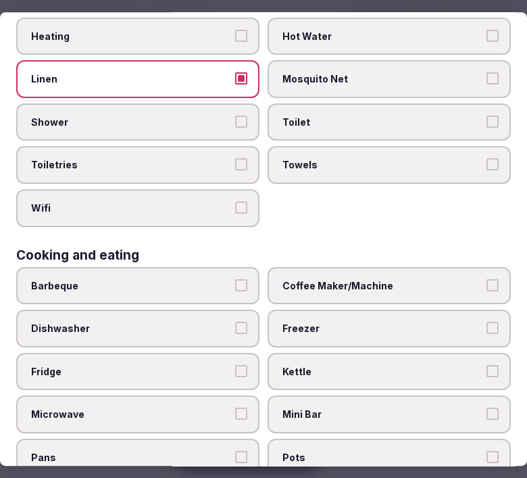
click at [235, 116] on button "Shower" at bounding box center [241, 122] width 12 height 12
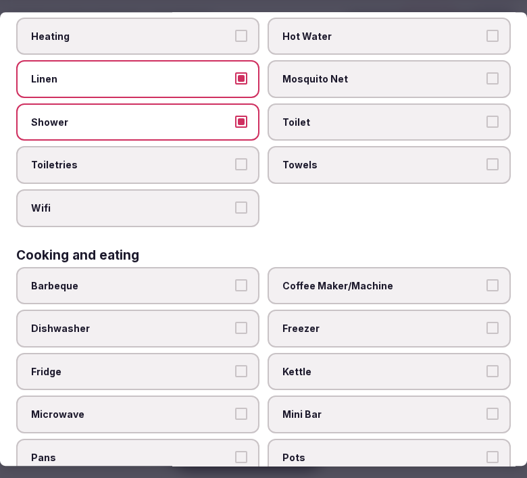
click at [238, 151] on label "Toiletries" at bounding box center [137, 166] width 243 height 38
click at [238, 159] on button "Toiletries" at bounding box center [241, 165] width 12 height 12
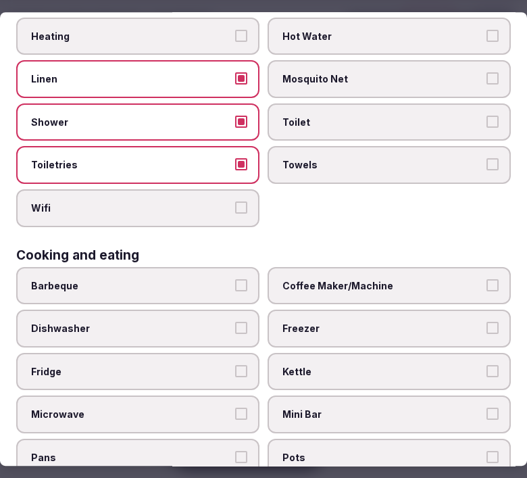
click at [217, 201] on span "Wifi" at bounding box center [131, 208] width 200 height 14
click at [235, 201] on button "Wifi" at bounding box center [241, 207] width 12 height 12
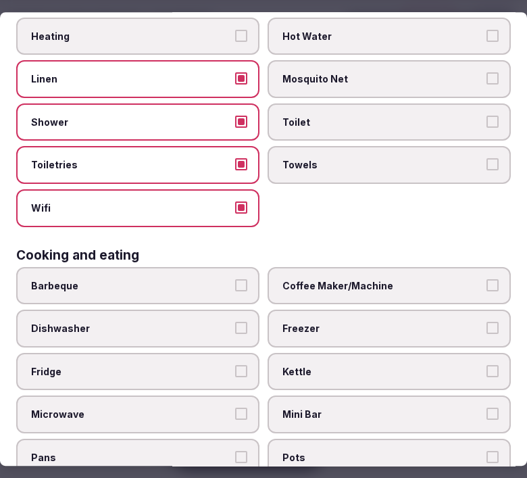
click at [423, 147] on label "Towels" at bounding box center [389, 166] width 243 height 38
click at [486, 159] on button "Towels" at bounding box center [492, 165] width 12 height 12
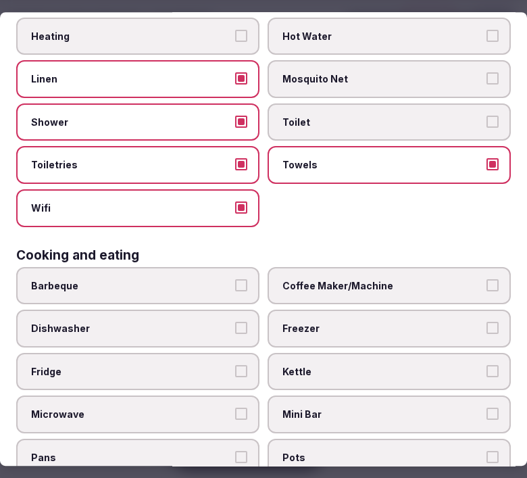
click at [478, 123] on label "Toilet" at bounding box center [389, 122] width 243 height 38
click at [486, 123] on button "Toilet" at bounding box center [492, 122] width 12 height 12
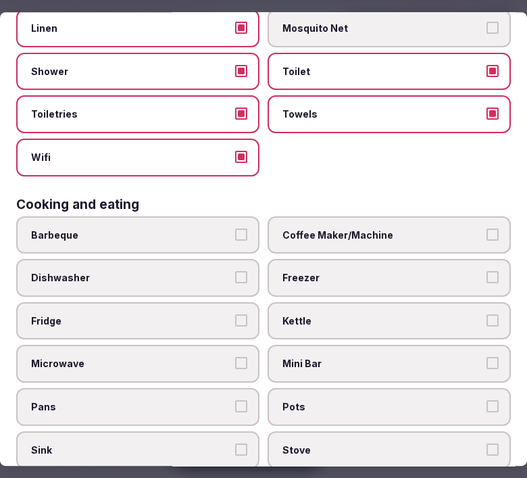
scroll to position [225, 0]
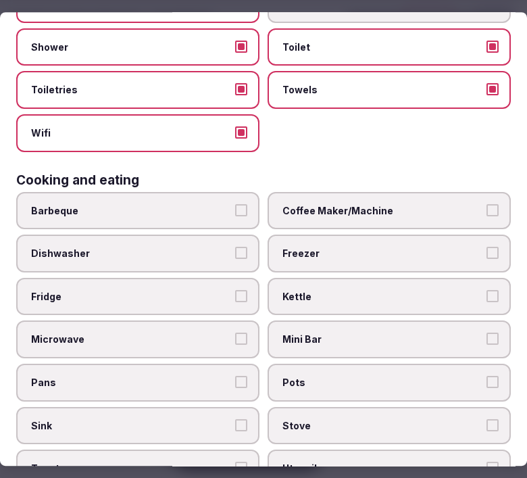
click at [351, 204] on span "Coffee Maker/Machine" at bounding box center [382, 211] width 200 height 14
click at [486, 204] on button "Coffee Maker/Machine" at bounding box center [492, 210] width 12 height 12
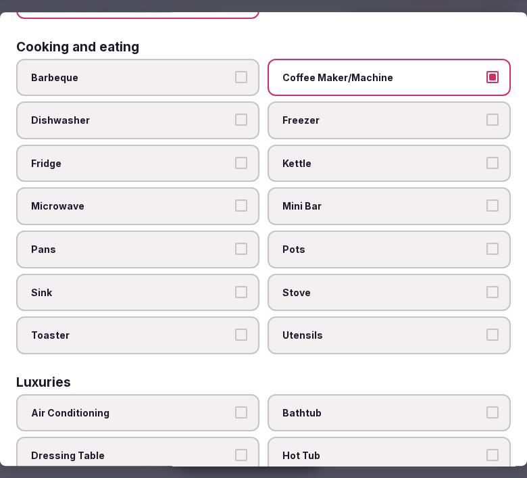
scroll to position [375, 0]
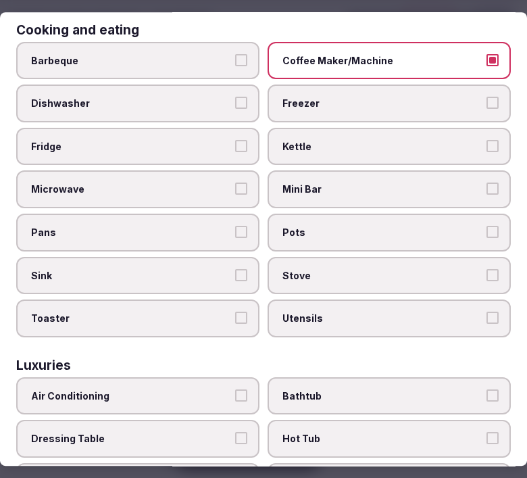
click at [382, 184] on span "Mini Bar" at bounding box center [382, 190] width 200 height 14
click at [486, 184] on button "Mini Bar" at bounding box center [492, 189] width 12 height 12
click at [382, 184] on span "Mini Bar" at bounding box center [382, 190] width 200 height 14
click at [486, 184] on button "Mini Bar" at bounding box center [492, 189] width 12 height 12
click at [200, 128] on label "Fridge" at bounding box center [137, 147] width 243 height 38
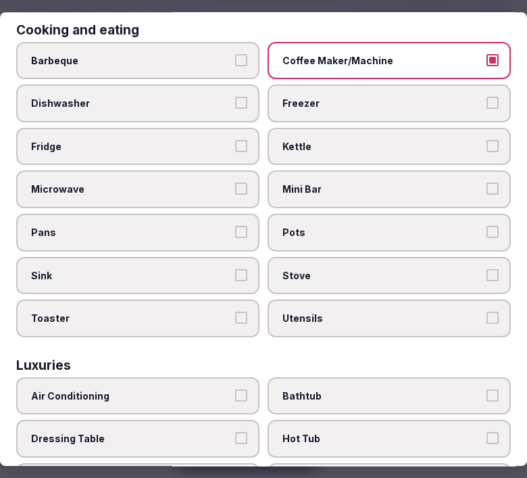
click at [235, 140] on button "Fridge" at bounding box center [241, 146] width 12 height 12
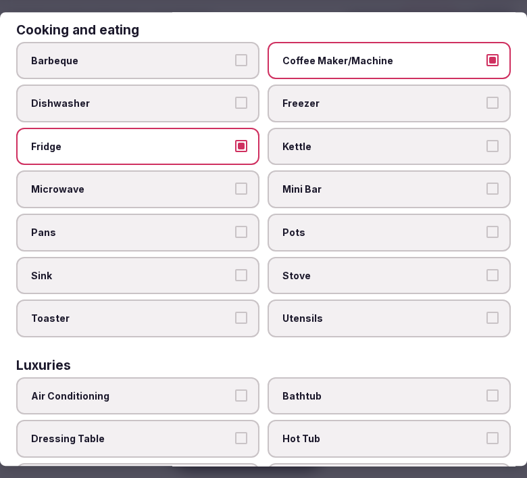
click at [382, 128] on label "Kettle" at bounding box center [389, 147] width 243 height 38
click at [486, 140] on button "Kettle" at bounding box center [492, 146] width 12 height 12
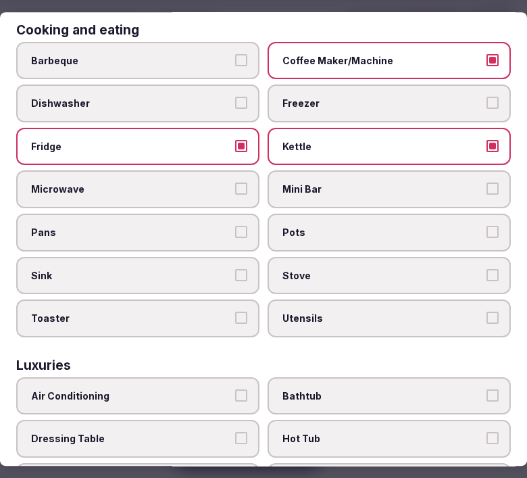
click at [390, 183] on span "Mini Bar" at bounding box center [382, 190] width 200 height 14
click at [486, 183] on button "Mini Bar" at bounding box center [492, 189] width 12 height 12
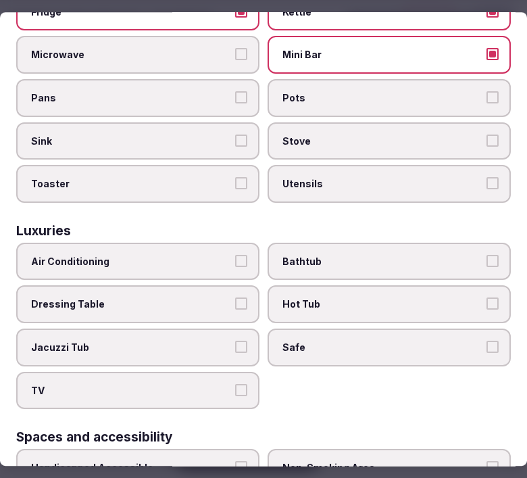
scroll to position [525, 0]
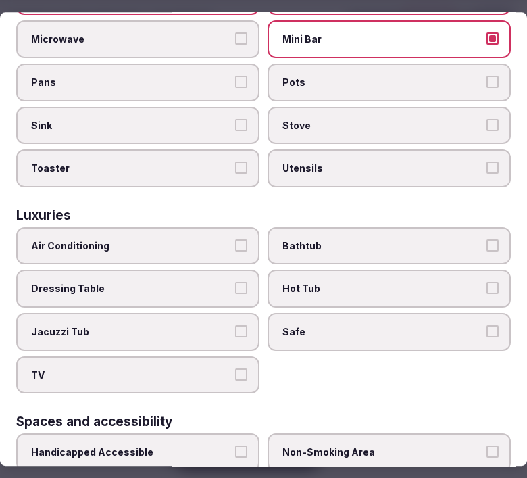
click at [228, 227] on label "Air Conditioning" at bounding box center [137, 246] width 243 height 38
click at [235, 239] on button "Air Conditioning" at bounding box center [241, 245] width 12 height 12
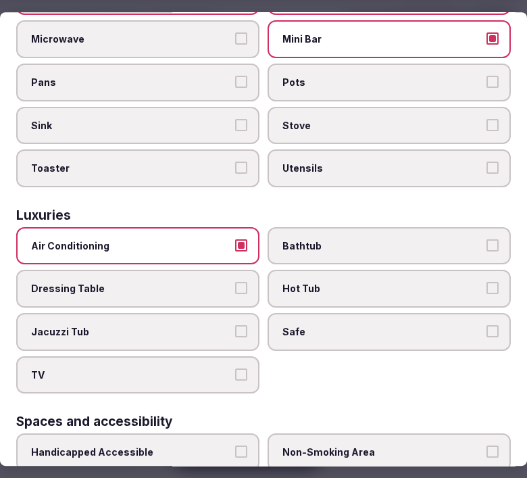
click at [270, 313] on label "Safe" at bounding box center [389, 332] width 243 height 38
click at [486, 325] on button "Safe" at bounding box center [492, 331] width 12 height 12
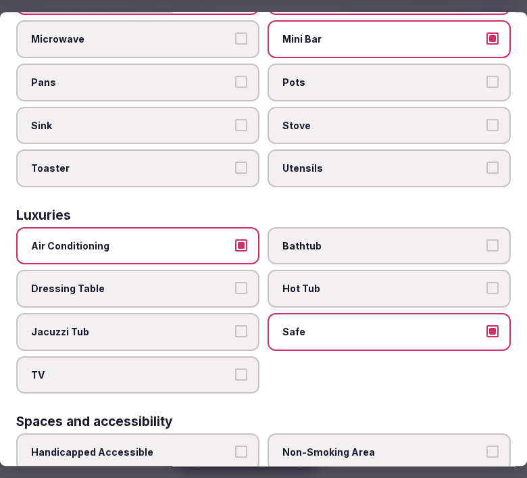
click at [226, 368] on span "TV" at bounding box center [131, 375] width 200 height 14
click at [235, 368] on button "TV" at bounding box center [241, 374] width 12 height 12
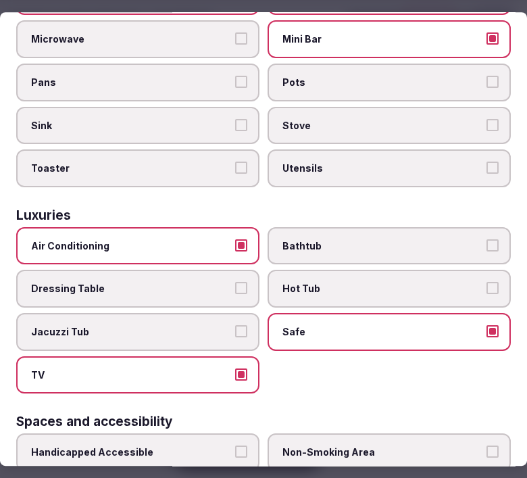
click at [377, 239] on span "Bathtub" at bounding box center [382, 246] width 200 height 14
click at [486, 239] on button "Bathtub" at bounding box center [492, 245] width 12 height 12
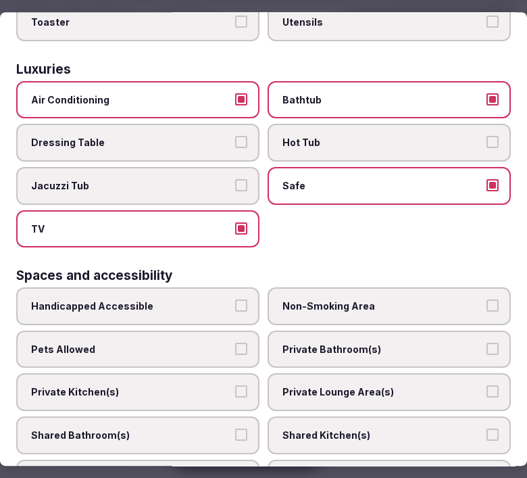
scroll to position [825, 0]
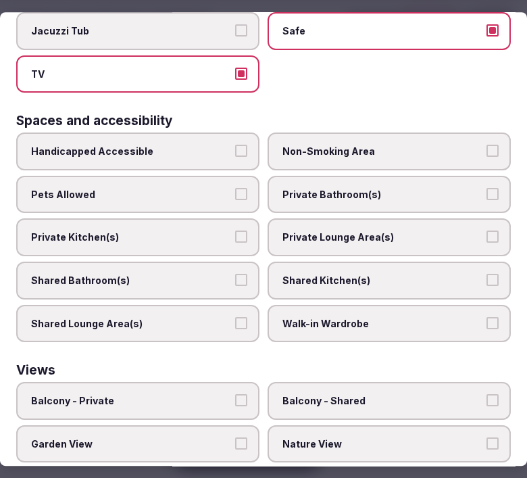
drag, startPoint x: 370, startPoint y: 179, endPoint x: 360, endPoint y: 199, distance: 22.4
click at [370, 180] on label "Private Bathroom(s)" at bounding box center [389, 195] width 243 height 38
click at [486, 188] on button "Private Bathroom(s)" at bounding box center [492, 194] width 12 height 12
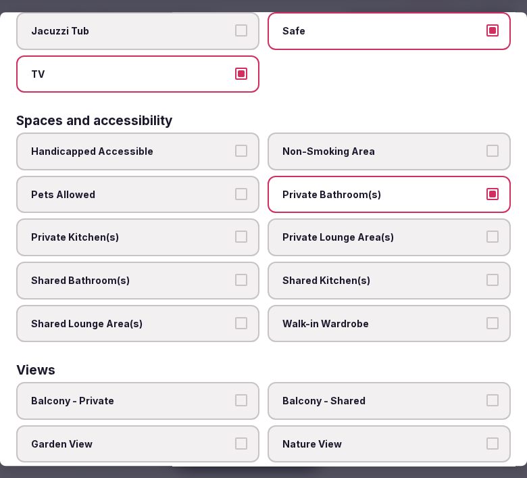
click at [359, 231] on span "Private Lounge Area(s)" at bounding box center [382, 238] width 200 height 14
click at [486, 231] on button "Private Lounge Area(s)" at bounding box center [492, 237] width 12 height 12
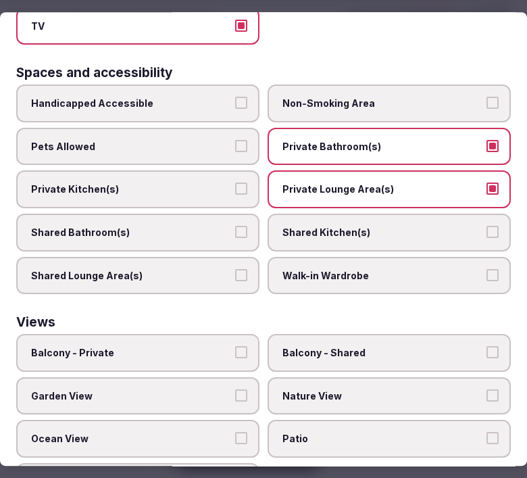
scroll to position [892, 0]
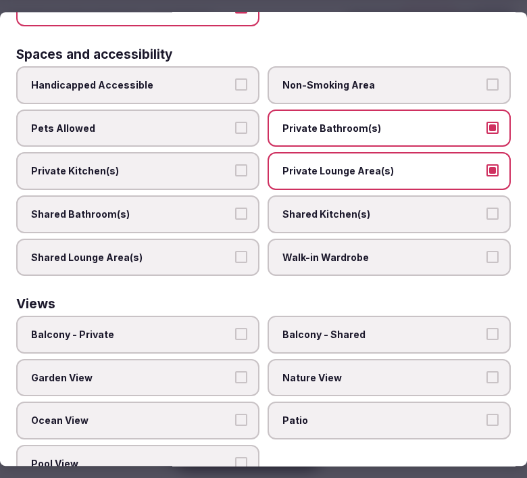
click at [88, 328] on span "Balcony - Private" at bounding box center [131, 335] width 200 height 14
click at [235, 328] on button "Balcony - Private" at bounding box center [241, 334] width 12 height 12
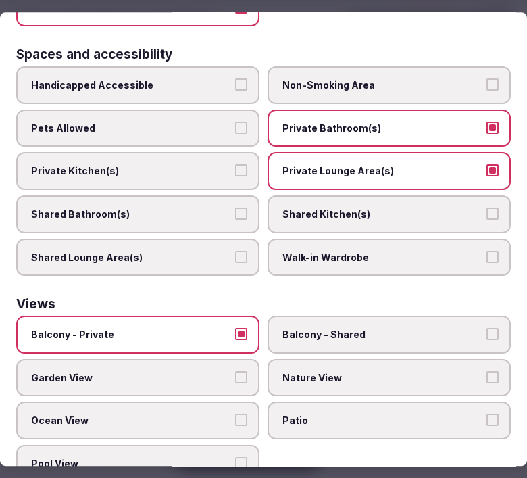
drag, startPoint x: 308, startPoint y: 363, endPoint x: 293, endPoint y: 365, distance: 15.8
click at [305, 359] on label "Nature View" at bounding box center [389, 378] width 243 height 38
click at [486, 371] on button "Nature View" at bounding box center [492, 377] width 12 height 12
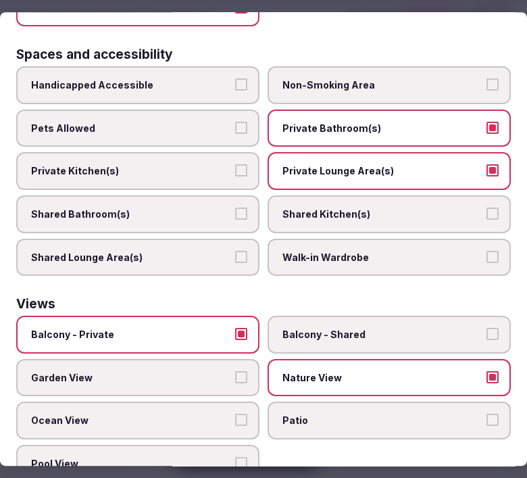
click at [224, 414] on span "Ocean View" at bounding box center [131, 421] width 200 height 14
click at [235, 414] on button "Ocean View" at bounding box center [241, 420] width 12 height 12
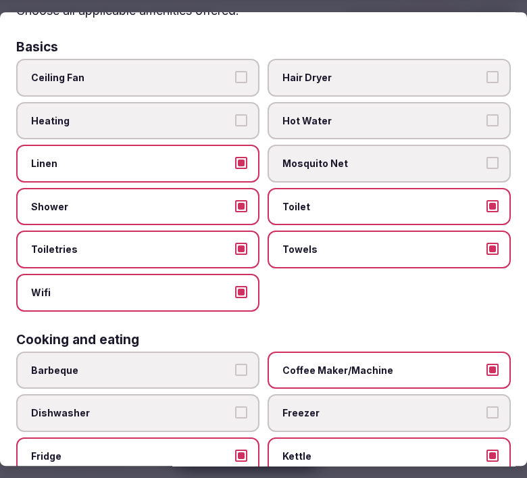
scroll to position [0, 0]
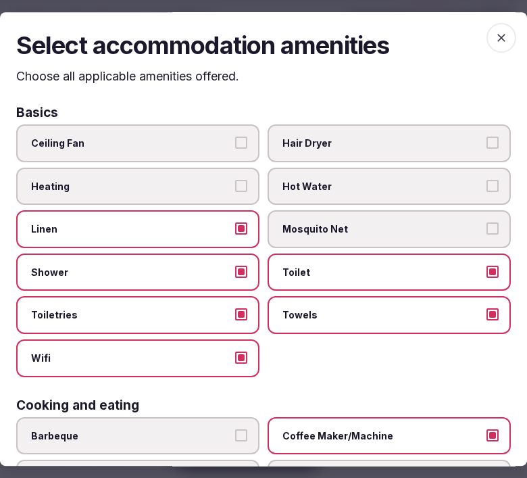
click at [494, 39] on icon "button" at bounding box center [501, 38] width 14 height 14
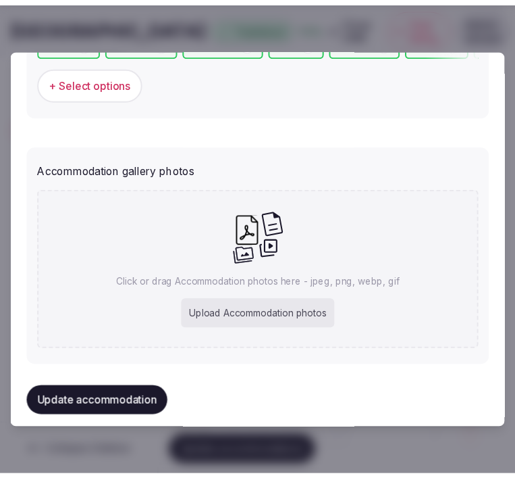
scroll to position [1394, 0]
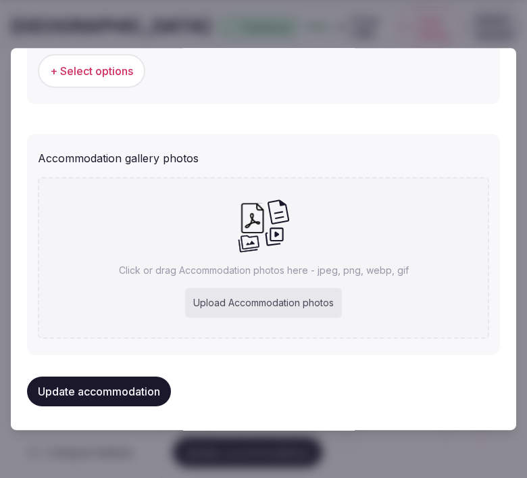
click at [66, 381] on button "Update accommodation" at bounding box center [99, 391] width 144 height 30
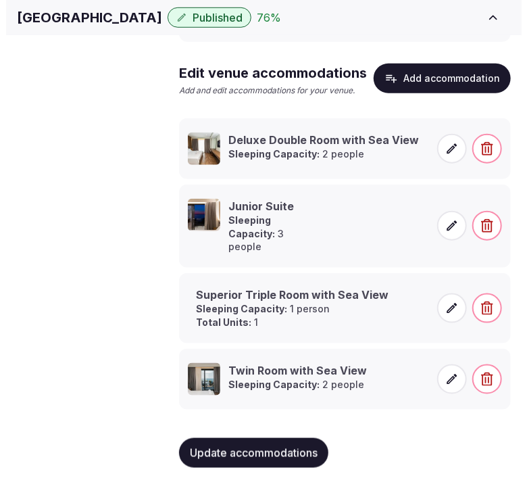
scroll to position [332, 0]
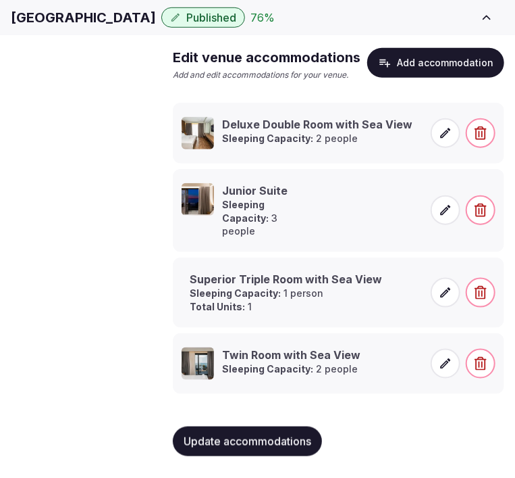
click at [444, 294] on icon at bounding box center [446, 293] width 14 height 14
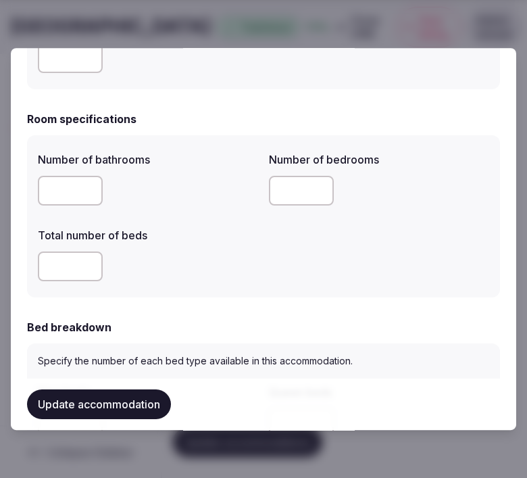
scroll to position [75, 0]
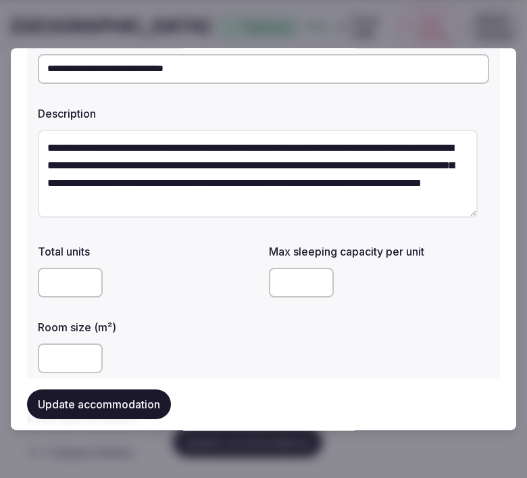
drag, startPoint x: 66, startPoint y: 286, endPoint x: 14, endPoint y: 288, distance: 51.4
click at [11, 288] on div "**********" at bounding box center [263, 239] width 505 height 382
click at [9, 290] on body "Search Popular Destinations Toscana, Italy Riviera Maya, Mexico Indonesia, Bali…" at bounding box center [257, 73] width 515 height 811
drag, startPoint x: 177, startPoint y: 309, endPoint x: 184, endPoint y: 306, distance: 7.9
click at [183, 307] on div "Total units Max sleeping capacity per unit * Room size (m²) **" at bounding box center [263, 308] width 451 height 141
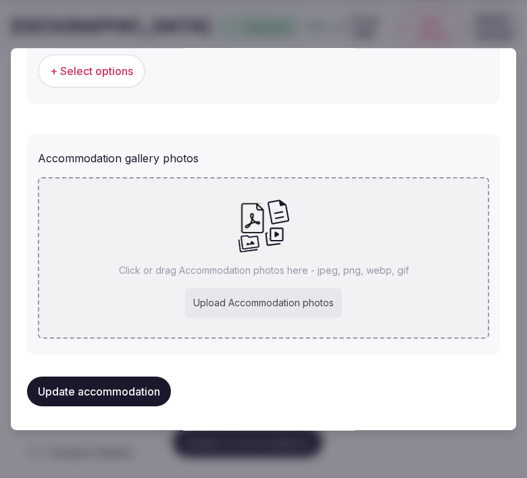
scroll to position [1358, 0]
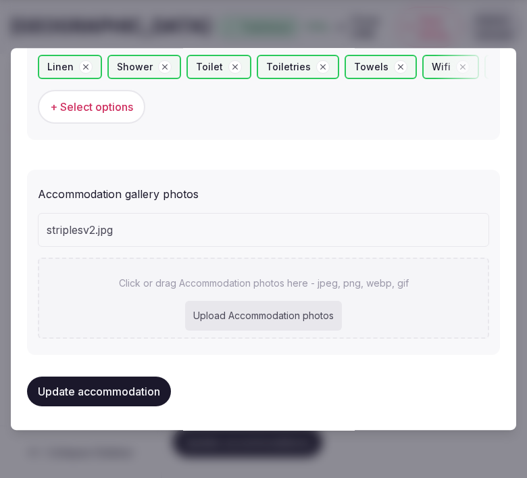
type input "*"
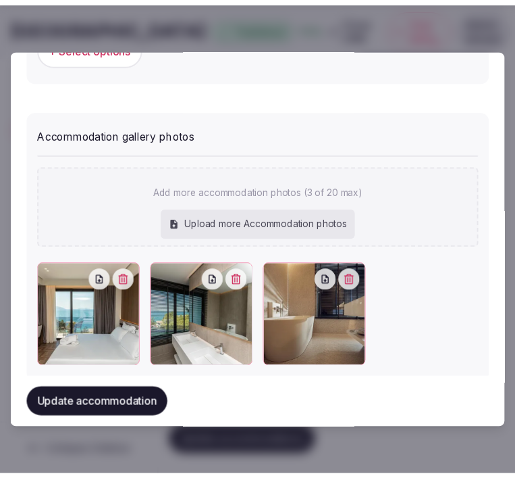
scroll to position [1443, 0]
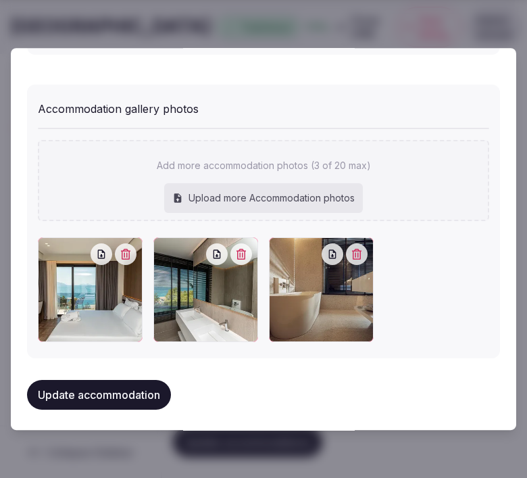
click at [124, 390] on button "Update accommodation" at bounding box center [99, 395] width 144 height 30
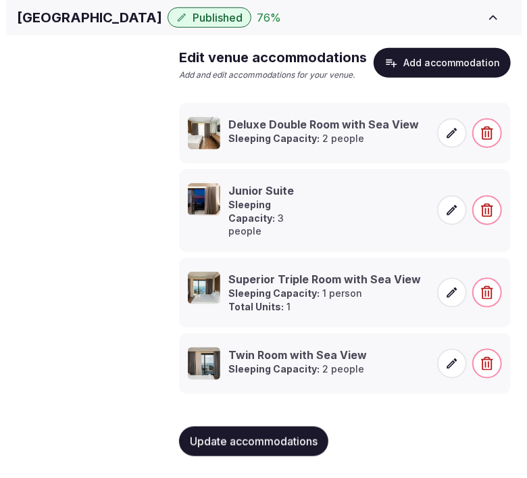
scroll to position [332, 0]
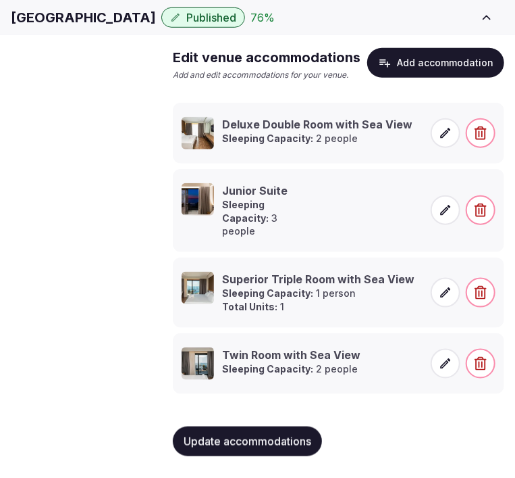
click at [449, 289] on icon at bounding box center [446, 292] width 10 height 10
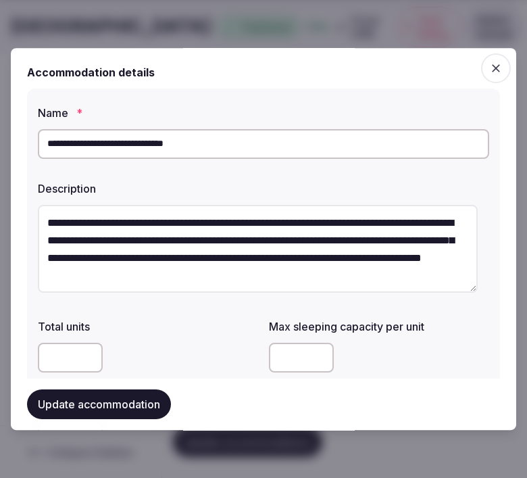
drag, startPoint x: 63, startPoint y: 349, endPoint x: 28, endPoint y: 349, distance: 35.8
click at [28, 348] on div "**********" at bounding box center [263, 276] width 473 height 376
click at [88, 404] on button "Update accommodation" at bounding box center [99, 404] width 144 height 30
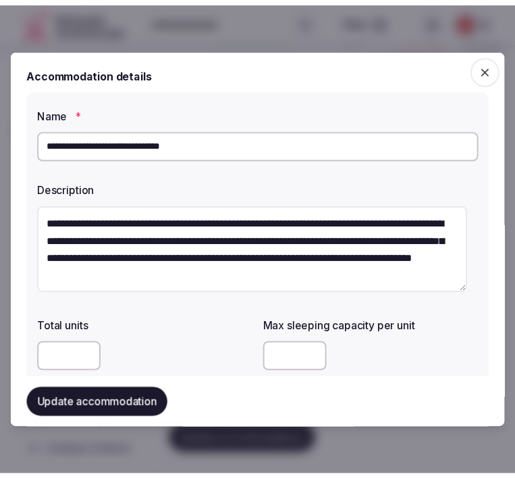
scroll to position [323, 0]
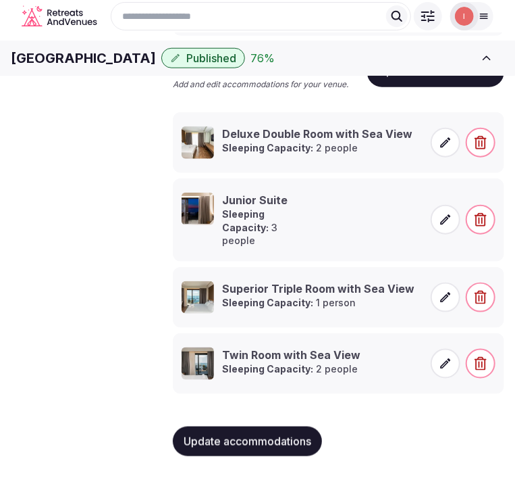
click at [436, 298] on span at bounding box center [446, 297] width 30 height 30
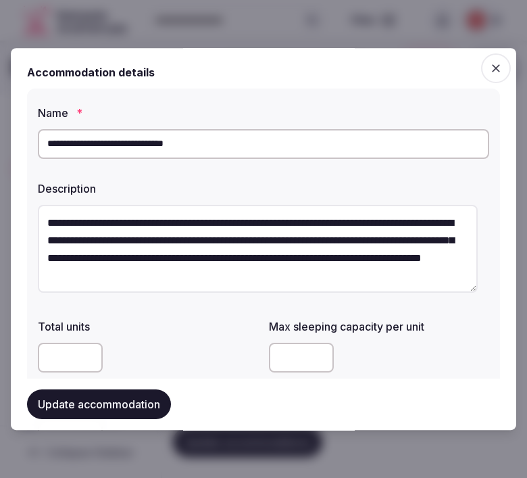
drag, startPoint x: 272, startPoint y: 367, endPoint x: 209, endPoint y: 365, distance: 62.2
click at [204, 370] on div "Total units Max sleeping capacity per unit * Room size (m²) **" at bounding box center [263, 383] width 451 height 141
type input "*"
click at [139, 401] on button "Update accommodation" at bounding box center [99, 404] width 144 height 30
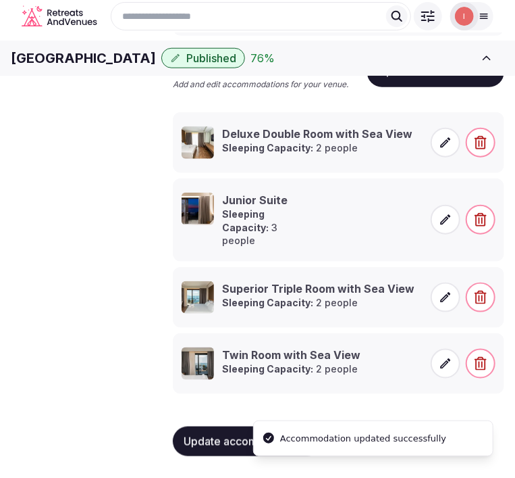
click at [0, 0] on span "Admin venues" at bounding box center [0, 0] width 0 height 0
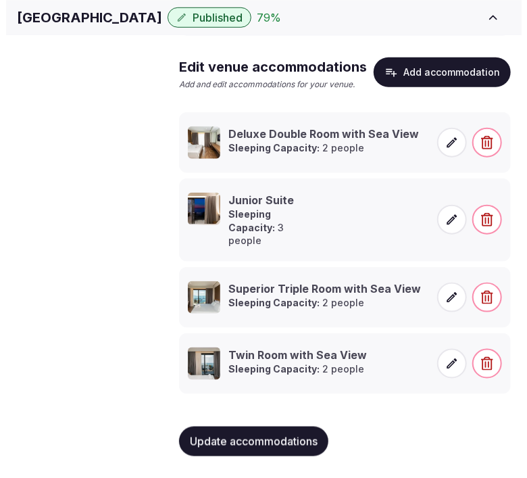
scroll to position [323, 0]
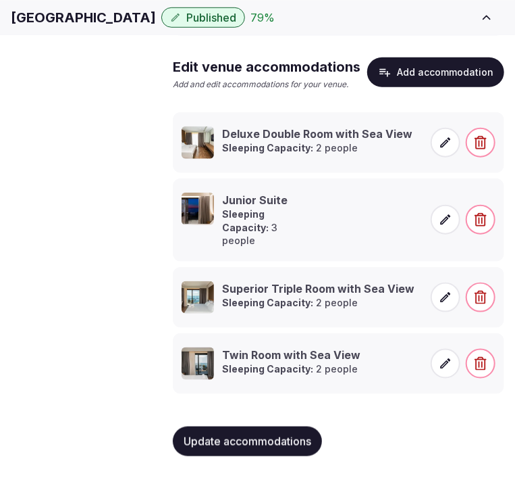
click at [407, 76] on button "Add accommodation" at bounding box center [435, 72] width 137 height 30
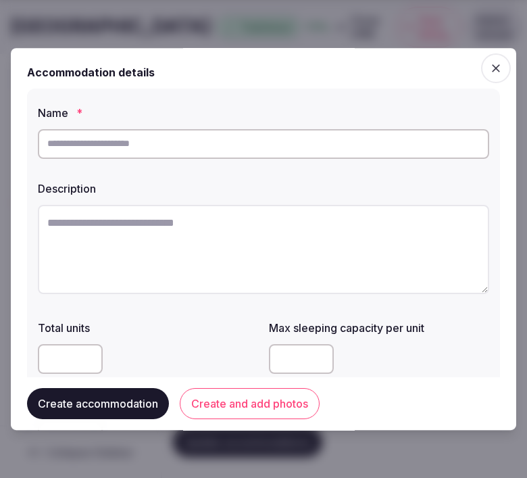
click at [334, 149] on input "text" at bounding box center [263, 144] width 451 height 30
paste input "**********"
type input "**********"
click at [336, 243] on textarea at bounding box center [263, 249] width 451 height 89
paste textarea "**********"
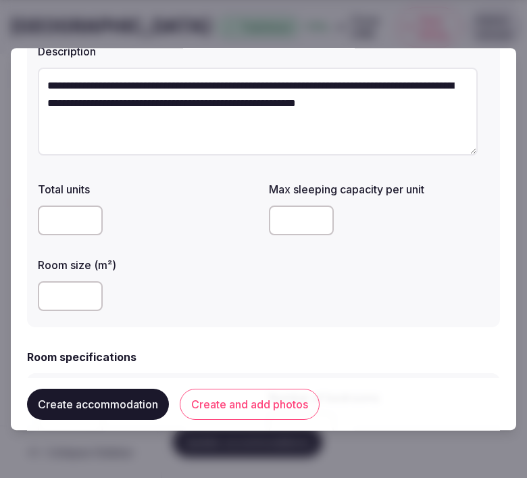
scroll to position [150, 0]
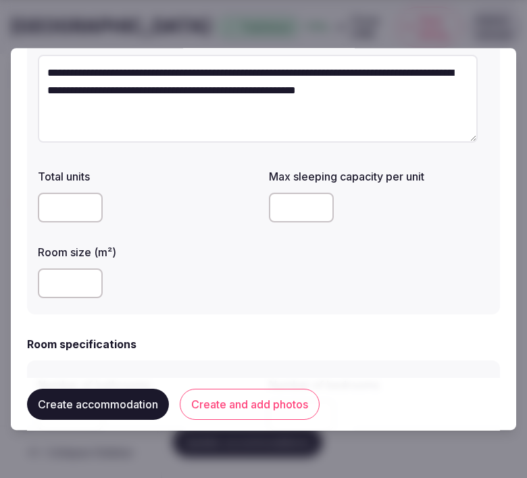
type textarea "**********"
click at [72, 211] on input "number" at bounding box center [70, 208] width 65 height 30
type input "**"
click at [295, 203] on input "number" at bounding box center [301, 208] width 65 height 30
type input "*"
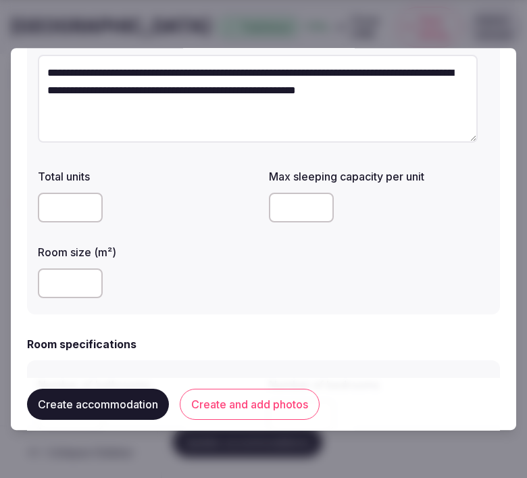
drag, startPoint x: 209, startPoint y: 313, endPoint x: 116, endPoint y: 303, distance: 93.8
click at [201, 312] on div "**********" at bounding box center [263, 127] width 473 height 376
drag, startPoint x: 68, startPoint y: 203, endPoint x: 36, endPoint y: 201, distance: 32.5
click at [32, 200] on div "**********" at bounding box center [263, 127] width 473 height 376
click at [51, 278] on input "number" at bounding box center [70, 283] width 65 height 30
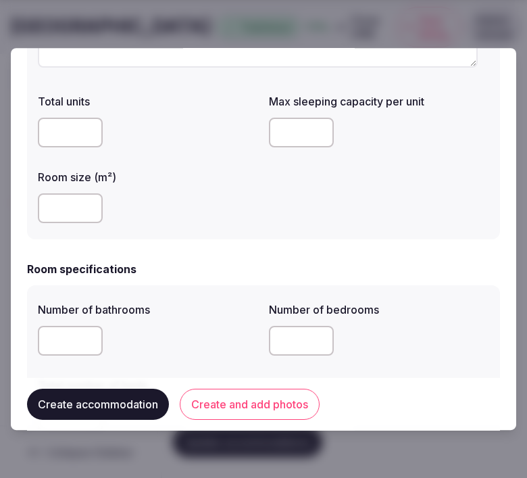
type input "**"
click at [161, 211] on div "**" at bounding box center [148, 208] width 220 height 30
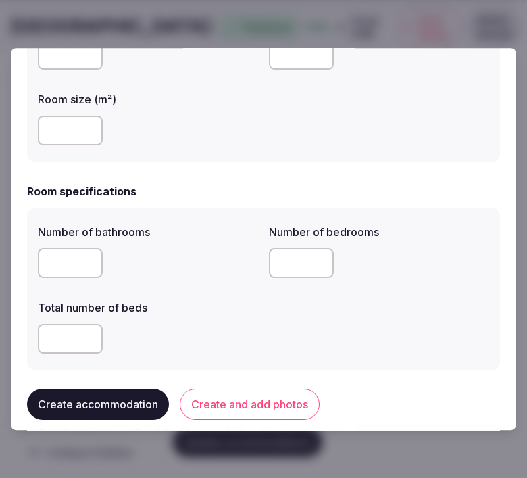
scroll to position [375, 0]
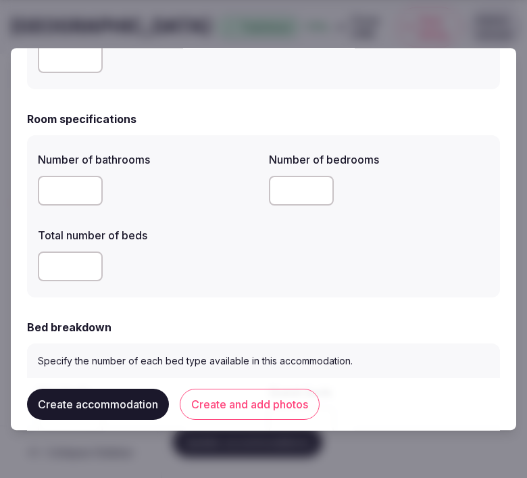
click at [62, 205] on div at bounding box center [148, 190] width 220 height 41
type input "*"
click at [272, 194] on input "number" at bounding box center [301, 191] width 65 height 30
type input "*"
click at [58, 286] on div "Number of bathrooms * Number of bedrooms * Total number of beds" at bounding box center [263, 216] width 473 height 162
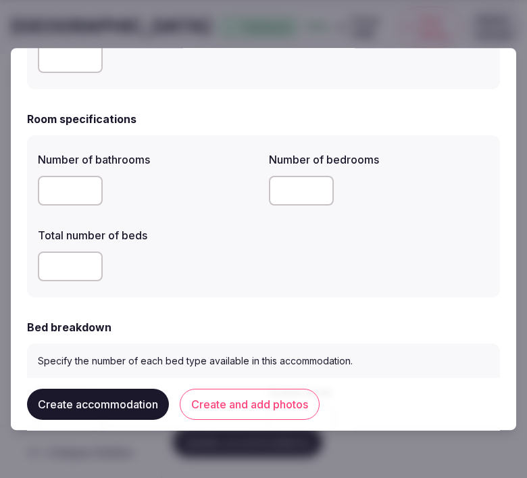
click at [72, 268] on input "number" at bounding box center [70, 266] width 65 height 30
type input "*"
click at [159, 255] on div "*" at bounding box center [148, 266] width 220 height 30
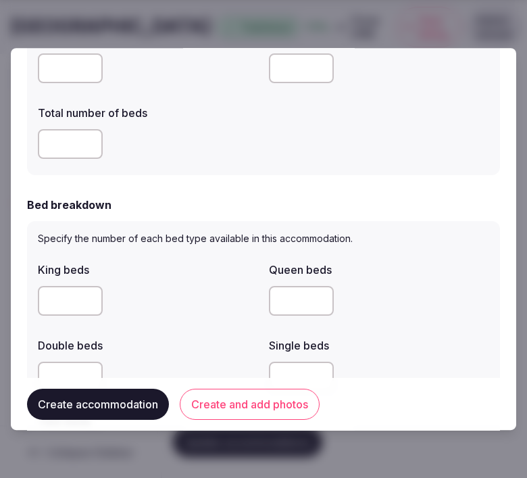
scroll to position [600, 0]
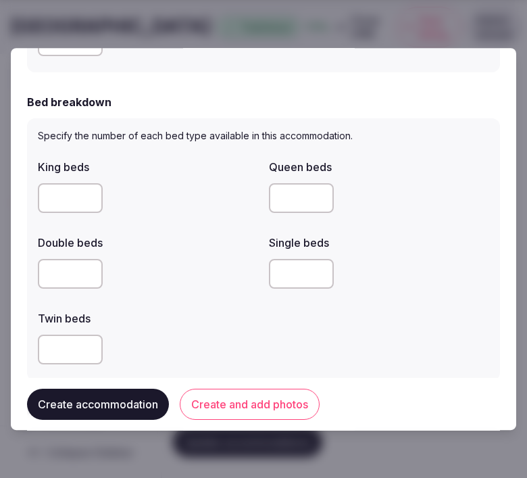
click at [294, 269] on input "number" at bounding box center [301, 274] width 65 height 30
type input "*"
click at [365, 280] on div "*" at bounding box center [379, 274] width 220 height 30
click at [195, 320] on label "Twin beds" at bounding box center [148, 318] width 220 height 11
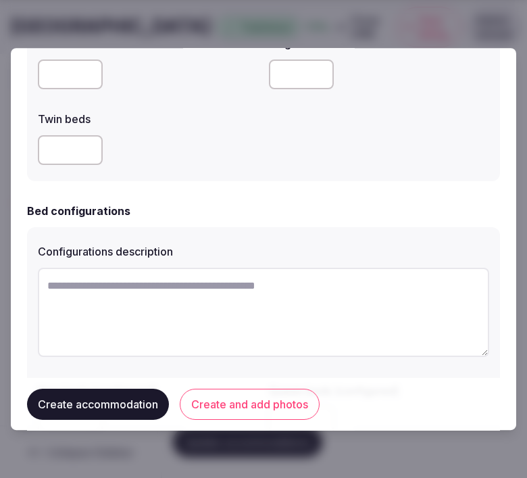
scroll to position [825, 0]
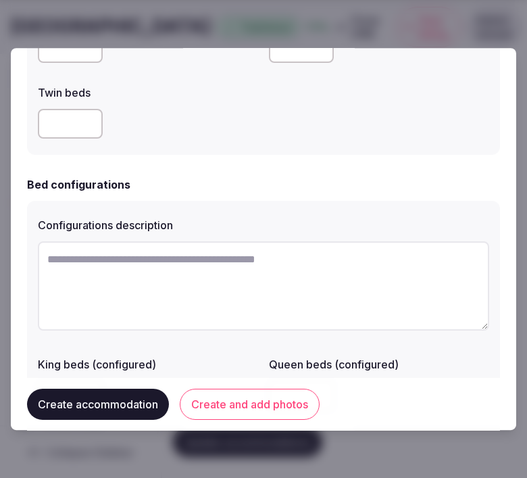
click at [204, 401] on button "Create and add photos" at bounding box center [250, 403] width 140 height 31
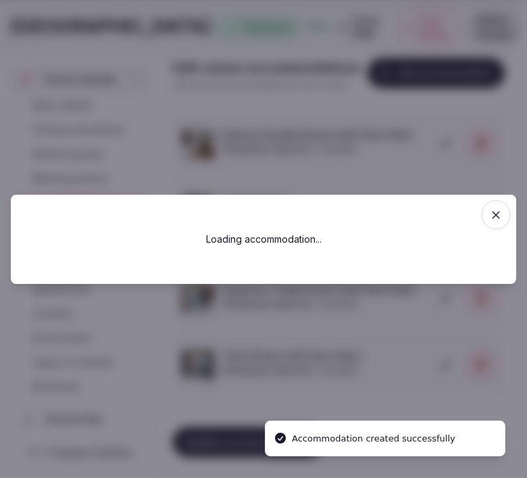
scroll to position [0, 0]
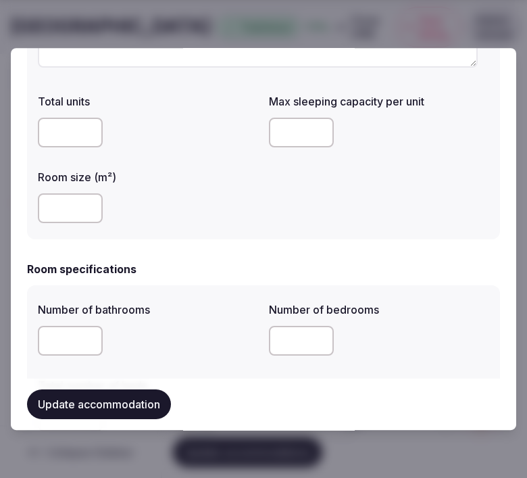
click at [136, 406] on button "Update accommodation" at bounding box center [99, 404] width 144 height 30
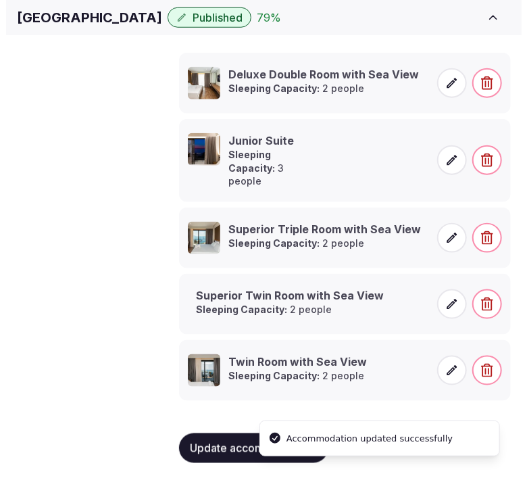
scroll to position [389, 0]
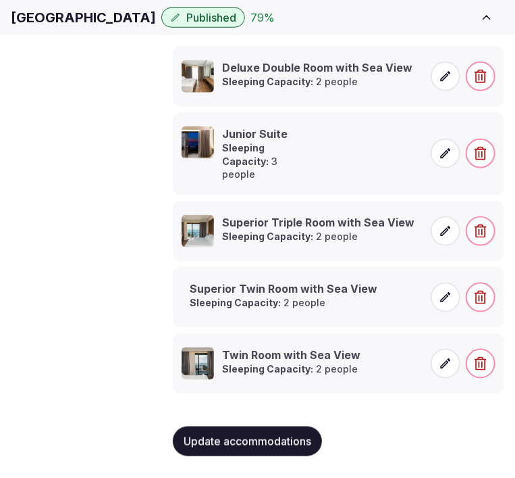
click at [436, 299] on span at bounding box center [446, 297] width 30 height 30
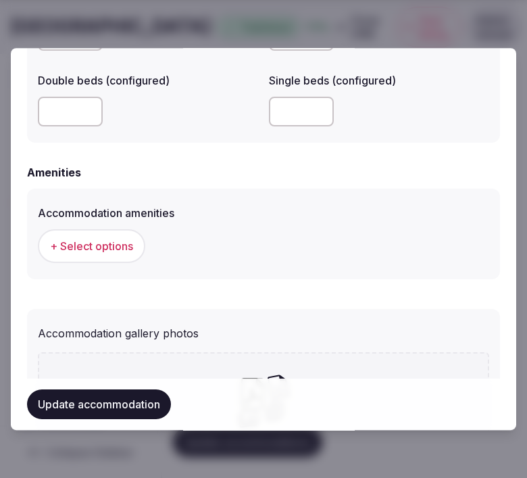
scroll to position [1200, 0]
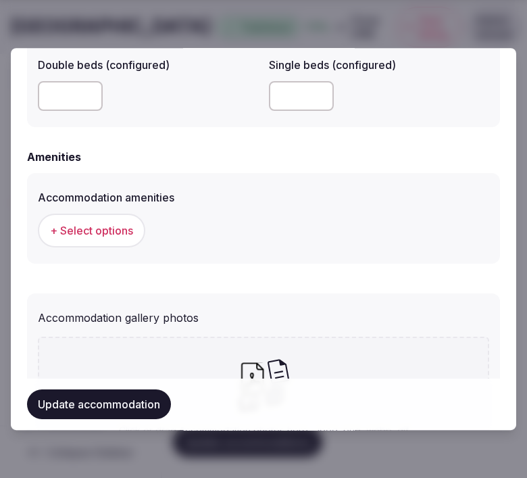
click at [126, 230] on span "+ Select options" at bounding box center [91, 230] width 83 height 15
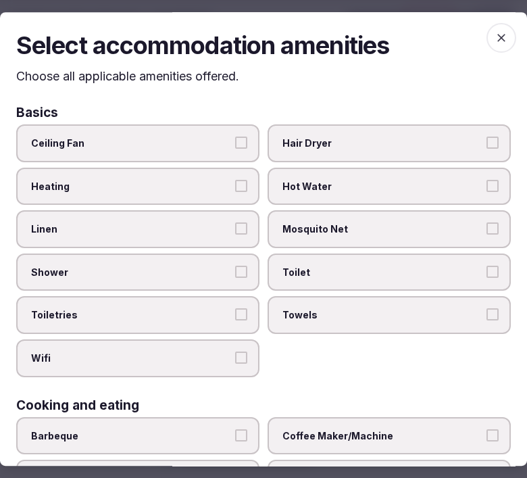
click at [218, 224] on span "Linen" at bounding box center [131, 229] width 200 height 14
click at [235, 224] on button "Linen" at bounding box center [241, 228] width 12 height 12
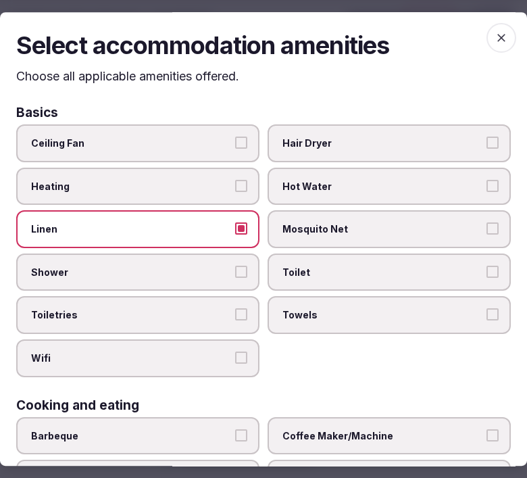
drag, startPoint x: 211, startPoint y: 265, endPoint x: 205, endPoint y: 274, distance: 10.3
click at [210, 266] on span "Shower" at bounding box center [131, 272] width 200 height 14
click at [235, 266] on button "Shower" at bounding box center [241, 271] width 12 height 12
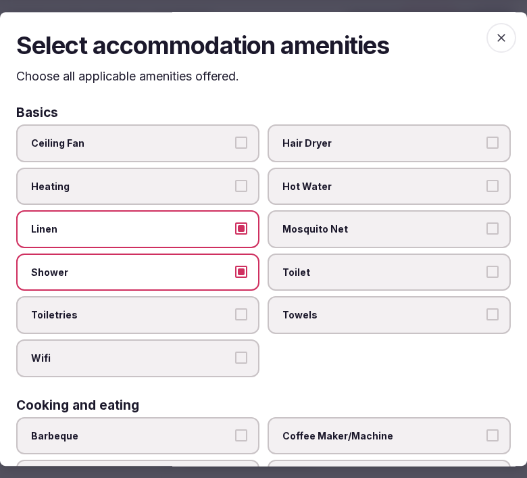
click at [196, 318] on label "Toiletries" at bounding box center [137, 316] width 243 height 38
click at [235, 318] on button "Toiletries" at bounding box center [241, 315] width 12 height 12
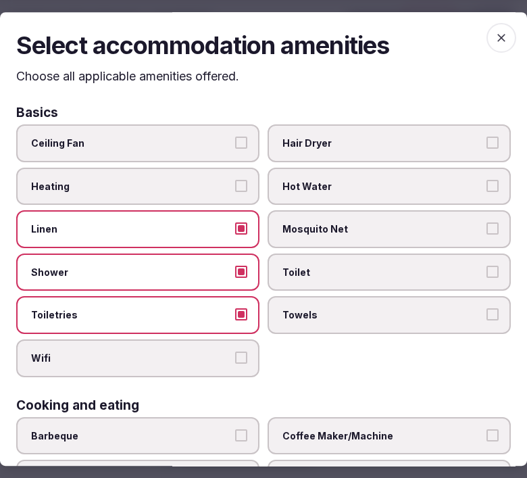
click at [221, 353] on span "Wifi" at bounding box center [131, 358] width 200 height 14
click at [235, 353] on button "Wifi" at bounding box center [241, 357] width 12 height 12
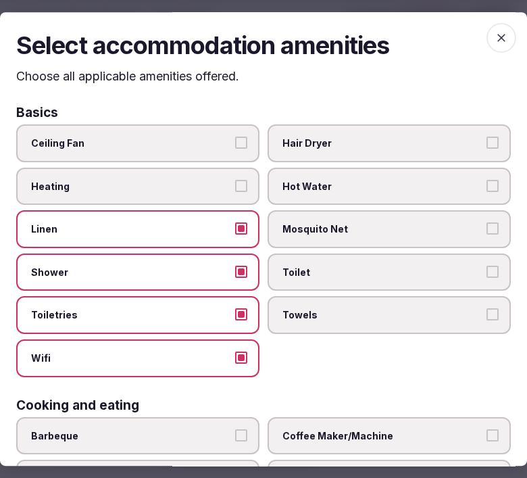
click at [329, 309] on span "Towels" at bounding box center [382, 316] width 200 height 14
click at [486, 309] on button "Towels" at bounding box center [492, 315] width 12 height 12
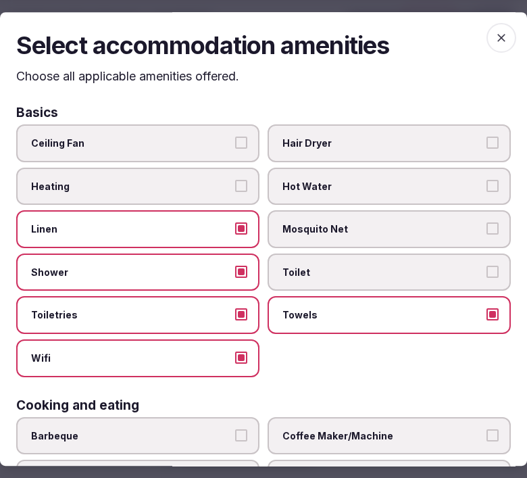
click at [335, 284] on label "Toilet" at bounding box center [389, 272] width 243 height 38
click at [486, 278] on button "Toilet" at bounding box center [492, 271] width 12 height 12
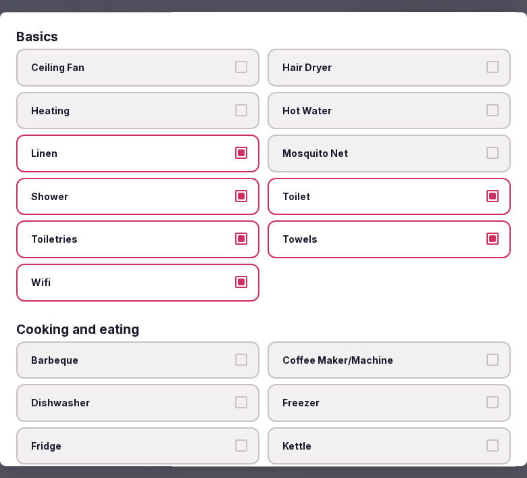
scroll to position [225, 0]
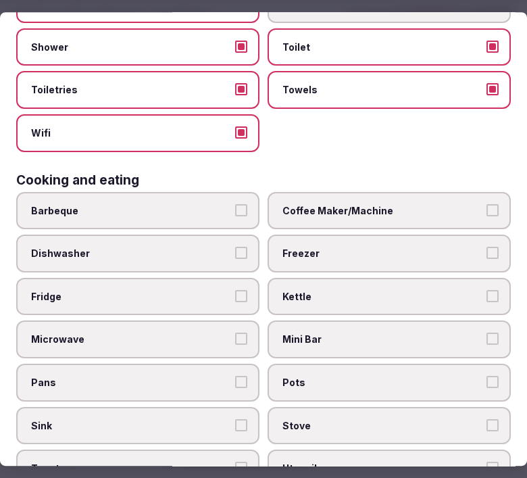
click at [134, 290] on span "Fridge" at bounding box center [131, 297] width 200 height 14
click at [235, 290] on button "Fridge" at bounding box center [241, 296] width 12 height 12
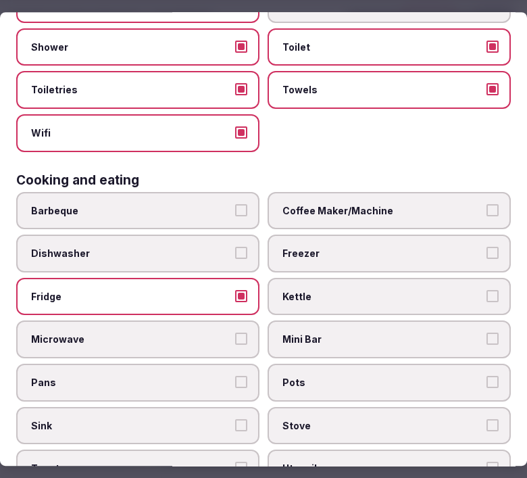
click at [307, 321] on label "Mini Bar" at bounding box center [389, 340] width 243 height 38
click at [486, 333] on button "Mini Bar" at bounding box center [492, 339] width 12 height 12
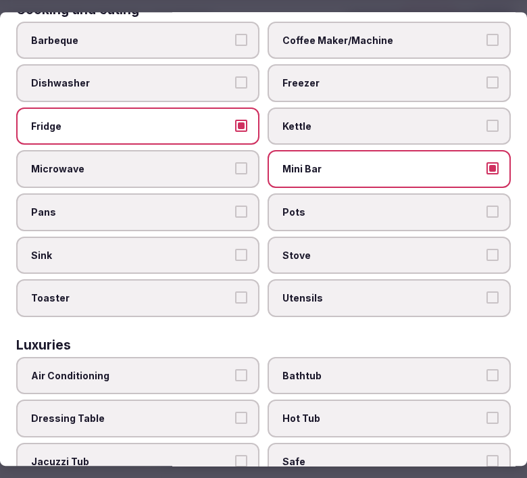
scroll to position [375, 0]
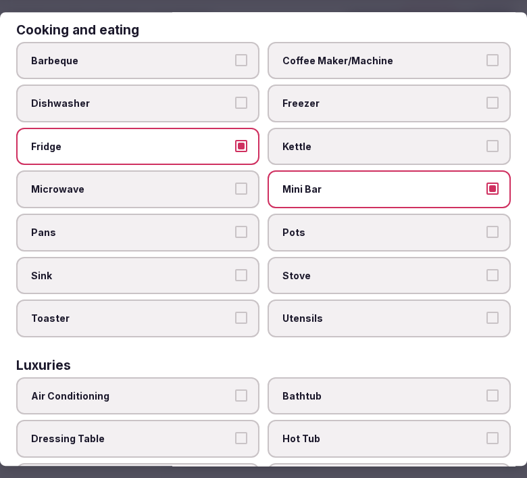
click at [389, 146] on label "Kettle" at bounding box center [389, 147] width 243 height 38
click at [486, 146] on button "Kettle" at bounding box center [492, 146] width 12 height 12
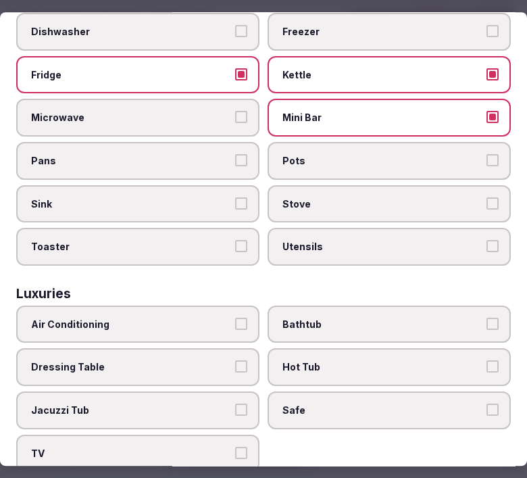
scroll to position [525, 0]
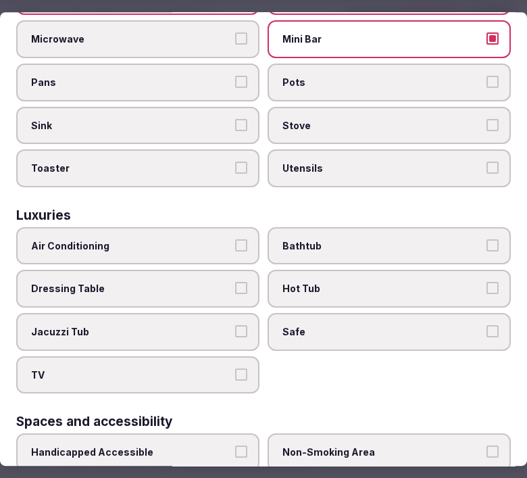
click at [165, 227] on label "Air Conditioning" at bounding box center [137, 246] width 243 height 38
click at [235, 239] on button "Air Conditioning" at bounding box center [241, 245] width 12 height 12
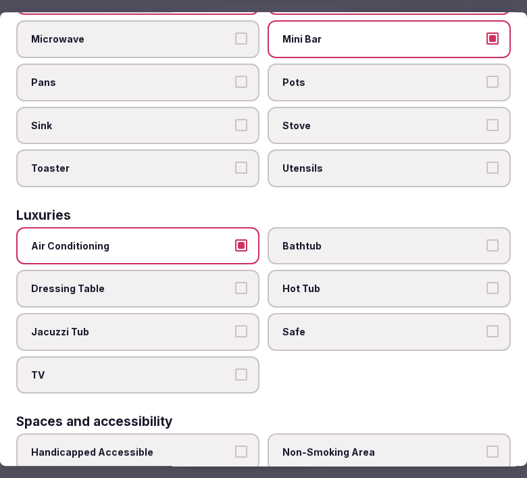
click at [342, 239] on span "Bathtub" at bounding box center [382, 246] width 200 height 14
click at [486, 239] on button "Bathtub" at bounding box center [492, 245] width 12 height 12
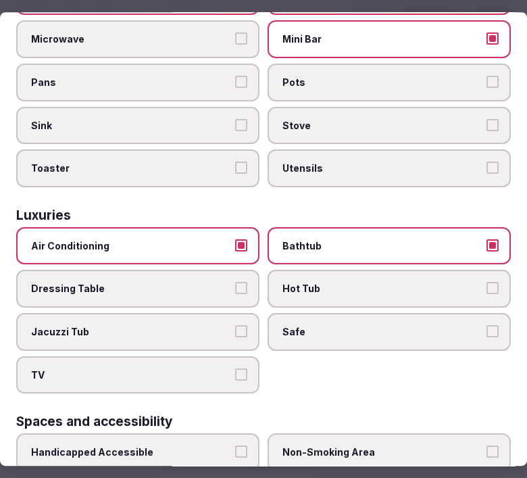
click at [339, 325] on span "Safe" at bounding box center [382, 332] width 200 height 14
click at [486, 325] on button "Safe" at bounding box center [492, 331] width 12 height 12
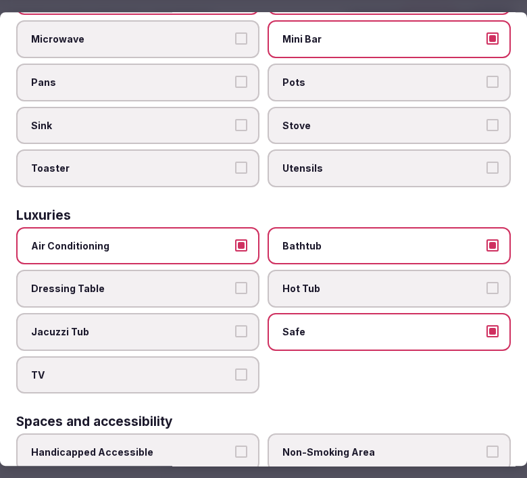
click at [205, 368] on span "TV" at bounding box center [131, 375] width 200 height 14
click at [235, 368] on button "TV" at bounding box center [241, 374] width 12 height 12
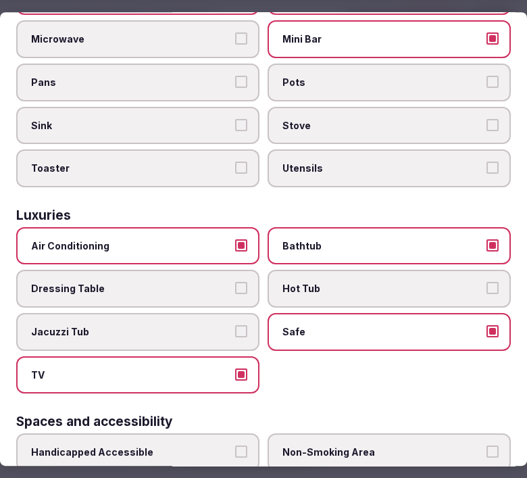
click at [326, 239] on span "Bathtub" at bounding box center [382, 246] width 200 height 14
click at [486, 239] on button "Bathtub" at bounding box center [492, 245] width 12 height 12
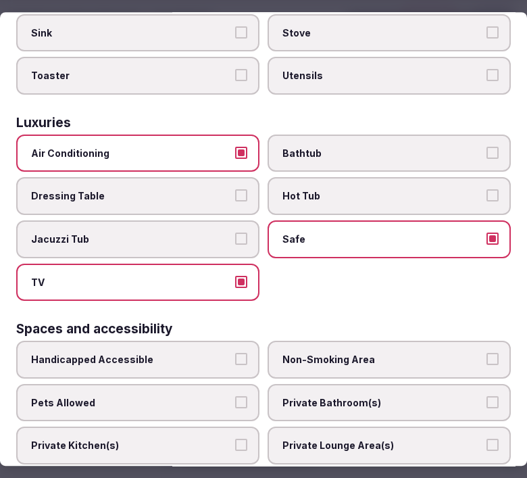
scroll to position [751, 0]
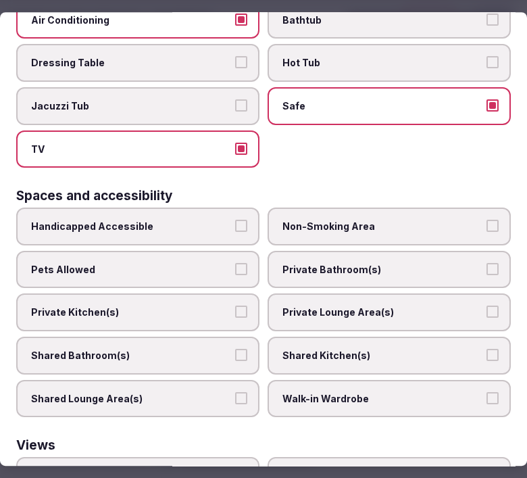
drag, startPoint x: 348, startPoint y: 246, endPoint x: 341, endPoint y: 269, distance: 23.9
click at [349, 263] on span "Private Bathroom(s)" at bounding box center [382, 270] width 200 height 14
click at [486, 263] on button "Private Bathroom(s)" at bounding box center [492, 269] width 12 height 12
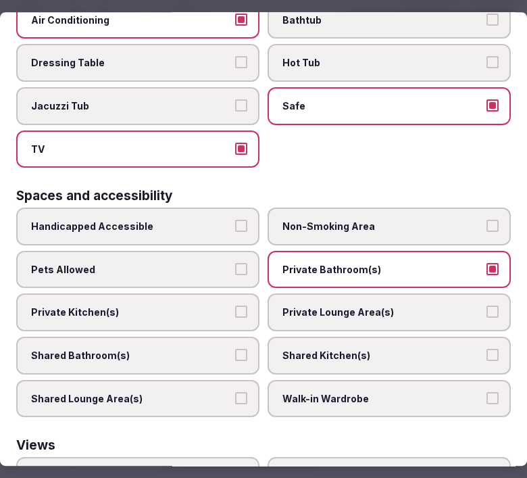
click at [340, 306] on span "Private Lounge Area(s)" at bounding box center [382, 313] width 200 height 14
click at [486, 306] on button "Private Lounge Area(s)" at bounding box center [492, 312] width 12 height 12
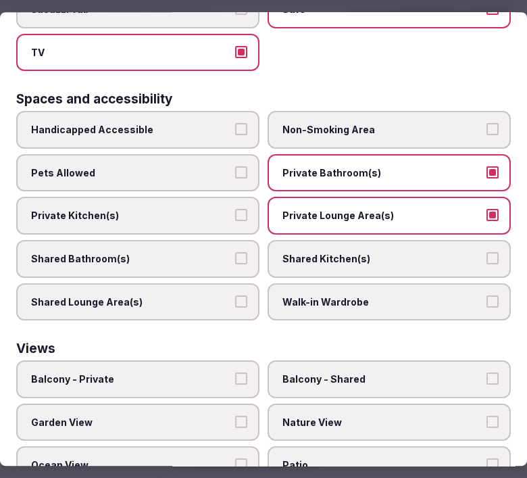
scroll to position [892, 0]
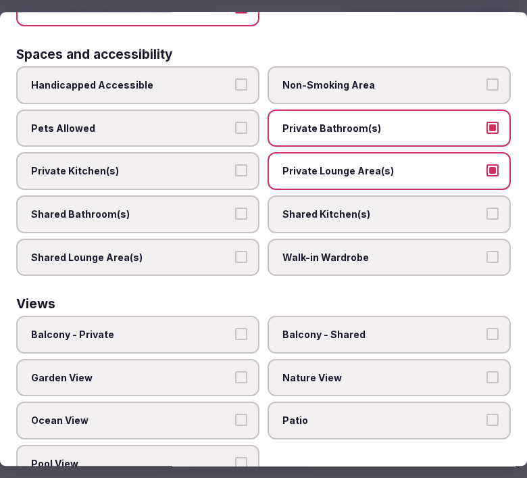
click at [212, 328] on span "Balcony - Private" at bounding box center [131, 335] width 200 height 14
click at [235, 328] on button "Balcony - Private" at bounding box center [241, 334] width 12 height 12
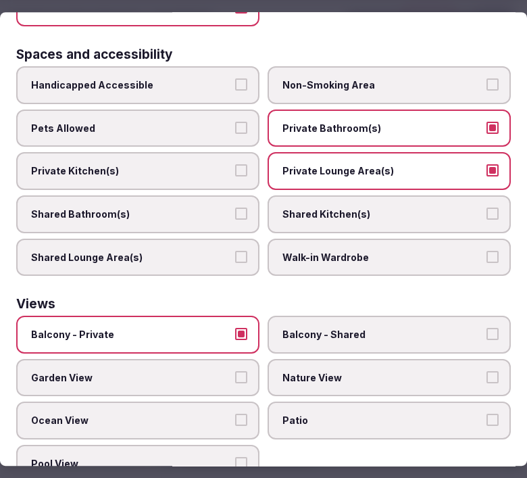
click at [342, 359] on label "Nature View" at bounding box center [389, 378] width 243 height 38
click at [486, 371] on button "Nature View" at bounding box center [492, 377] width 12 height 12
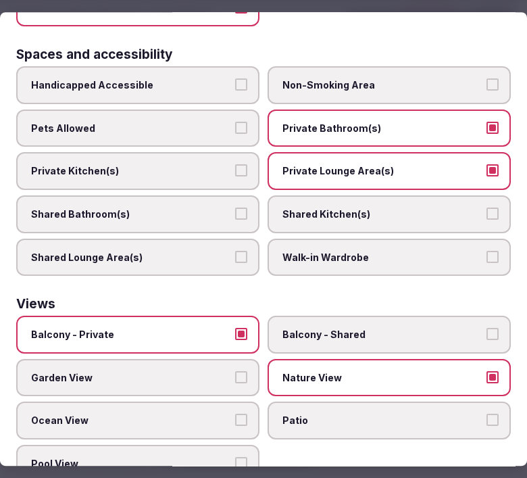
click at [197, 414] on span "Ocean View" at bounding box center [131, 421] width 200 height 14
click at [235, 414] on button "Ocean View" at bounding box center [241, 420] width 12 height 12
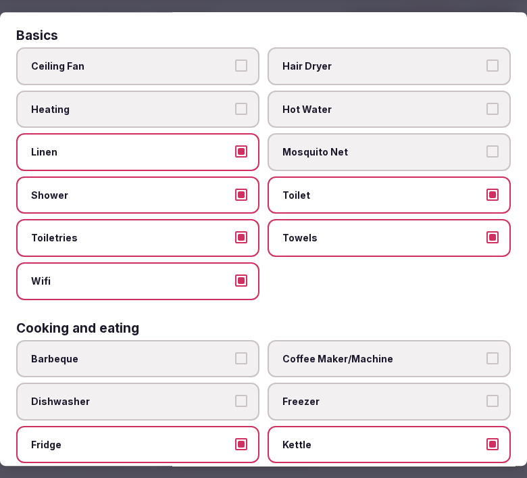
scroll to position [0, 0]
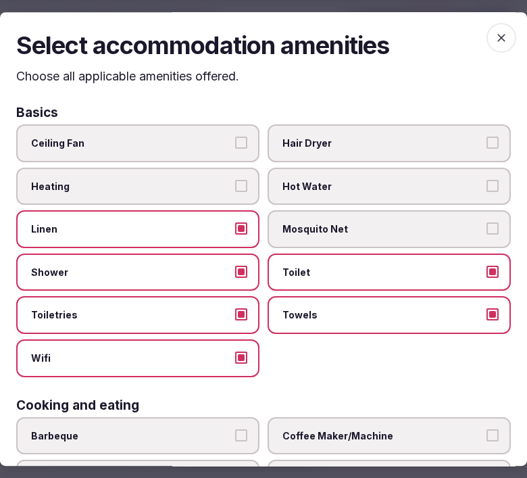
drag, startPoint x: 487, startPoint y: 42, endPoint x: 408, endPoint y: 122, distance: 112.7
click at [494, 39] on icon "button" at bounding box center [501, 38] width 14 height 14
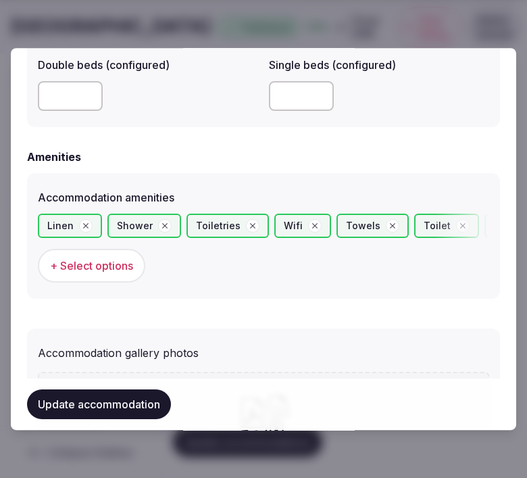
click at [116, 399] on button "Update accommodation" at bounding box center [99, 404] width 144 height 30
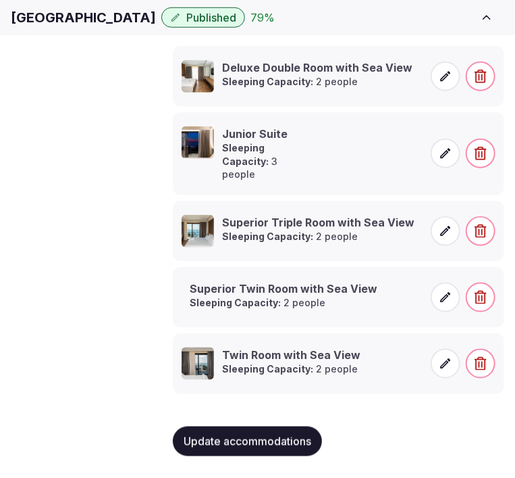
click at [444, 295] on icon at bounding box center [446, 297] width 14 height 14
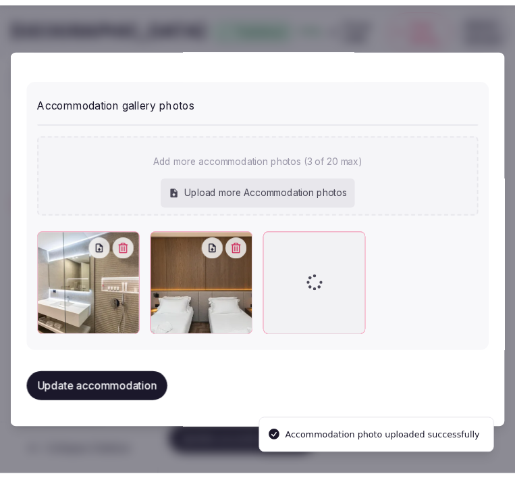
scroll to position [1443, 0]
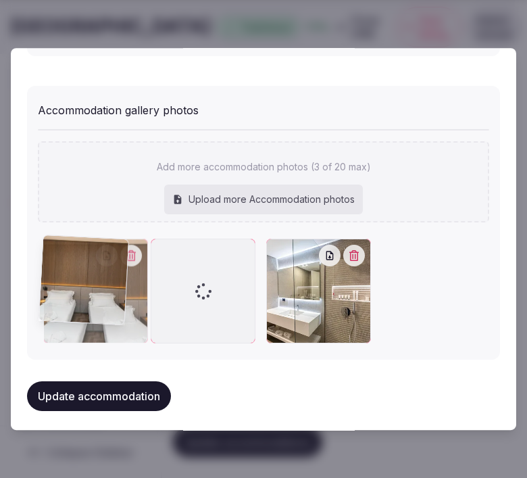
drag, startPoint x: 273, startPoint y: 244, endPoint x: 57, endPoint y: 234, distance: 216.4
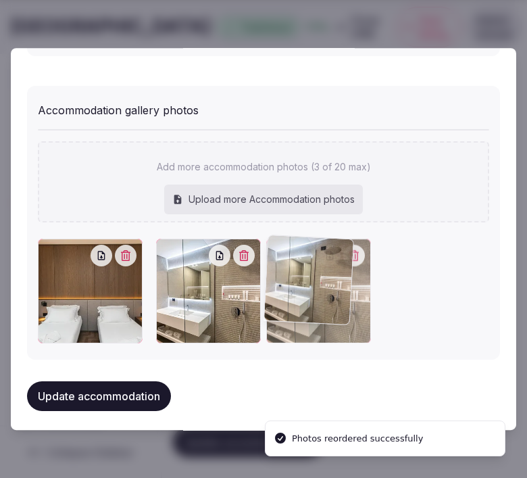
drag, startPoint x: 159, startPoint y: 248, endPoint x: 241, endPoint y: 245, distance: 82.5
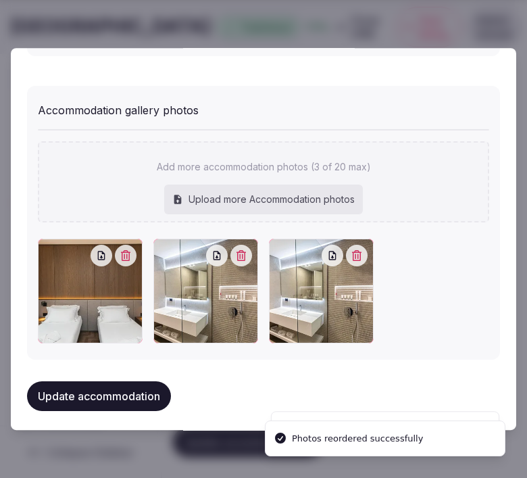
click at [351, 250] on icon "button" at bounding box center [356, 255] width 11 height 11
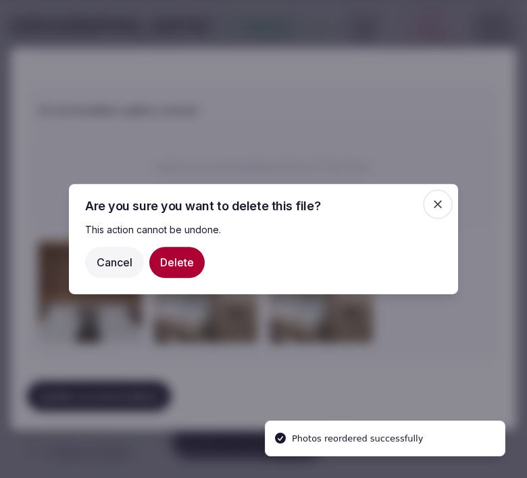
click at [174, 257] on button "Delete" at bounding box center [176, 262] width 55 height 31
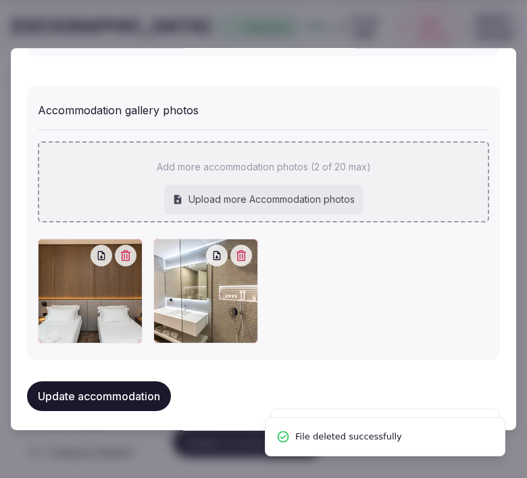
click at [316, 177] on div "Add more accommodation photos (2 of 20 max) Upload more Accommodation photos" at bounding box center [263, 181] width 451 height 81
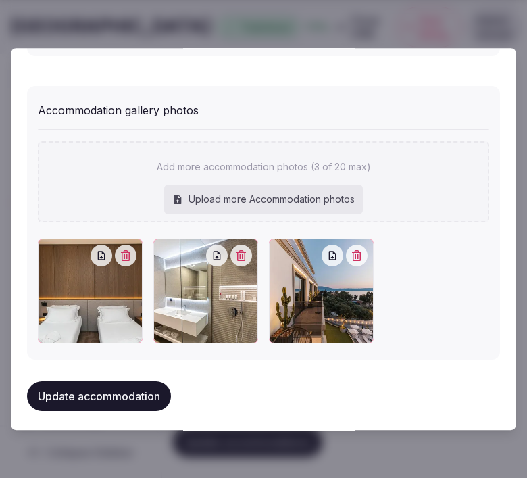
click at [147, 390] on button "Update accommodation" at bounding box center [99, 396] width 144 height 30
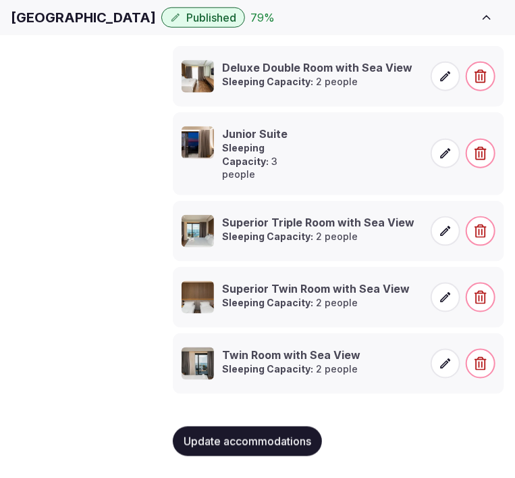
click at [238, 439] on span "Update accommodations" at bounding box center [248, 441] width 128 height 14
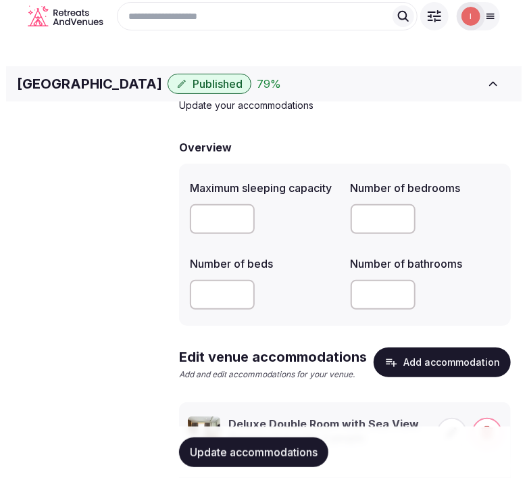
scroll to position [0, 0]
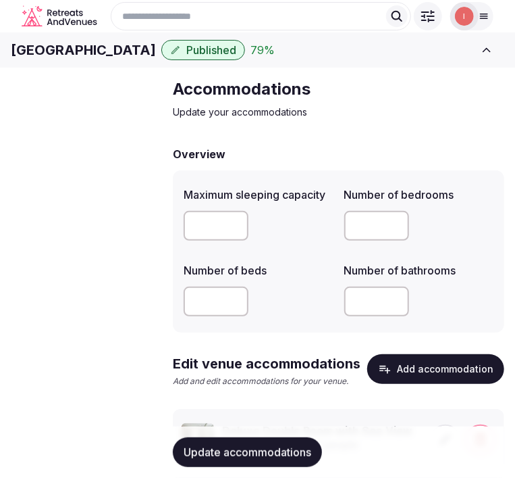
click at [422, 384] on button "Add accommodation" at bounding box center [435, 369] width 137 height 30
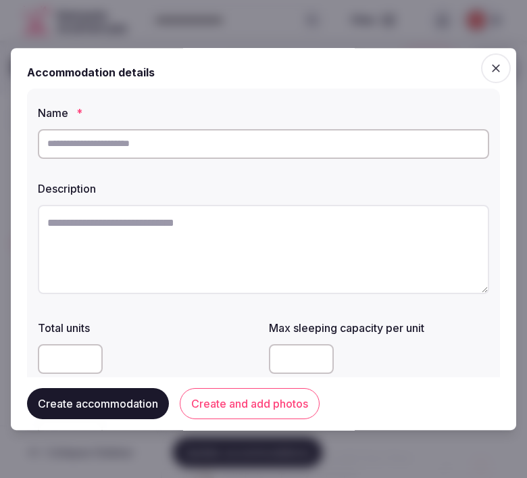
click at [359, 161] on div at bounding box center [263, 144] width 451 height 41
click at [362, 147] on input "text" at bounding box center [263, 144] width 451 height 30
paste input "**********"
type input "**********"
click at [363, 247] on textarea at bounding box center [263, 249] width 451 height 89
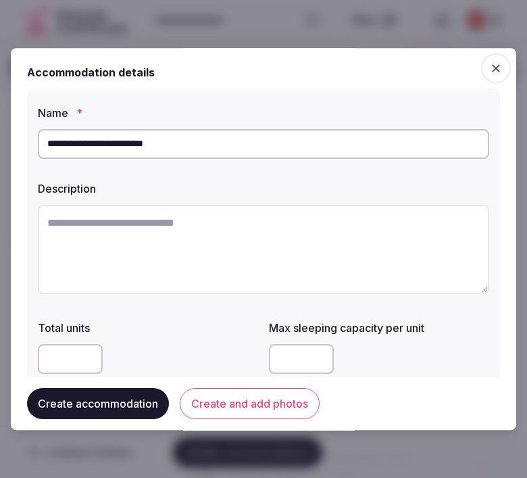
paste textarea "**********"
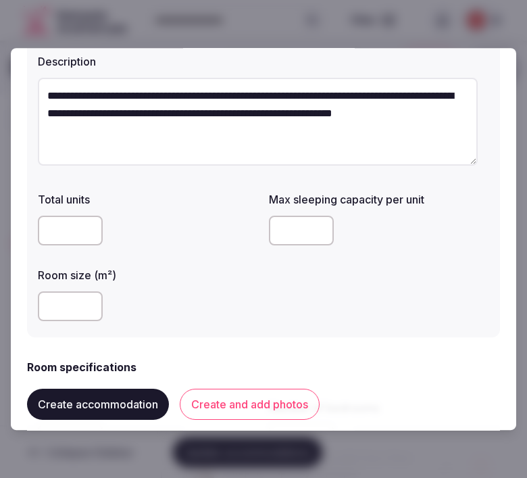
scroll to position [150, 0]
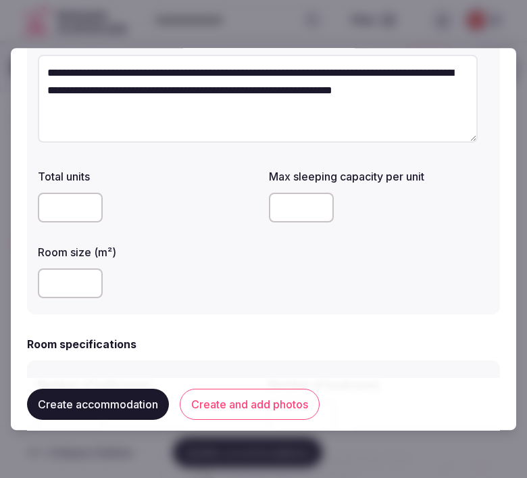
type textarea "**********"
click at [286, 205] on input "number" at bounding box center [301, 208] width 65 height 30
type input "*"
click at [73, 282] on input "number" at bounding box center [70, 283] width 65 height 30
type input "**"
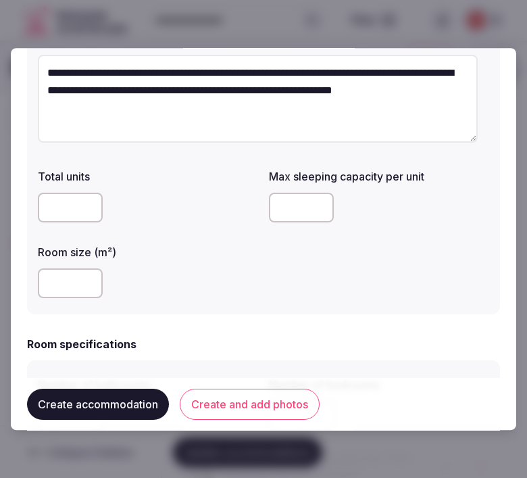
click at [155, 280] on div "**" at bounding box center [148, 283] width 220 height 30
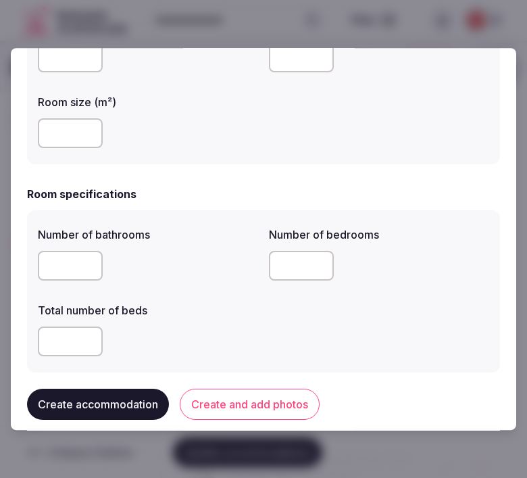
click at [71, 263] on input "number" at bounding box center [70, 266] width 65 height 30
type input "*"
click at [273, 270] on input "number" at bounding box center [301, 266] width 65 height 30
type input "*"
click at [46, 346] on input "number" at bounding box center [70, 341] width 65 height 30
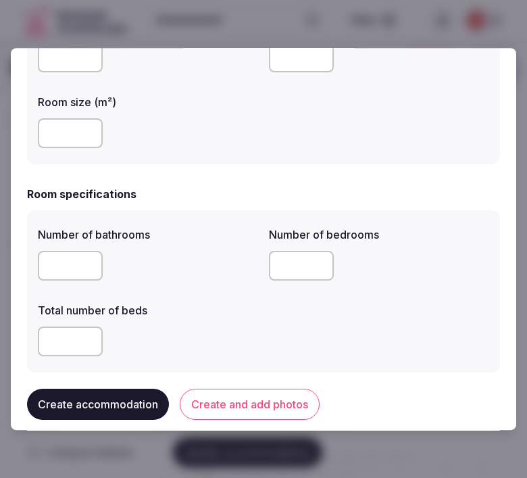
type input "*"
click at [177, 336] on div "*" at bounding box center [148, 341] width 220 height 30
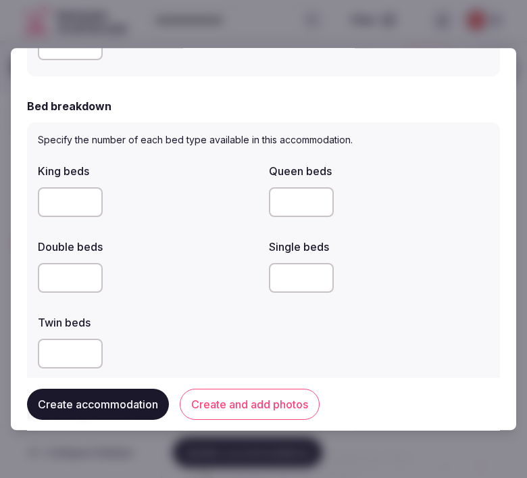
scroll to position [600, 0]
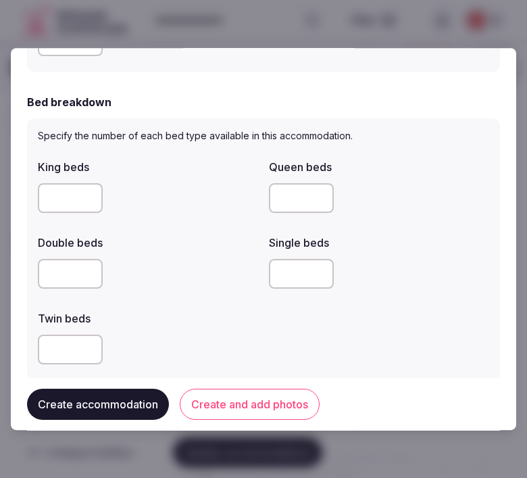
drag, startPoint x: 322, startPoint y: 265, endPoint x: 305, endPoint y: 265, distance: 16.9
click at [321, 265] on input "number" at bounding box center [301, 274] width 65 height 30
type input "*"
drag, startPoint x: 430, startPoint y: 282, endPoint x: 385, endPoint y: 268, distance: 46.8
click at [428, 281] on div "*" at bounding box center [379, 274] width 220 height 30
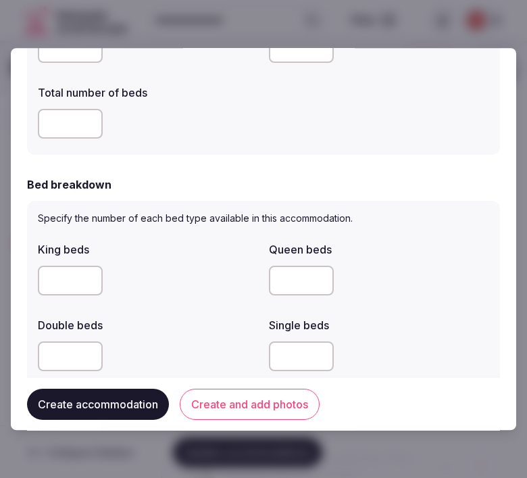
scroll to position [450, 0]
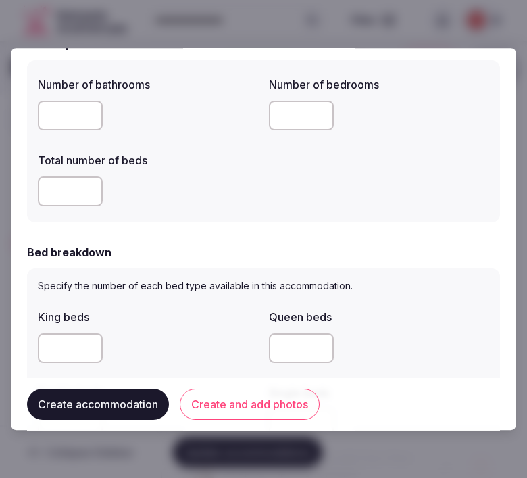
drag, startPoint x: 59, startPoint y: 190, endPoint x: 21, endPoint y: 189, distance: 37.8
click at [21, 189] on div "**********" at bounding box center [263, 239] width 505 height 382
type input "*"
click at [212, 324] on div "King beds" at bounding box center [148, 335] width 220 height 65
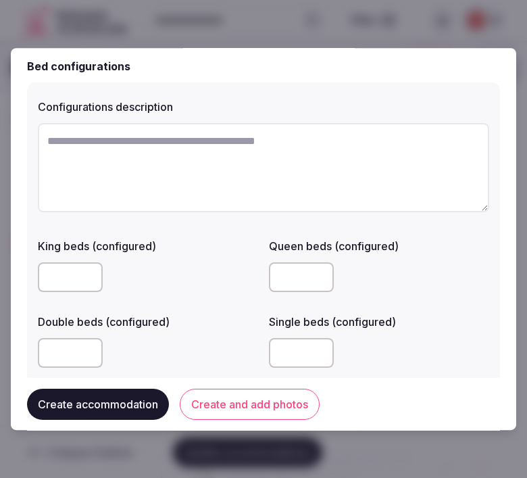
scroll to position [1050, 0]
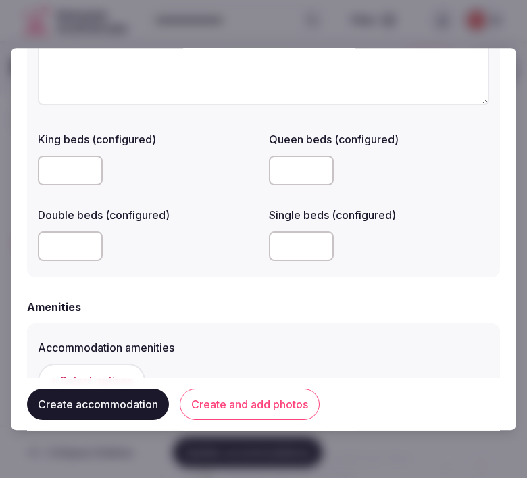
click at [263, 402] on button "Create and add photos" at bounding box center [250, 403] width 140 height 31
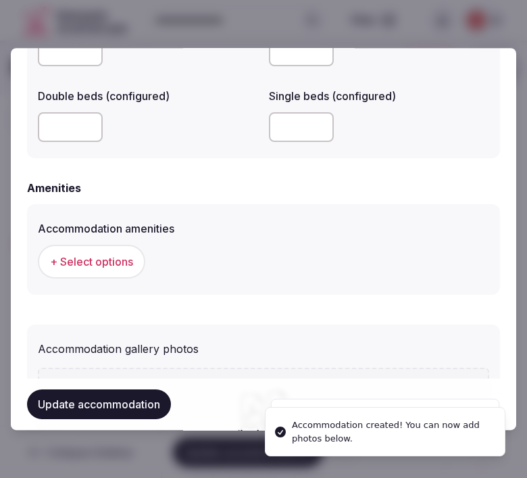
scroll to position [1275, 0]
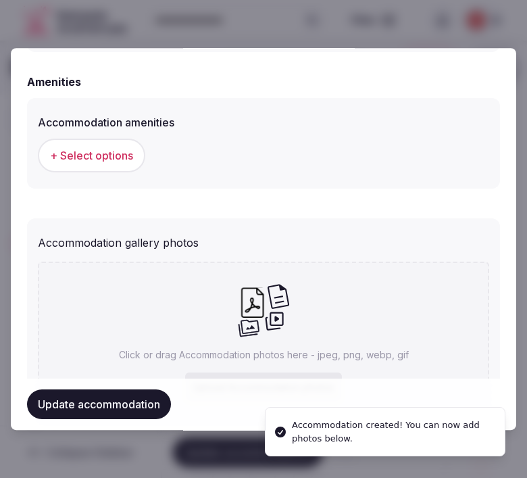
click at [101, 138] on button "+ Select options" at bounding box center [91, 155] width 107 height 34
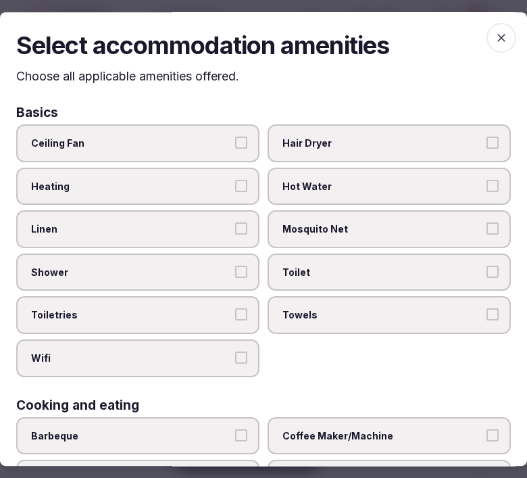
click at [203, 265] on span "Shower" at bounding box center [131, 272] width 200 height 14
click at [235, 265] on button "Shower" at bounding box center [241, 271] width 12 height 12
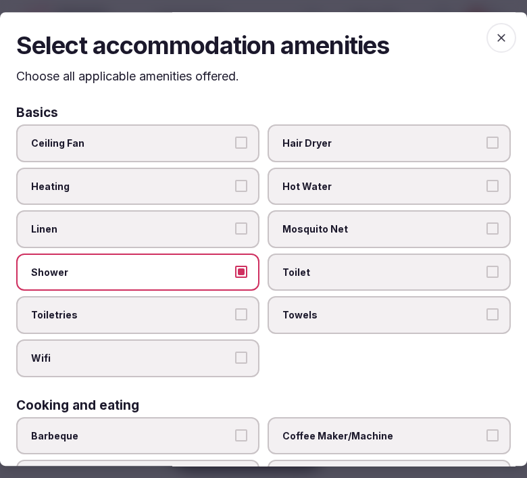
click at [220, 240] on label "Linen" at bounding box center [137, 229] width 243 height 38
click at [235, 234] on button "Linen" at bounding box center [241, 228] width 12 height 12
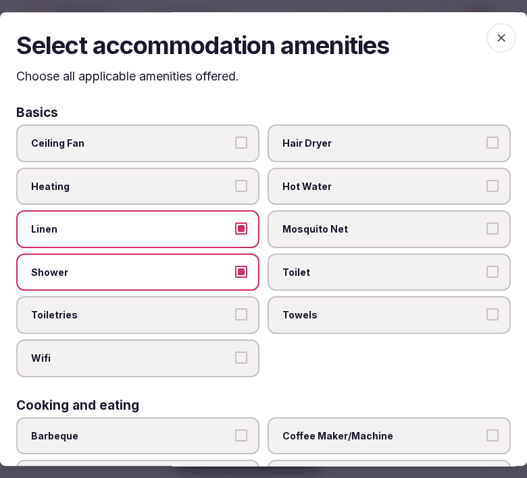
click at [230, 306] on label "Toiletries" at bounding box center [137, 316] width 243 height 38
click at [228, 355] on label "Wifi" at bounding box center [137, 358] width 243 height 38
click at [235, 355] on button "Wifi" at bounding box center [241, 357] width 12 height 12
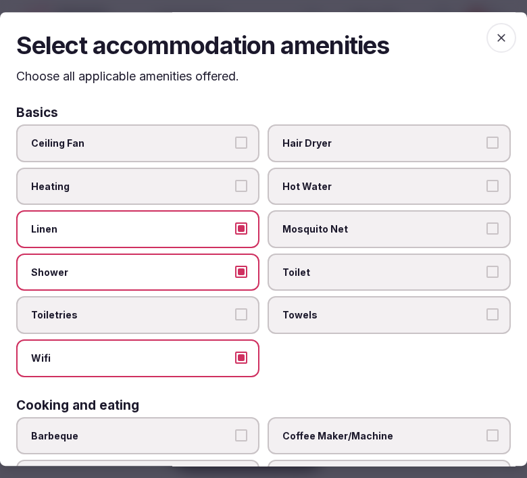
click at [236, 309] on button "Toiletries" at bounding box center [241, 315] width 12 height 12
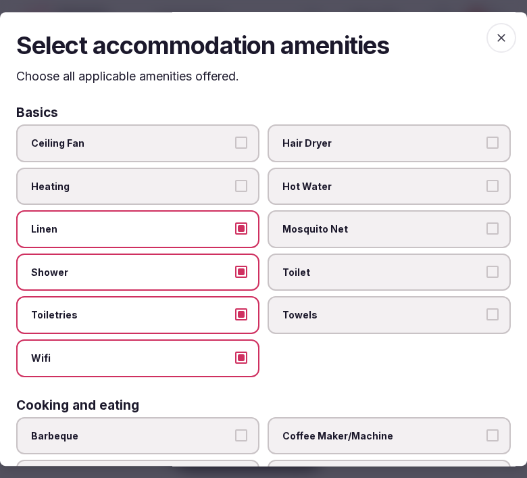
click at [336, 269] on span "Toilet" at bounding box center [382, 272] width 200 height 14
click at [486, 269] on button "Toilet" at bounding box center [492, 271] width 12 height 12
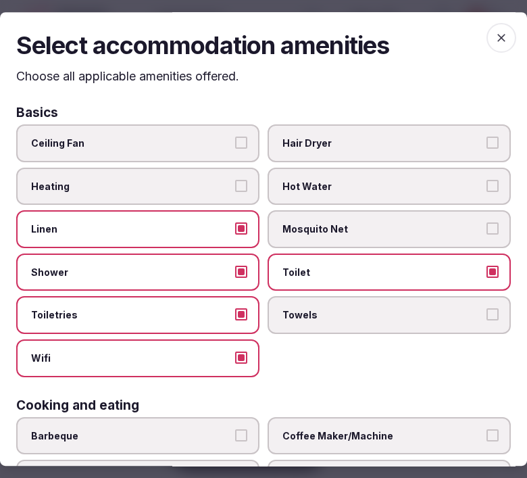
drag, startPoint x: 368, startPoint y: 305, endPoint x: 346, endPoint y: 320, distance: 26.4
click at [368, 309] on span "Towels" at bounding box center [382, 316] width 200 height 14
click at [486, 309] on button "Towels" at bounding box center [492, 315] width 12 height 12
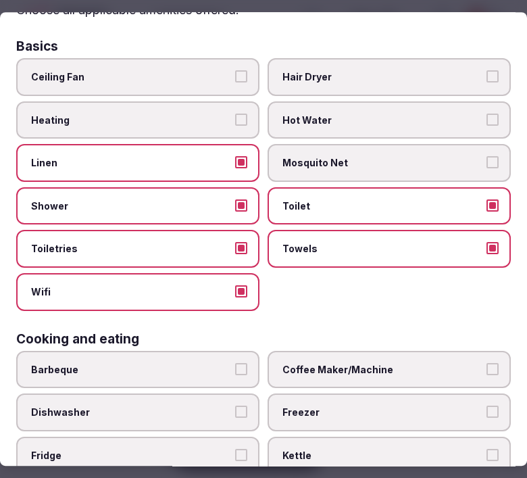
scroll to position [150, 0]
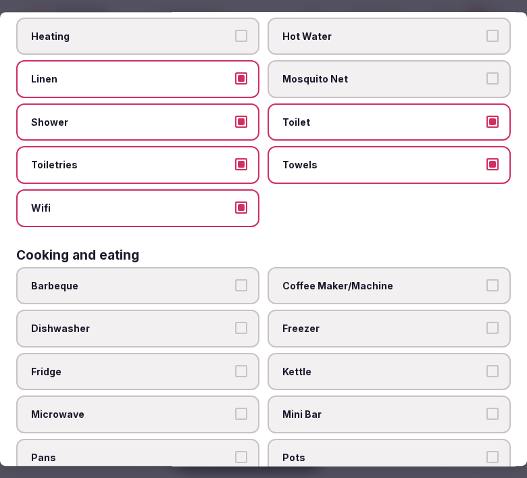
click at [367, 281] on span "Coffee Maker/Machine" at bounding box center [382, 286] width 200 height 14
click at [486, 281] on button "Coffee Maker/Machine" at bounding box center [492, 285] width 12 height 12
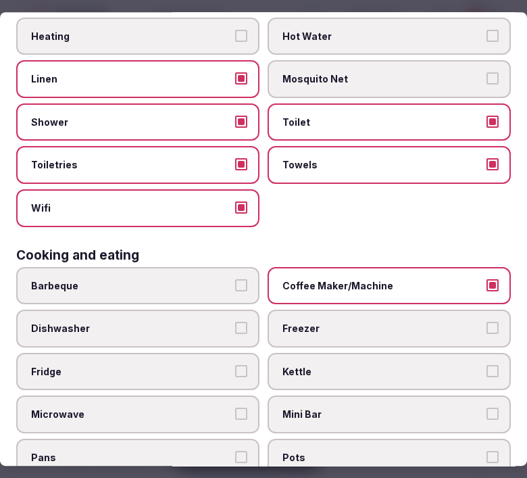
click at [362, 396] on label "Mini Bar" at bounding box center [389, 415] width 243 height 38
click at [486, 408] on button "Mini Bar" at bounding box center [492, 414] width 12 height 12
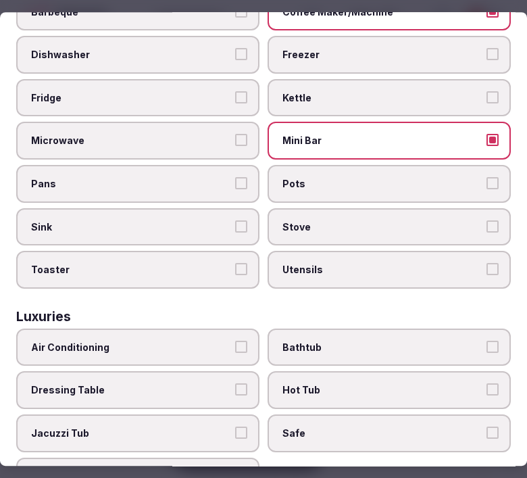
scroll to position [450, 0]
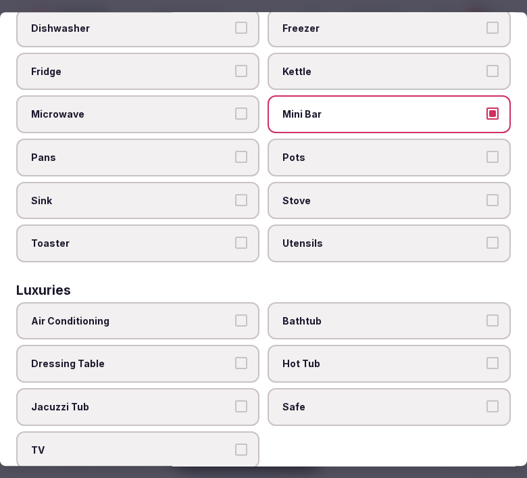
click at [235, 314] on button "Air Conditioning" at bounding box center [241, 320] width 12 height 12
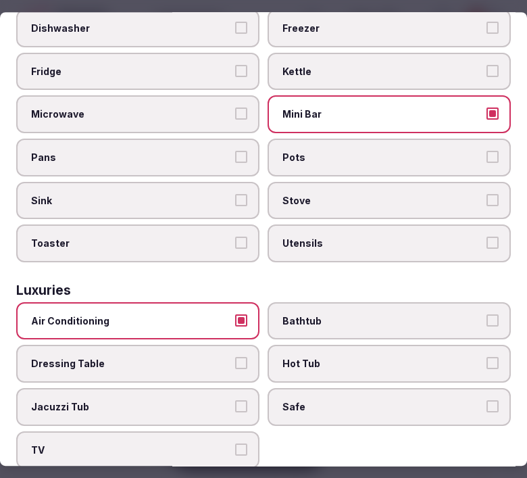
click at [345, 395] on label "Safe" at bounding box center [389, 407] width 243 height 38
click at [486, 400] on button "Safe" at bounding box center [492, 406] width 12 height 12
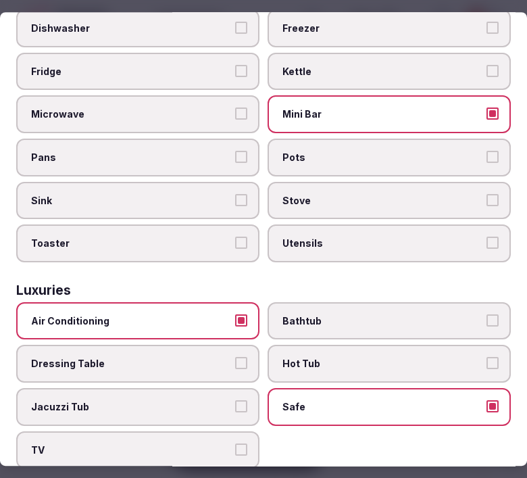
drag, startPoint x: 234, startPoint y: 423, endPoint x: 297, endPoint y: 387, distance: 72.3
click at [235, 443] on button "TV" at bounding box center [241, 449] width 12 height 12
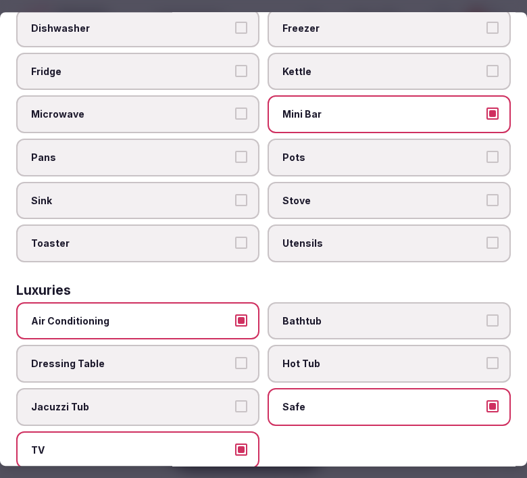
click at [403, 302] on label "Bathtub" at bounding box center [389, 321] width 243 height 38
click at [486, 314] on button "Bathtub" at bounding box center [492, 320] width 12 height 12
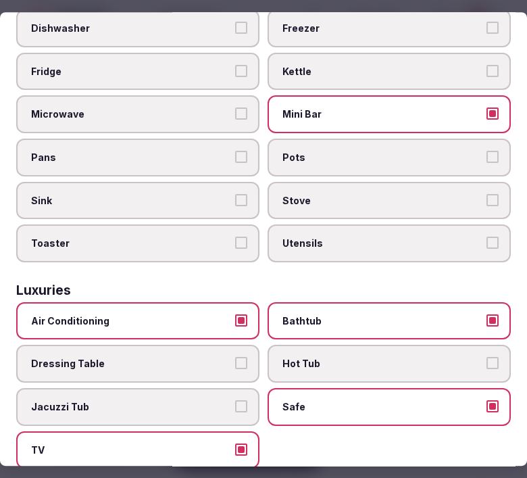
click at [446, 314] on span "Bathtub" at bounding box center [382, 321] width 200 height 14
click at [486, 314] on button "Bathtub" at bounding box center [492, 320] width 12 height 12
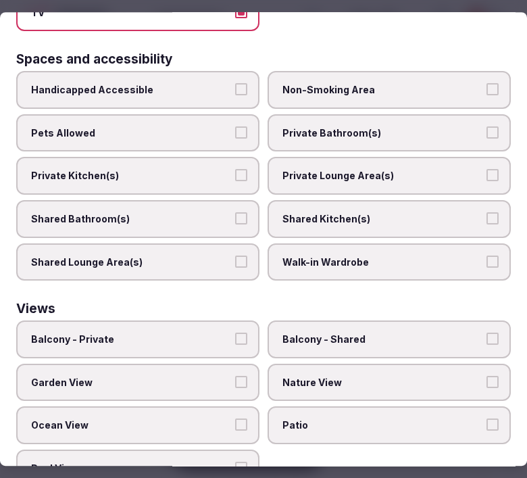
scroll to position [892, 0]
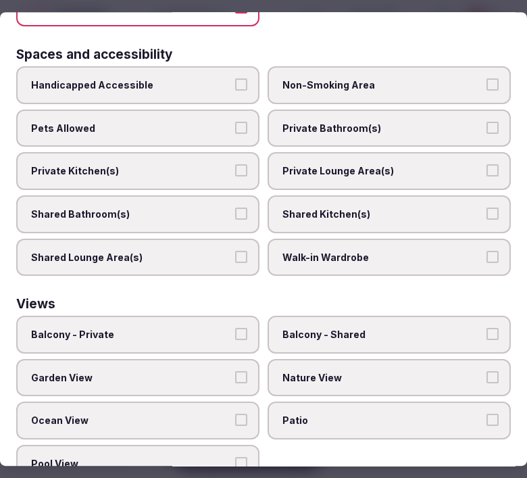
click at [347, 122] on span "Private Bathroom(s)" at bounding box center [382, 129] width 200 height 14
click at [486, 122] on button "Private Bathroom(s)" at bounding box center [492, 128] width 12 height 12
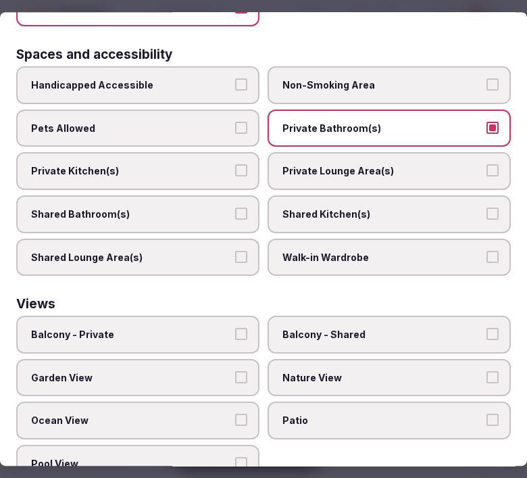
drag, startPoint x: 333, startPoint y: 147, endPoint x: 329, endPoint y: 155, distance: 9.7
click at [333, 165] on span "Private Lounge Area(s)" at bounding box center [382, 172] width 200 height 14
click at [486, 165] on button "Private Lounge Area(s)" at bounding box center [492, 171] width 12 height 12
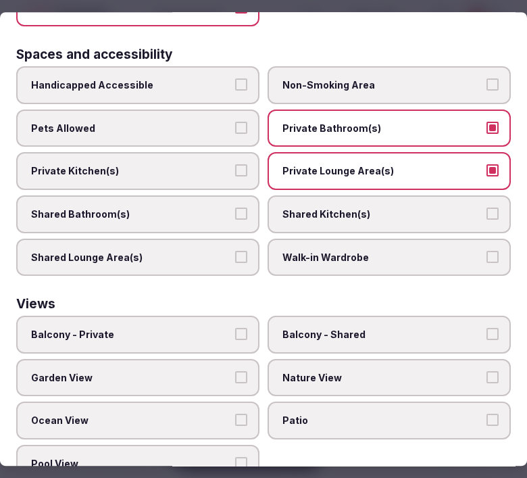
drag, startPoint x: 211, startPoint y: 305, endPoint x: 218, endPoint y: 307, distance: 7.1
click at [213, 328] on span "Balcony - Private" at bounding box center [131, 335] width 200 height 14
click at [235, 328] on button "Balcony - Private" at bounding box center [241, 334] width 12 height 12
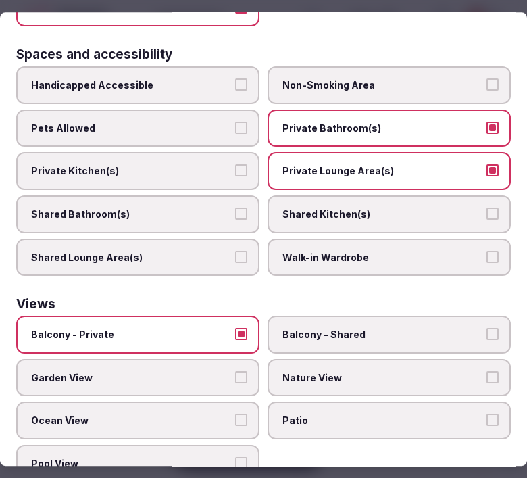
click at [329, 371] on span "Nature View" at bounding box center [382, 378] width 200 height 14
click at [486, 371] on button "Nature View" at bounding box center [492, 377] width 12 height 12
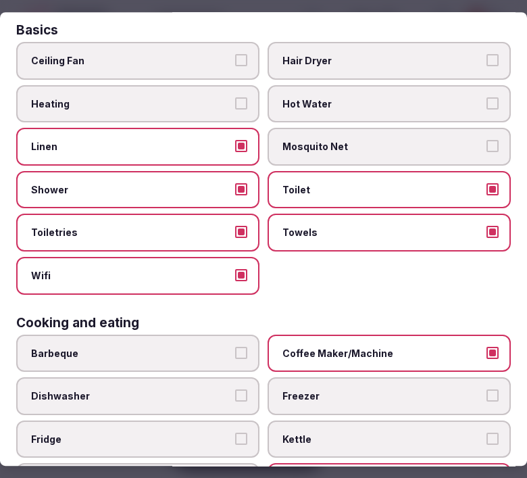
scroll to position [0, 0]
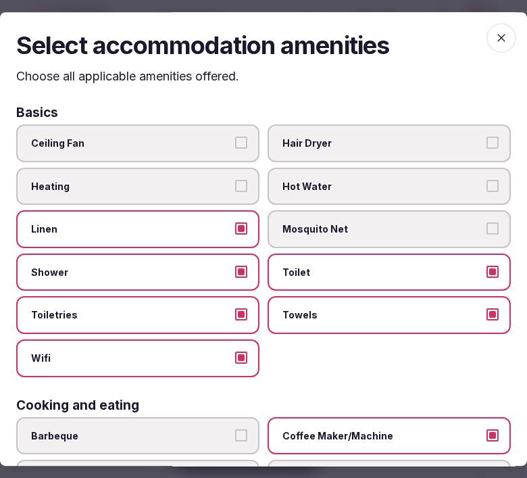
drag, startPoint x: 488, startPoint y: 39, endPoint x: 401, endPoint y: 86, distance: 99.5
click at [497, 38] on icon "button" at bounding box center [501, 38] width 8 height 8
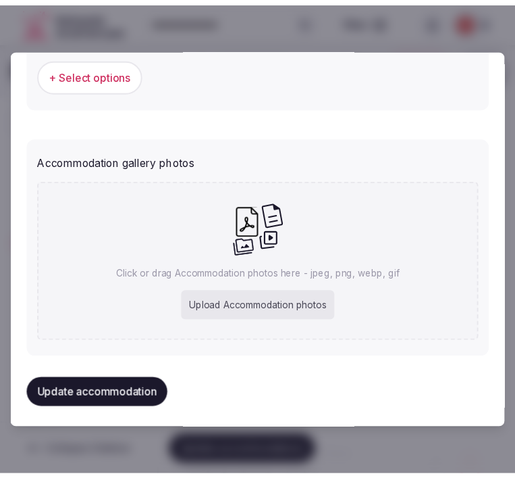
scroll to position [1394, 0]
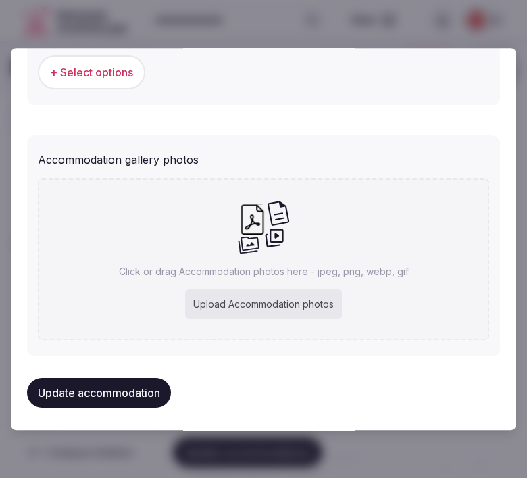
click at [138, 386] on button "Update accommodation" at bounding box center [99, 393] width 144 height 30
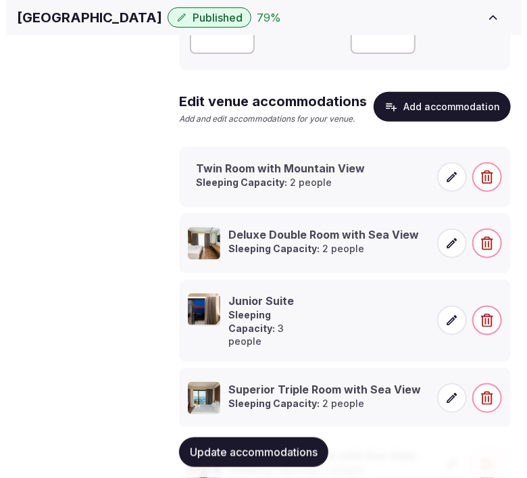
scroll to position [375, 0]
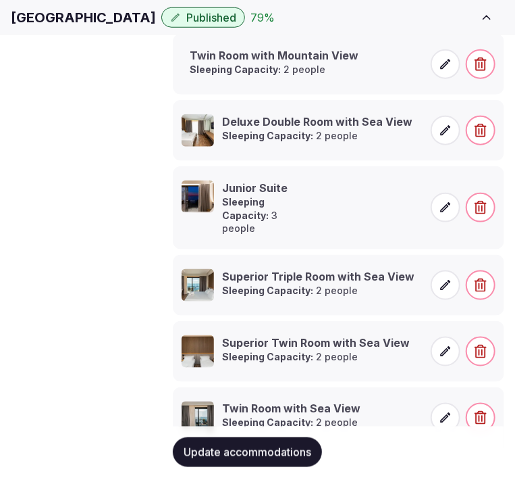
click at [449, 71] on icon at bounding box center [446, 64] width 14 height 14
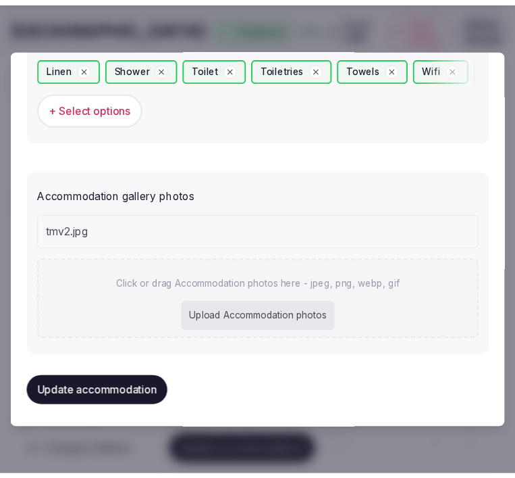
scroll to position [1394, 0]
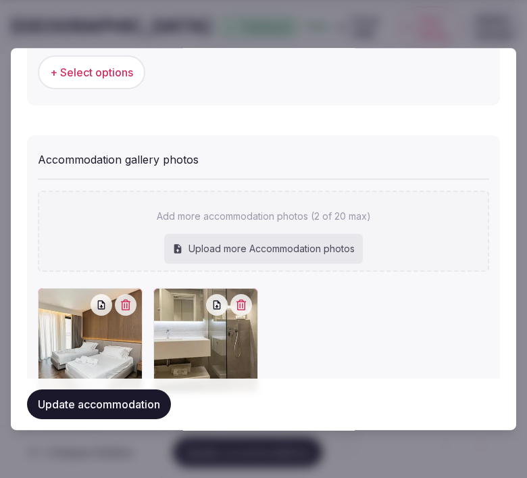
click at [136, 399] on button "Update accommodation" at bounding box center [99, 404] width 144 height 30
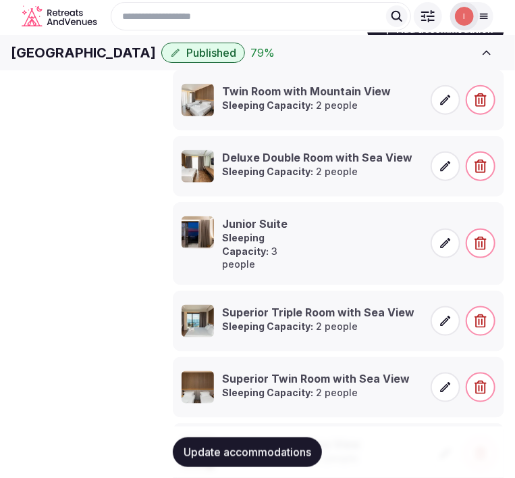
scroll to position [300, 0]
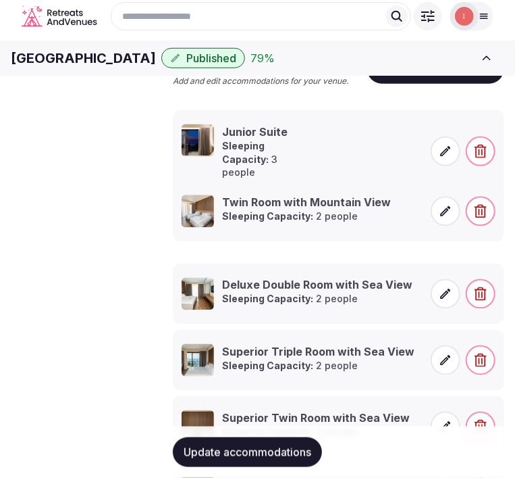
drag, startPoint x: 166, startPoint y: 275, endPoint x: 165, endPoint y: 161, distance: 114.2
click at [180, 144] on li "Junior Suite Sleeping Capacity: 3 people" at bounding box center [339, 151] width 332 height 83
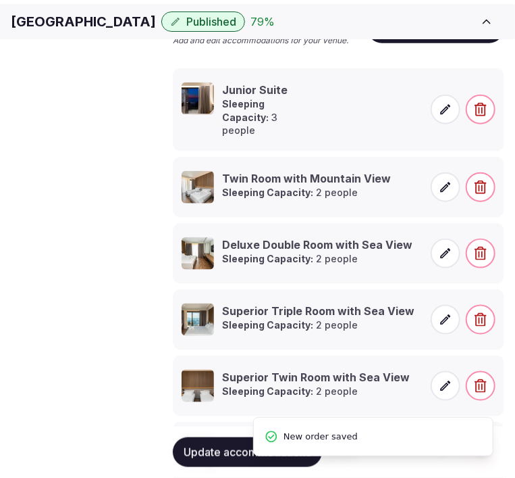
scroll to position [375, 0]
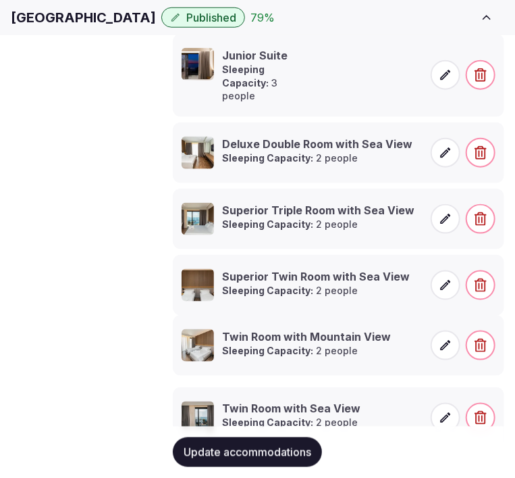
drag, startPoint x: 169, startPoint y: 157, endPoint x: 184, endPoint y: 332, distance: 175.0
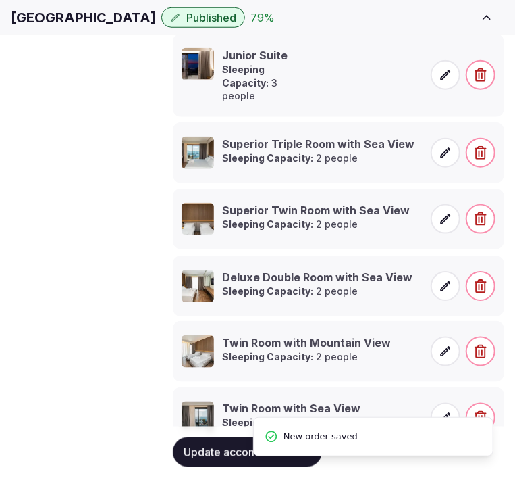
drag, startPoint x: 163, startPoint y: 159, endPoint x: 172, endPoint y: 293, distance: 134.1
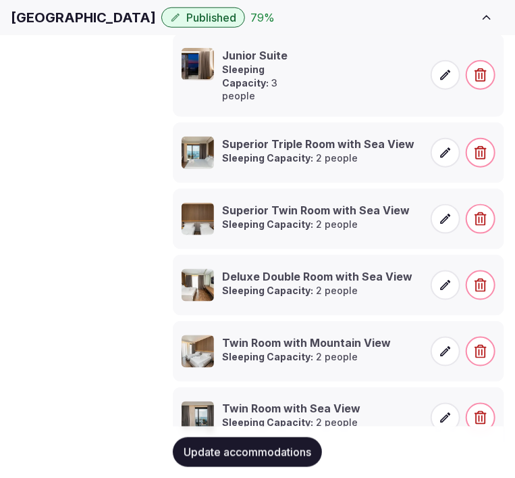
click at [265, 455] on span "Update accommodations" at bounding box center [248, 452] width 128 height 14
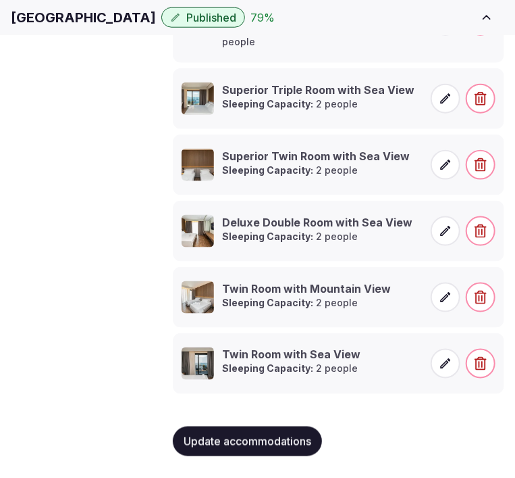
scroll to position [455, 0]
click at [0, 0] on span "Amenities" at bounding box center [0, 0] width 0 height 0
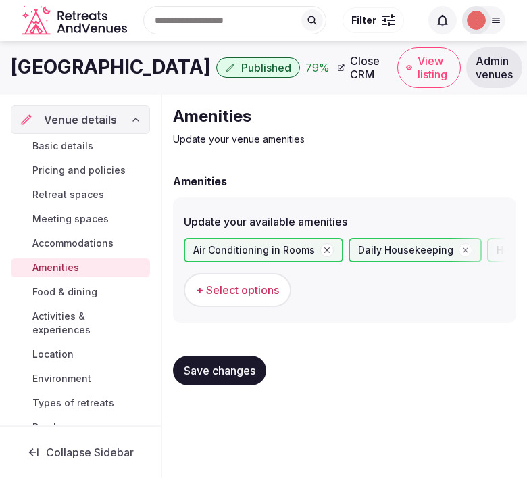
click at [79, 287] on span "Food & dining" at bounding box center [64, 292] width 65 height 14
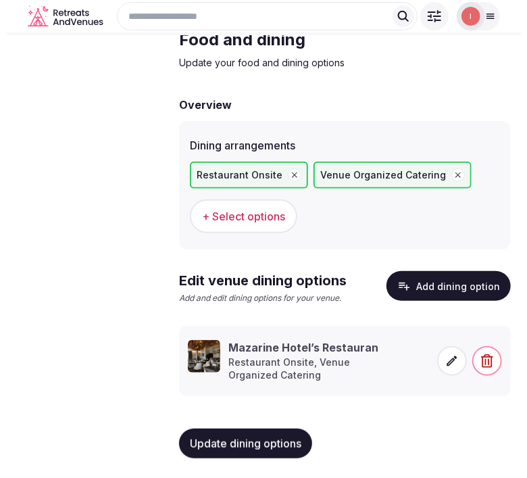
scroll to position [72, 0]
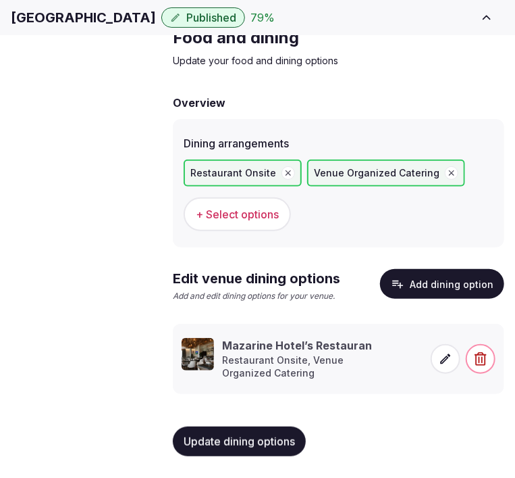
click at [440, 353] on icon at bounding box center [446, 359] width 14 height 14
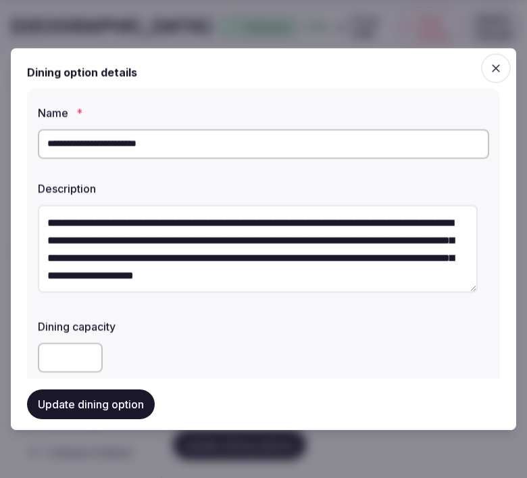
click at [261, 145] on input "**********" at bounding box center [263, 144] width 451 height 30
type input "**********"
click at [89, 402] on button "Update dining option" at bounding box center [91, 404] width 128 height 30
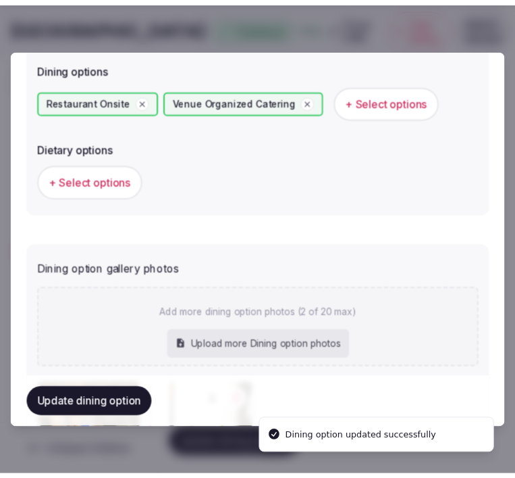
scroll to position [0, 0]
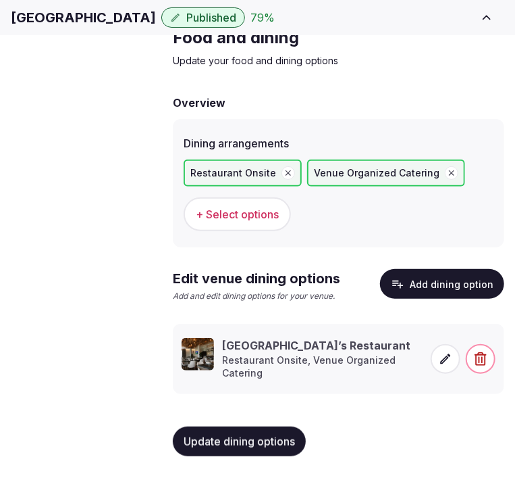
click at [251, 447] on span "Update dining options" at bounding box center [239, 441] width 111 height 14
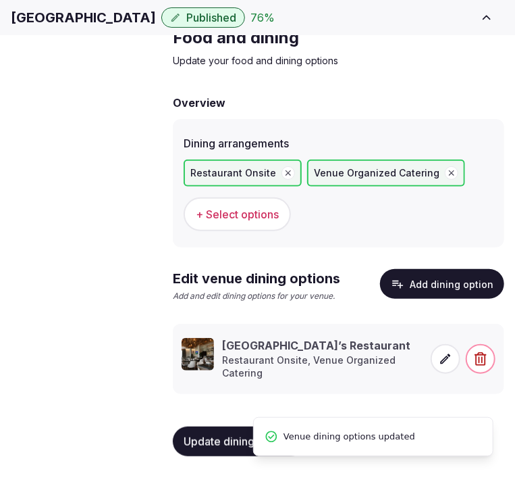
click at [0, 0] on span "Activities & experiences" at bounding box center [0, 0] width 0 height 0
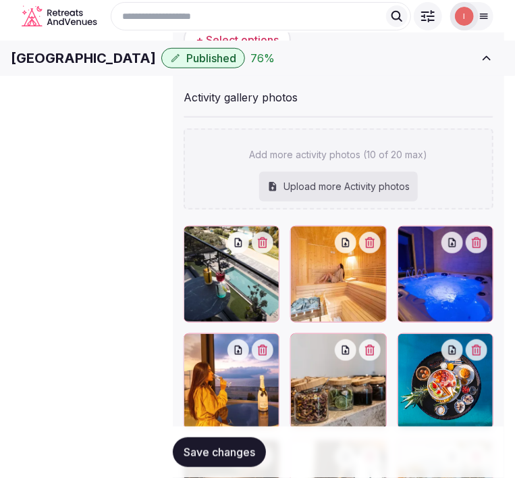
scroll to position [290, 0]
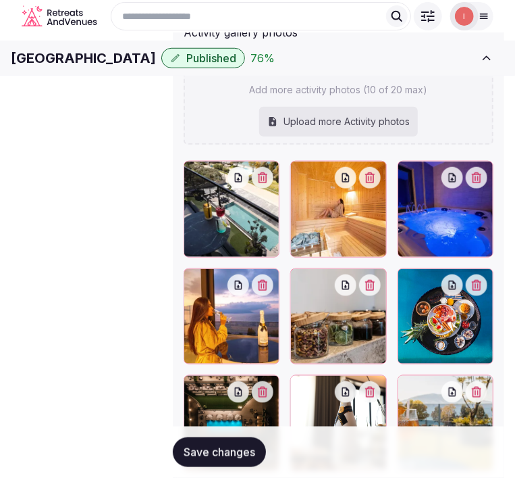
click at [240, 461] on button "Save changes" at bounding box center [219, 452] width 93 height 30
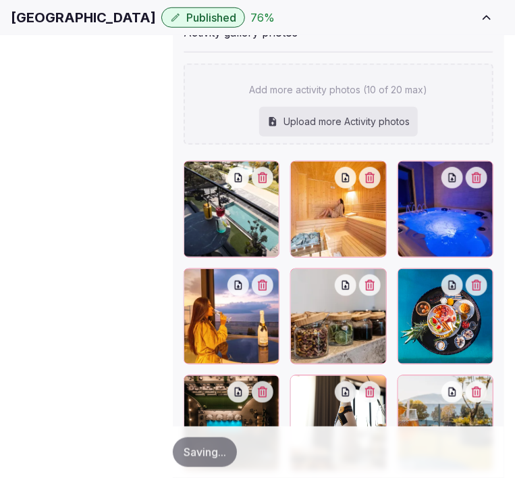
scroll to position [451, 0]
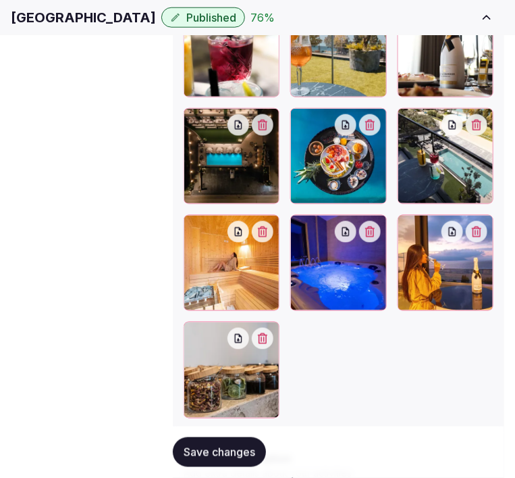
click at [190, 447] on span "Save changes" at bounding box center [220, 452] width 72 height 14
click at [199, 447] on span "Save changes" at bounding box center [220, 452] width 72 height 14
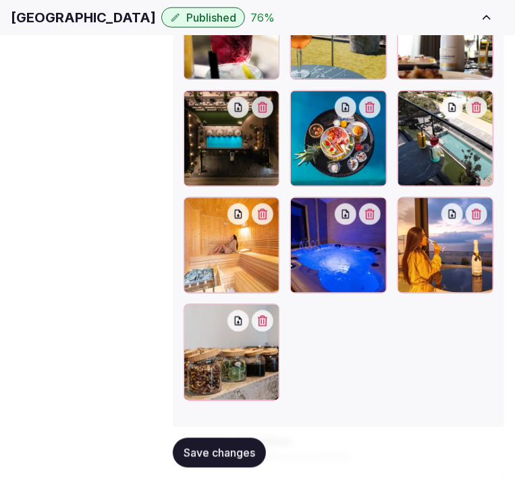
scroll to position [193, 0]
click at [191, 437] on button "Save changes" at bounding box center [219, 452] width 93 height 30
click at [196, 447] on span "Save changes" at bounding box center [220, 452] width 72 height 14
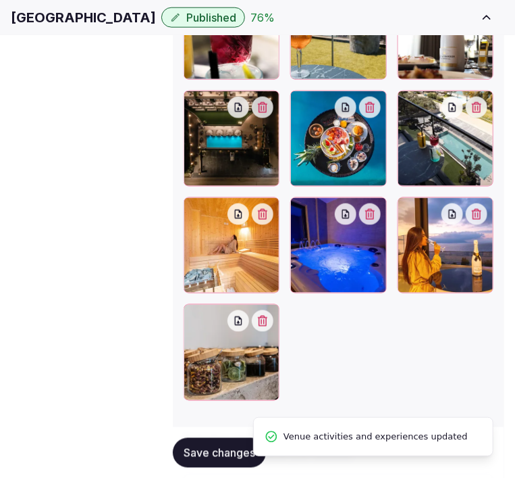
scroll to position [150, 0]
click at [0, 0] on link "Location" at bounding box center [0, 0] width 0 height 0
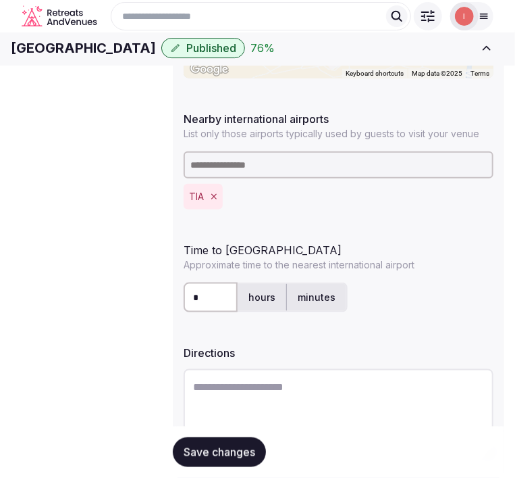
scroll to position [375, 0]
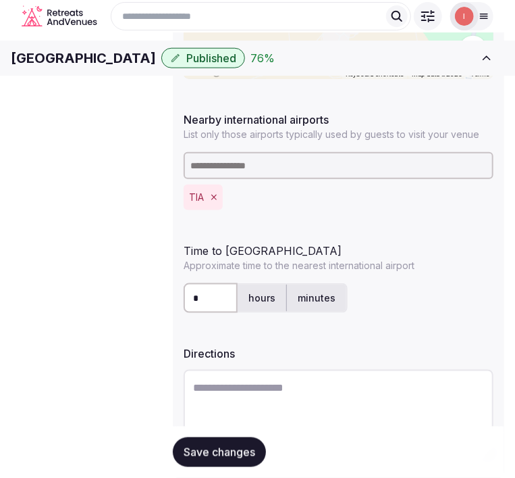
click at [0, 0] on span "Environment" at bounding box center [0, 0] width 0 height 0
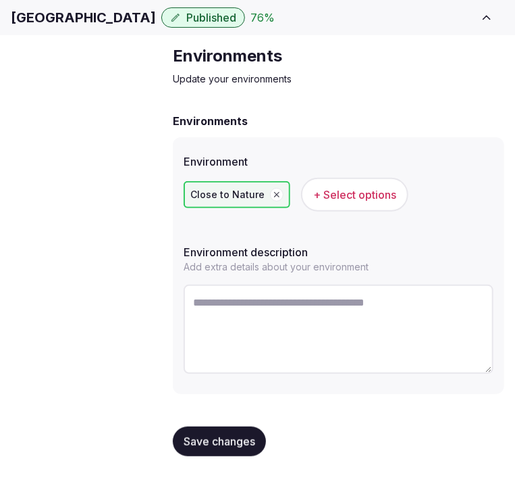
scroll to position [186, 0]
click at [0, 0] on link "Types of retreats" at bounding box center [0, 0] width 0 height 0
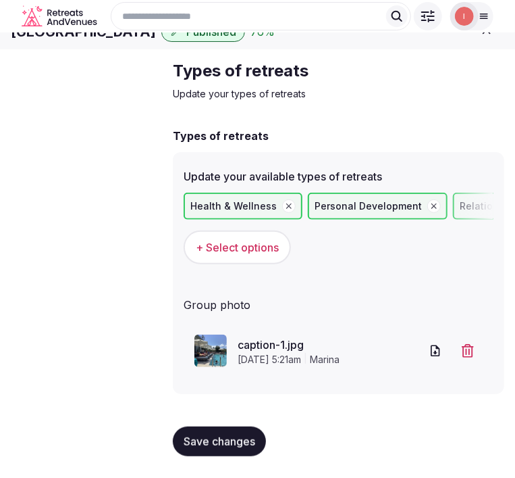
scroll to position [28, 0]
click at [216, 443] on span "Save changes" at bounding box center [220, 441] width 72 height 14
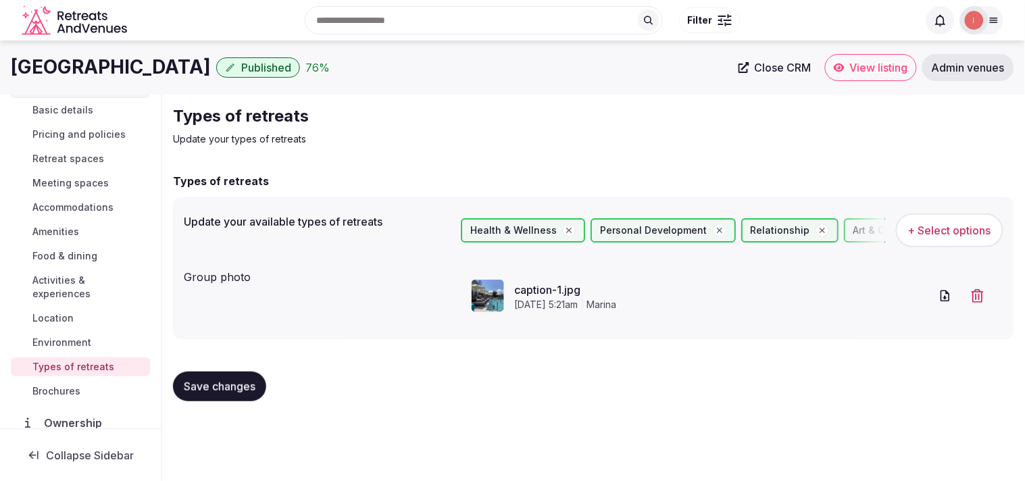
click at [515, 72] on span "Close CRM" at bounding box center [783, 68] width 57 height 14
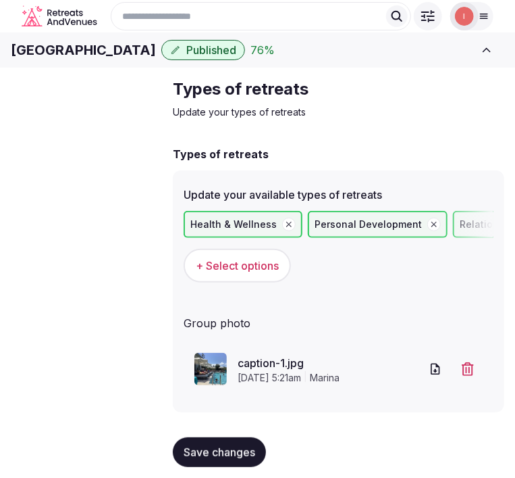
click at [206, 447] on span "Save changes" at bounding box center [220, 452] width 72 height 14
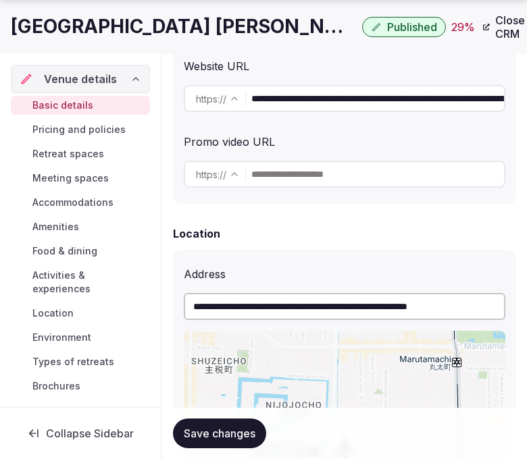
scroll to position [375, 0]
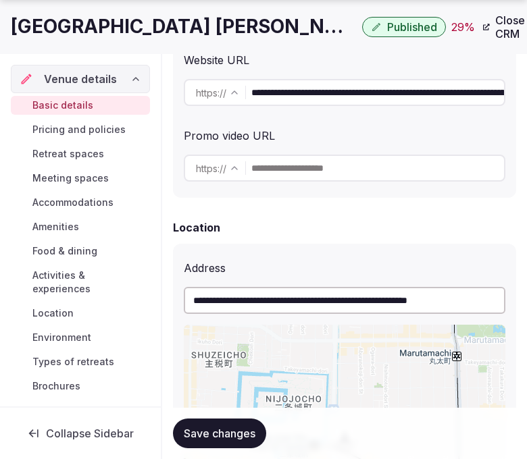
click at [363, 97] on input "**********" at bounding box center [377, 92] width 253 height 27
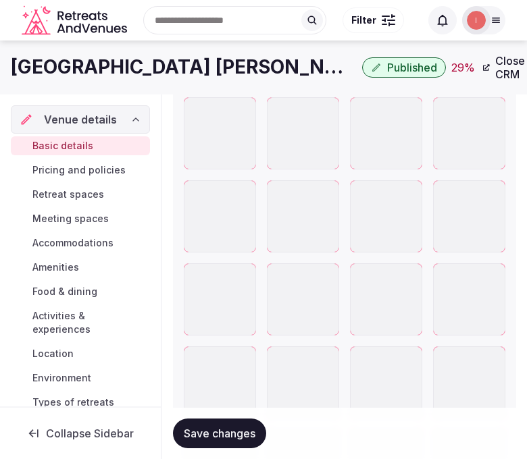
scroll to position [1726, 0]
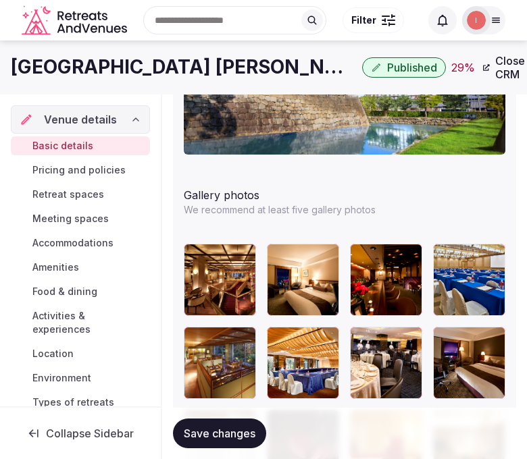
click at [55, 174] on span "Pricing and policies" at bounding box center [78, 170] width 93 height 14
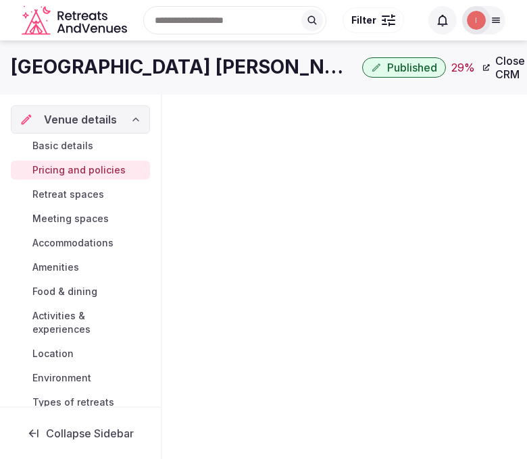
scroll to position [568, 0]
